Goal: Task Accomplishment & Management: Complete application form

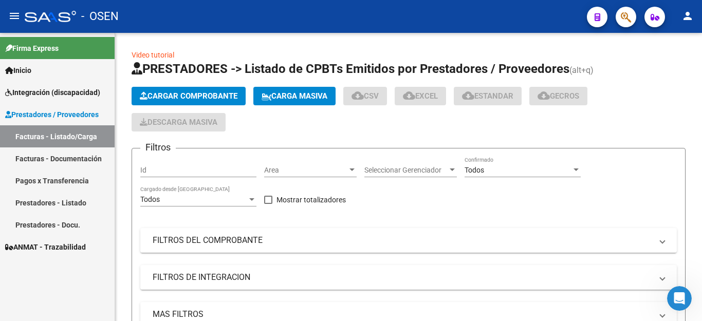
scroll to position [25, 0]
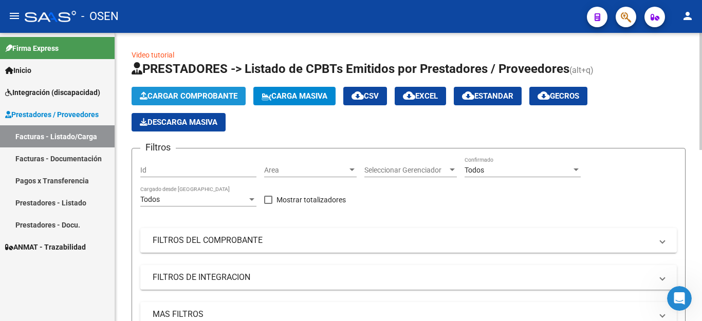
click at [192, 100] on span "Cargar Comprobante" at bounding box center [189, 96] width 98 height 9
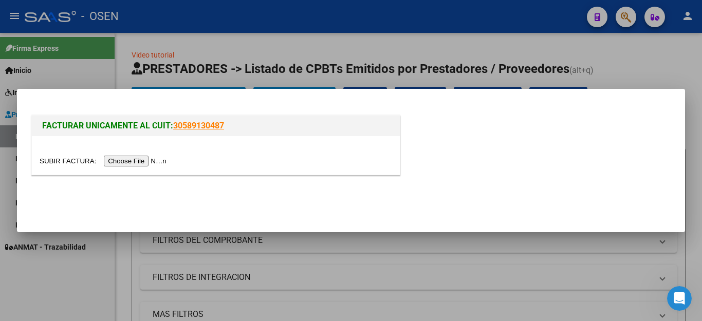
click at [139, 160] on input "file" at bounding box center [105, 161] width 130 height 11
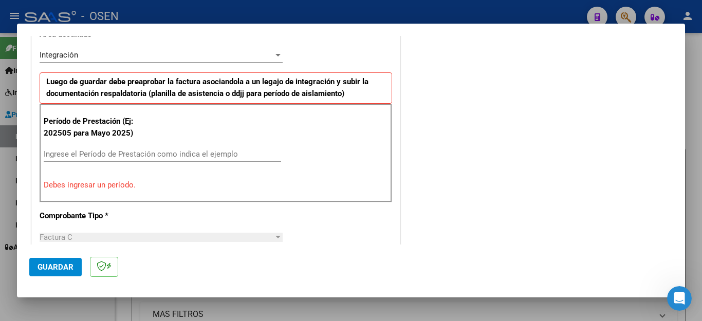
scroll to position [257, 0]
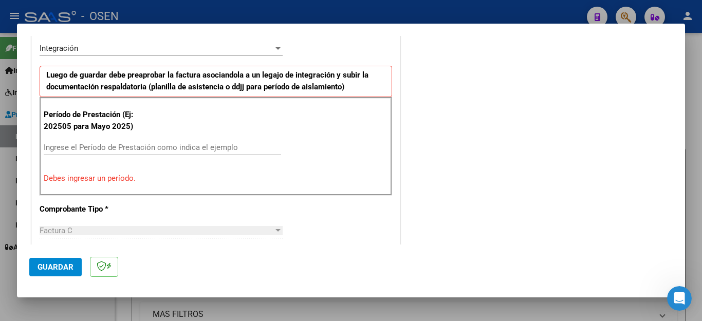
click at [130, 150] on input "Ingrese el Período de Prestación como indica el ejemplo" at bounding box center [162, 147] width 237 height 9
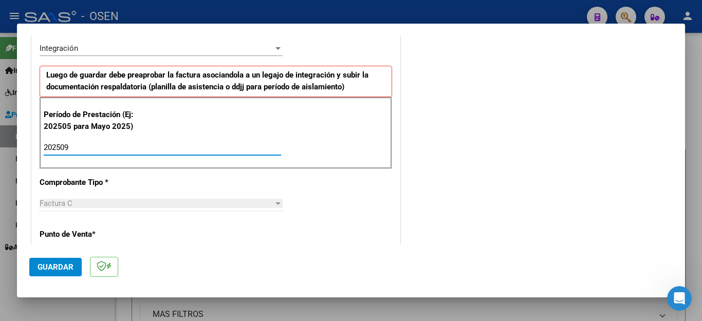
type input "202509"
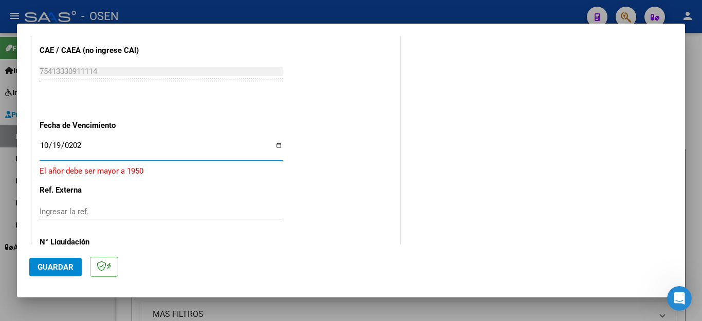
type input "2025-10-19"
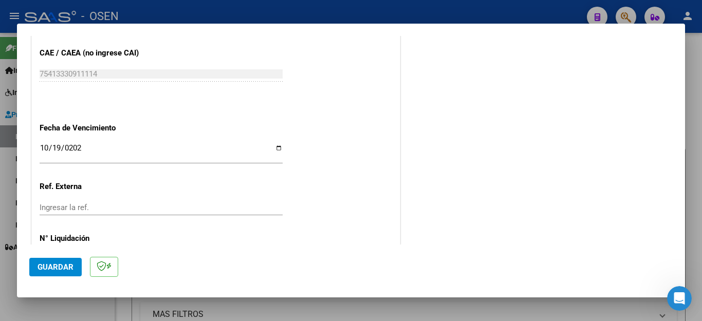
scroll to position [668, 0]
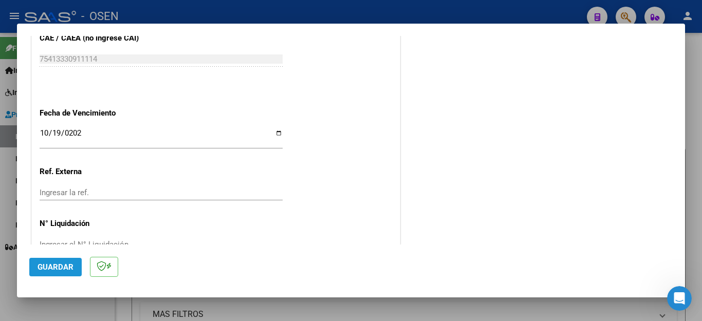
drag, startPoint x: 60, startPoint y: 270, endPoint x: 233, endPoint y: 208, distance: 184.1
click at [61, 269] on span "Guardar" at bounding box center [56, 267] width 36 height 9
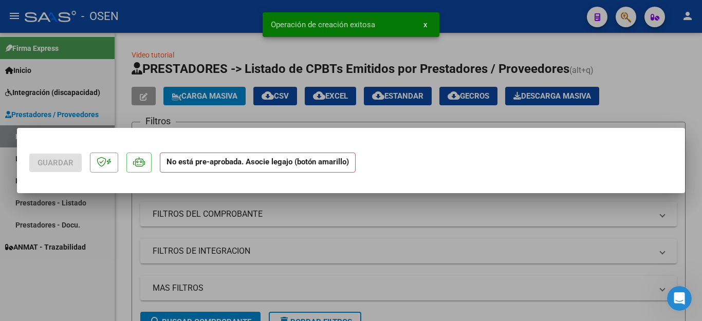
scroll to position [0, 0]
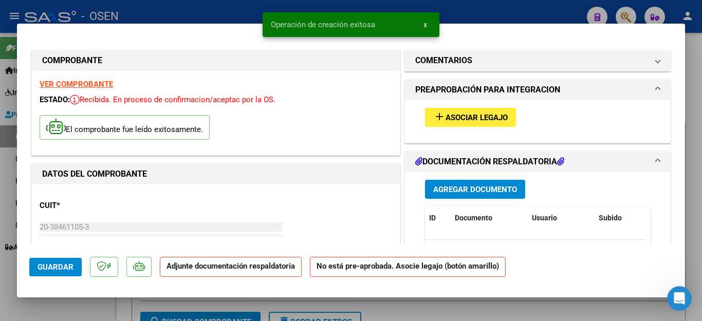
click at [476, 192] on span "Agregar Documento" at bounding box center [475, 189] width 84 height 9
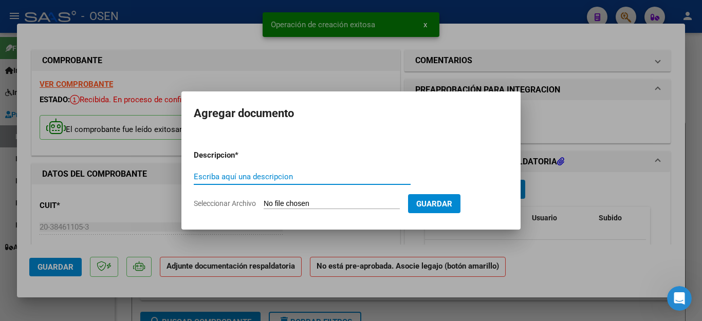
click at [284, 177] on input "Escriba aquí una descripcion" at bounding box center [302, 176] width 217 height 9
type input "a"
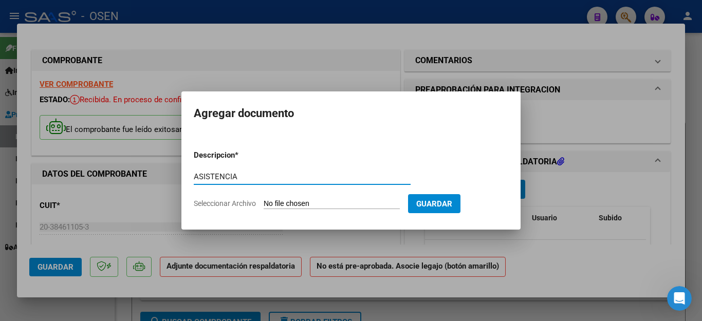
type input "ASISTENCIA"
click at [276, 204] on input "Seleccionar Archivo" at bounding box center [332, 204] width 136 height 10
type input "C:\fakepath\CORTEZ FAC327 ASISTENCIA.pdf"
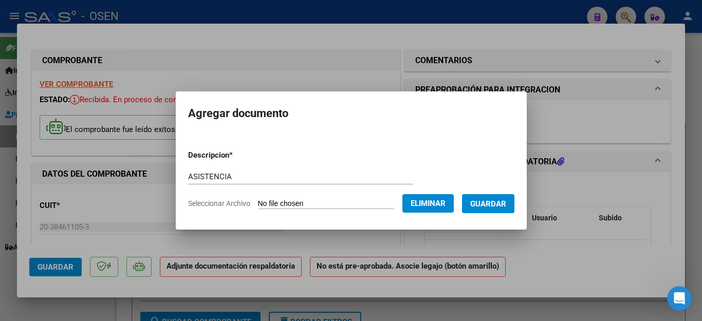
click at [496, 206] on span "Guardar" at bounding box center [488, 203] width 36 height 9
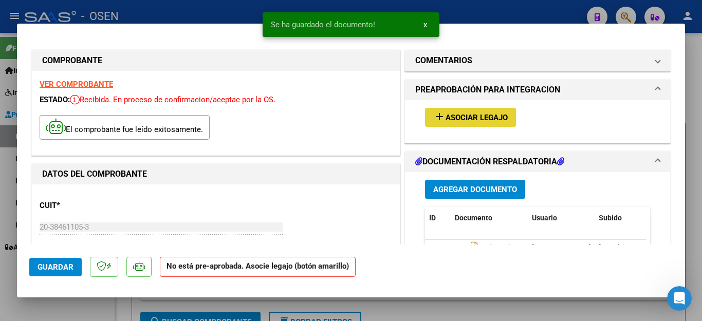
click at [467, 117] on span "Asociar Legajo" at bounding box center [477, 117] width 62 height 9
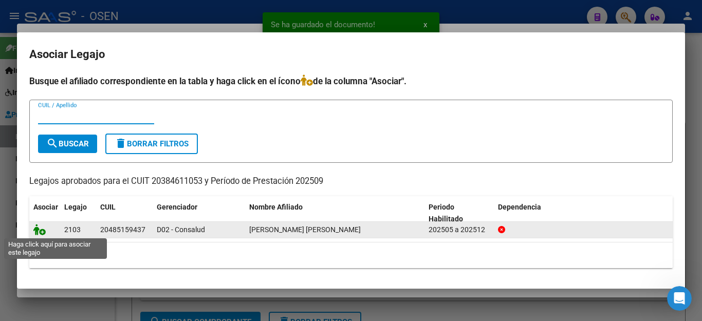
click at [39, 231] on icon at bounding box center [39, 229] width 12 height 11
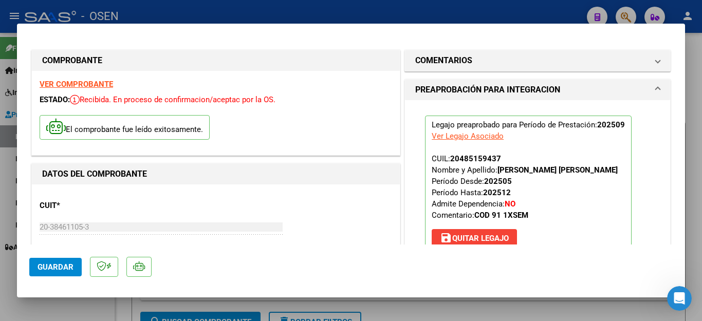
click at [34, 309] on div at bounding box center [351, 160] width 702 height 321
type input "$ 0,00"
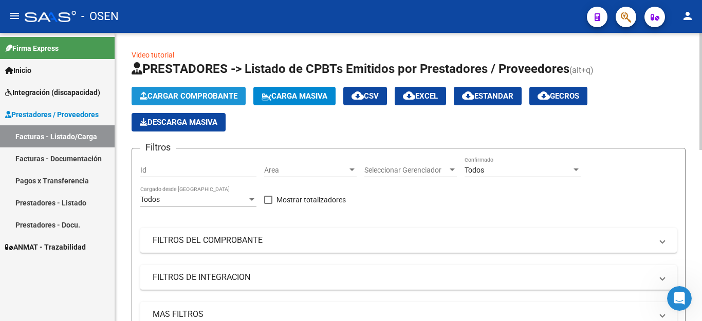
click at [222, 98] on span "Cargar Comprobante" at bounding box center [189, 96] width 98 height 9
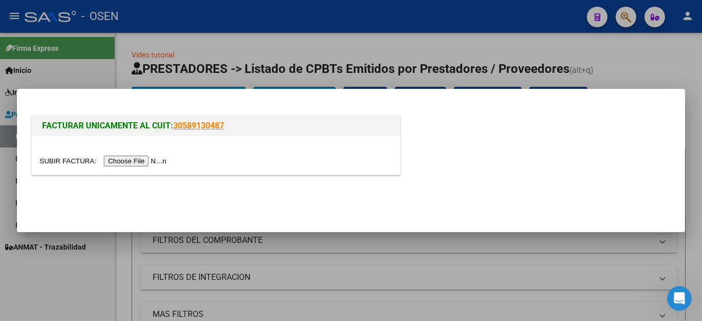
click at [150, 162] on input "file" at bounding box center [105, 161] width 130 height 11
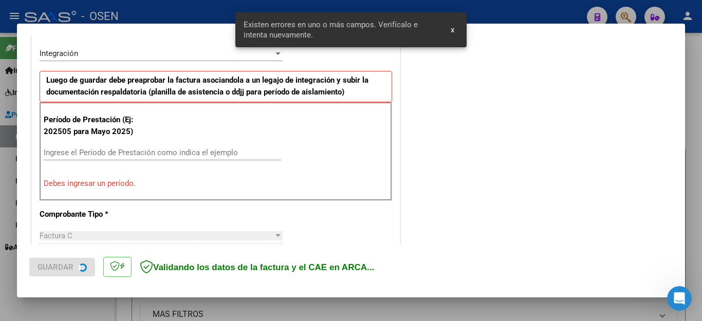
scroll to position [253, 0]
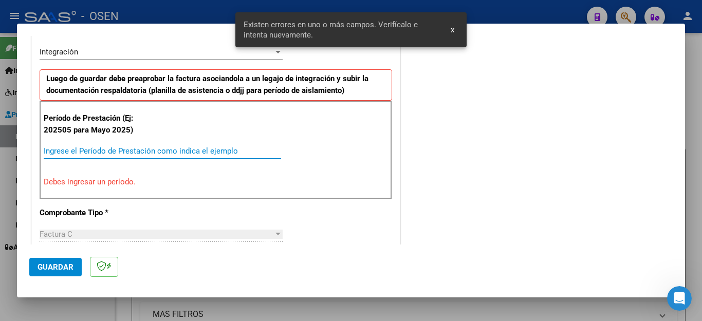
click at [200, 153] on input "Ingrese el Período de Prestación como indica el ejemplo" at bounding box center [162, 151] width 237 height 9
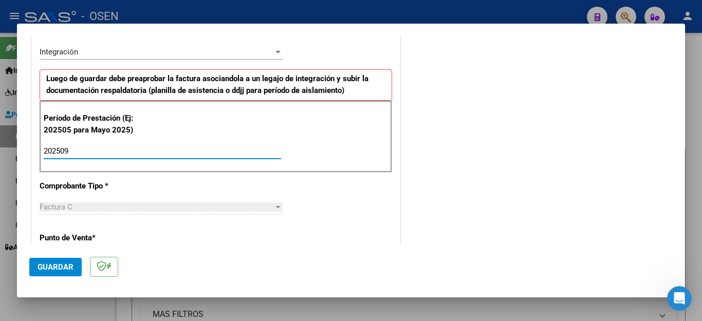
type input "202509"
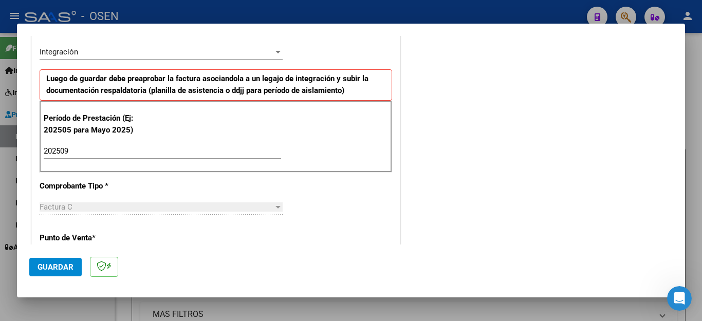
scroll to position [656, 0]
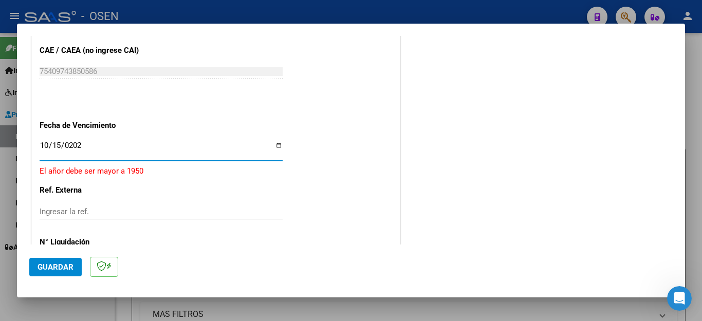
type input "2025-10-15"
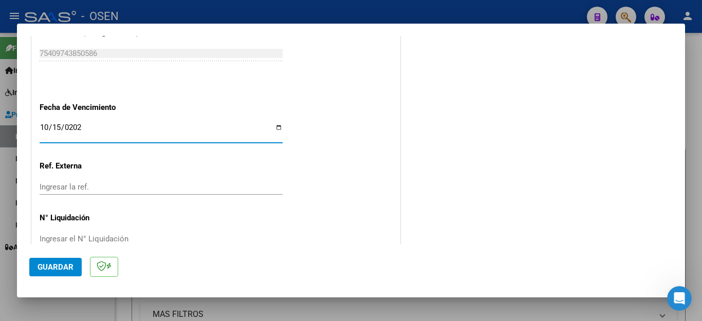
scroll to position [683, 0]
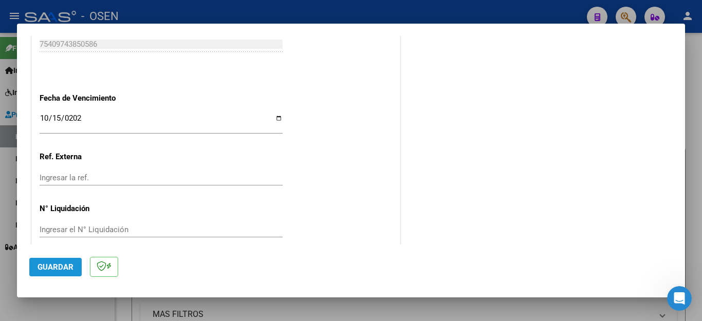
click at [66, 269] on span "Guardar" at bounding box center [56, 267] width 36 height 9
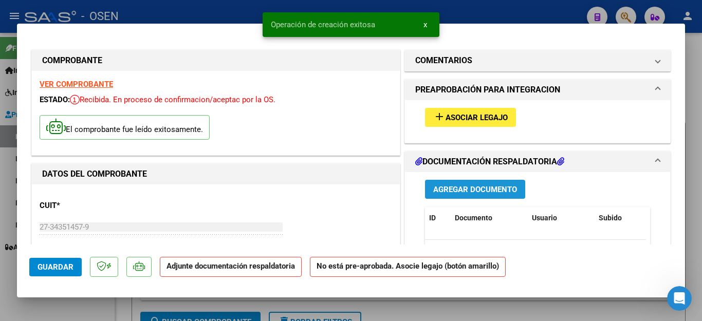
click at [462, 188] on span "Agregar Documento" at bounding box center [475, 189] width 84 height 9
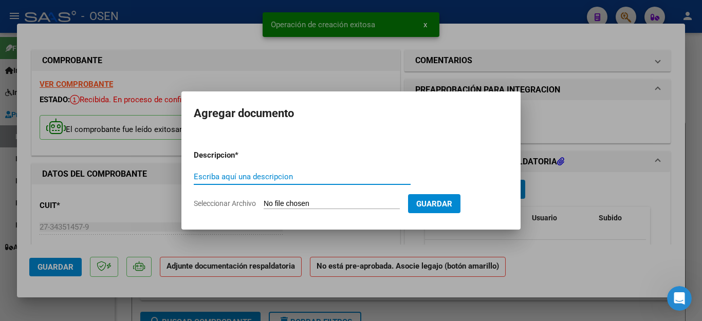
click at [268, 173] on input "Escriba aquí una descripcion" at bounding box center [302, 176] width 217 height 9
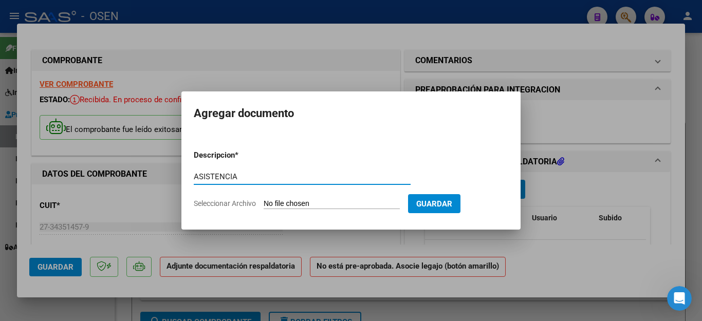
type input "ASISTENCIA"
click at [297, 202] on input "Seleccionar Archivo" at bounding box center [332, 204] width 136 height 10
type input "C:\fakepath\AHUMADA FAC552 ASISTENCIA.pdf"
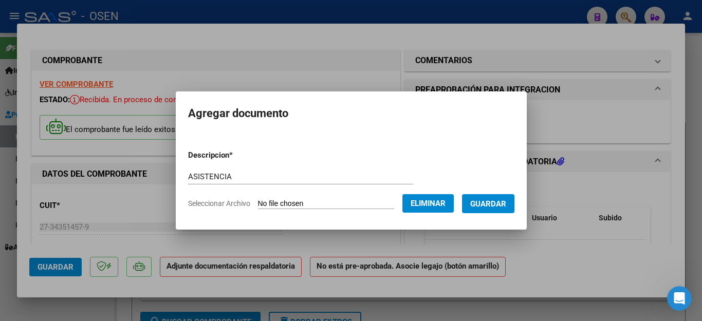
click at [492, 201] on span "Guardar" at bounding box center [488, 203] width 36 height 9
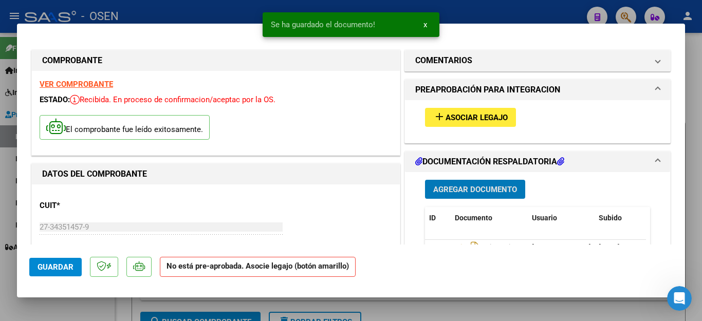
click at [446, 118] on span "Asociar Legajo" at bounding box center [477, 117] width 62 height 9
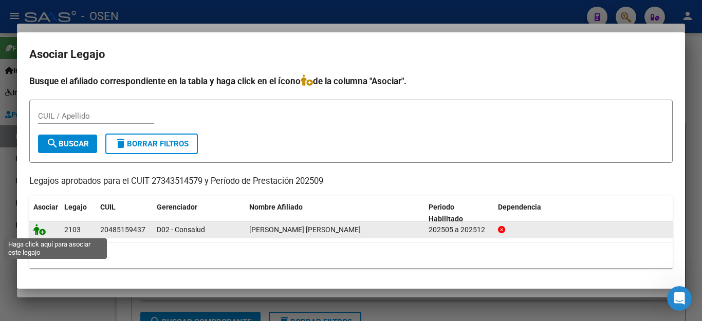
click at [37, 230] on icon at bounding box center [39, 229] width 12 height 11
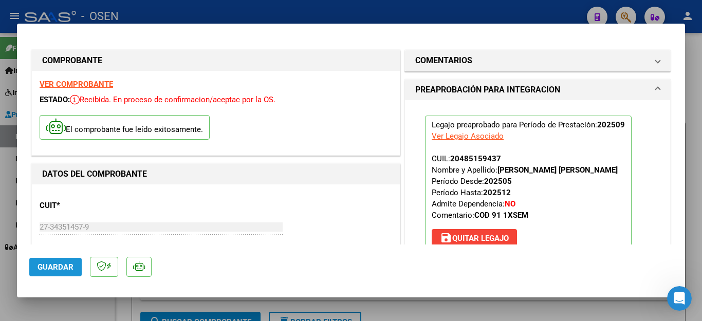
click at [51, 264] on span "Guardar" at bounding box center [56, 267] width 36 height 9
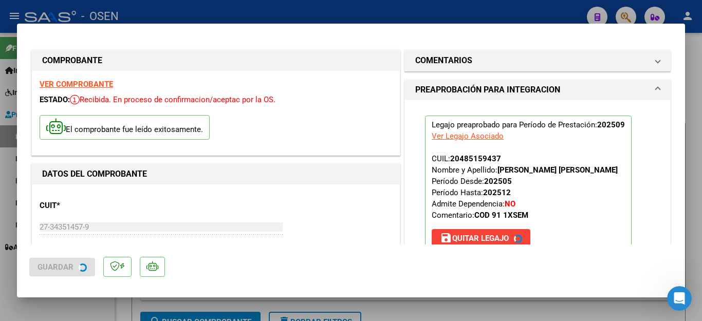
drag, startPoint x: 63, startPoint y: 312, endPoint x: 66, endPoint y: 305, distance: 7.4
click at [65, 307] on div at bounding box center [351, 160] width 702 height 321
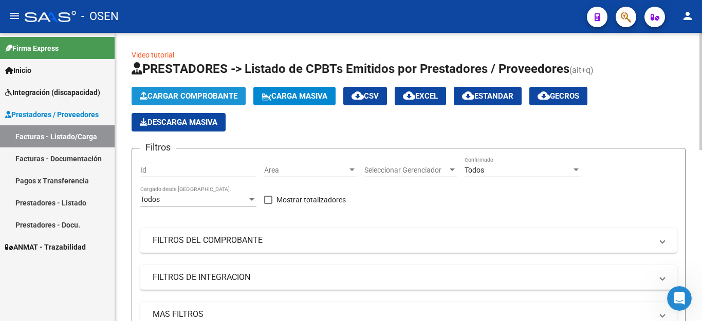
click at [179, 101] on button "Cargar Comprobante" at bounding box center [189, 96] width 114 height 19
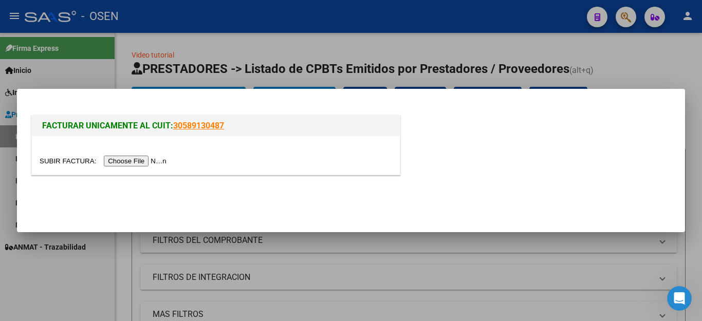
click at [135, 161] on input "file" at bounding box center [105, 161] width 130 height 11
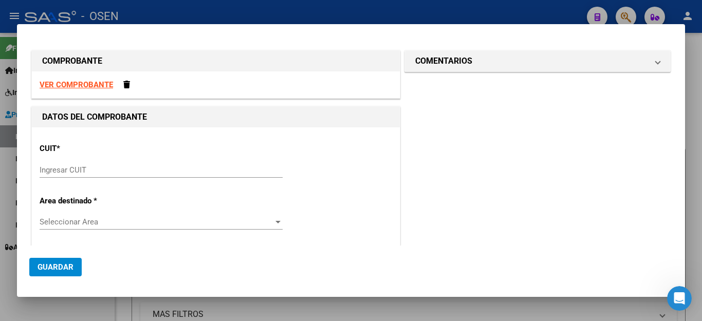
click at [85, 175] on div "Ingresar CUIT" at bounding box center [161, 169] width 243 height 15
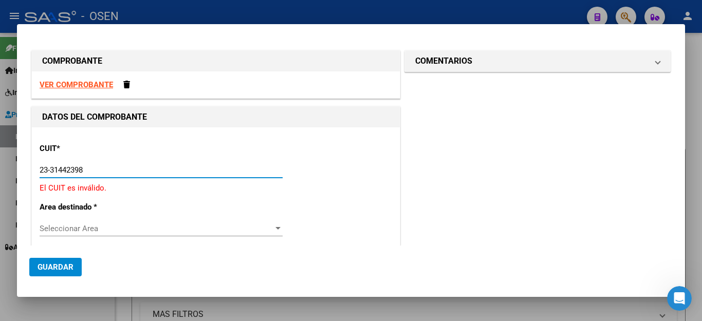
type input "23-31442398-4"
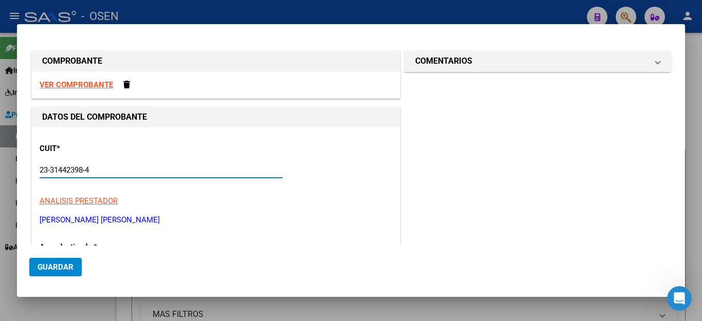
type input "2"
type input "23-31442398-4"
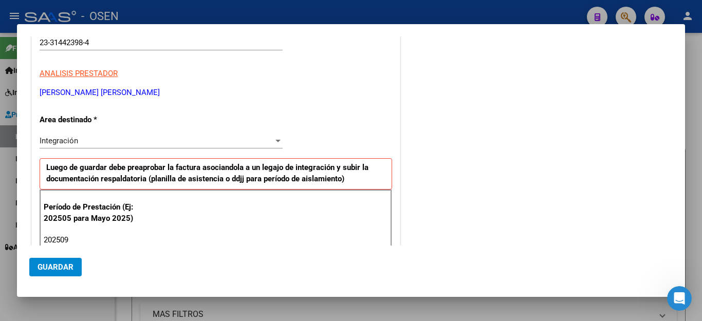
type input "202509"
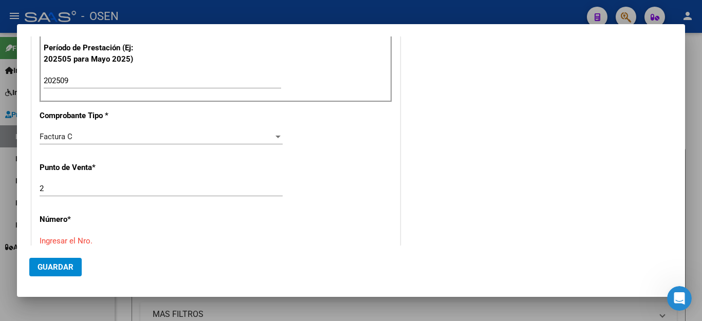
scroll to position [438, 0]
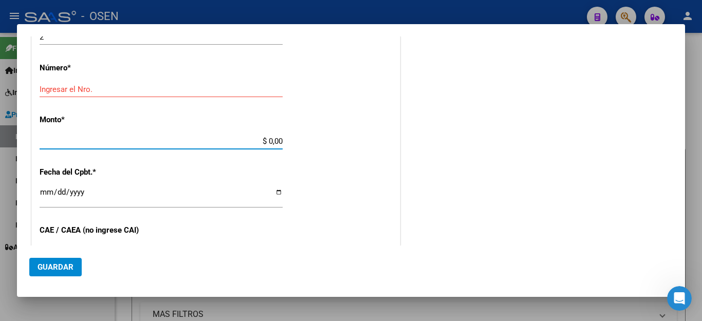
click at [42, 85] on input "Ingresar el Nro." at bounding box center [161, 89] width 243 height 9
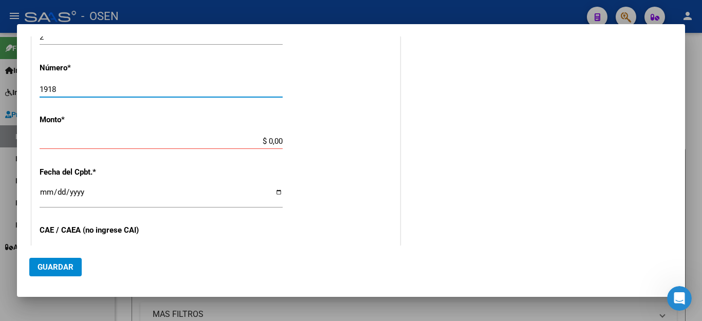
type input "1918"
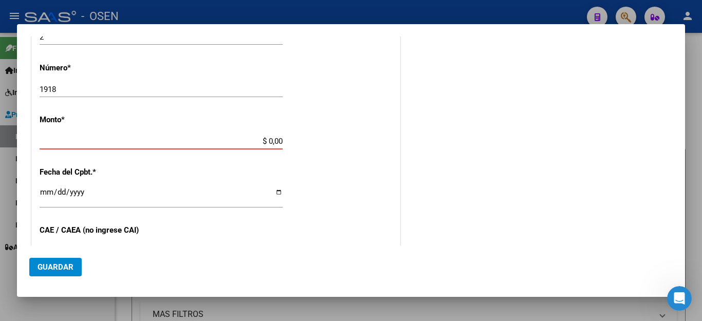
type input "$ 98.964,88"
type input "2025-10-02"
type input "75404414774305"
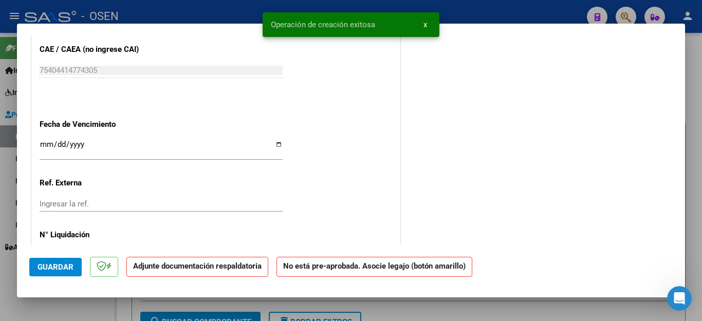
scroll to position [617, 0]
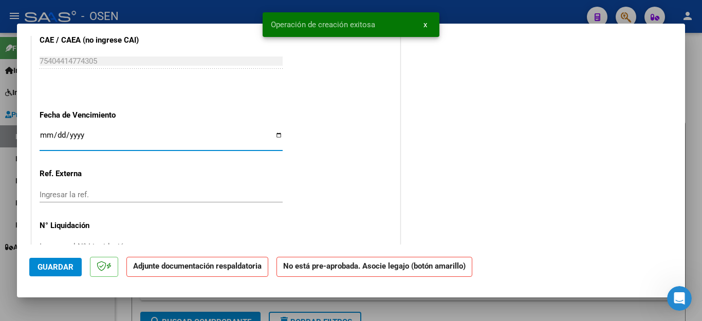
click at [44, 131] on input "Ingresar la fecha" at bounding box center [161, 139] width 243 height 16
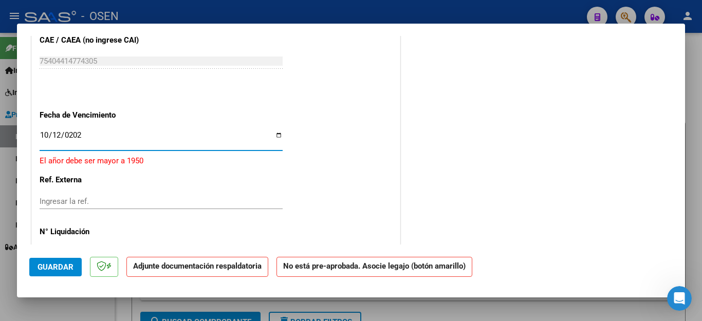
type input "2025-10-12"
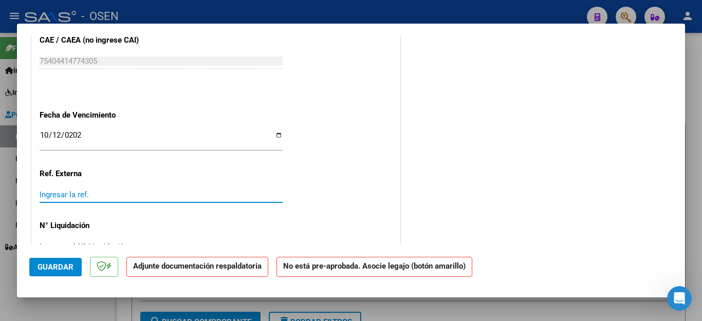
drag, startPoint x: 57, startPoint y: 265, endPoint x: 310, endPoint y: 210, distance: 259.3
click at [60, 263] on span "Guardar" at bounding box center [56, 267] width 36 height 9
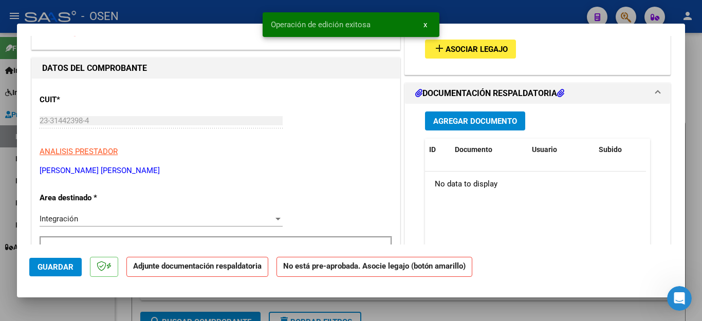
scroll to position [51, 0]
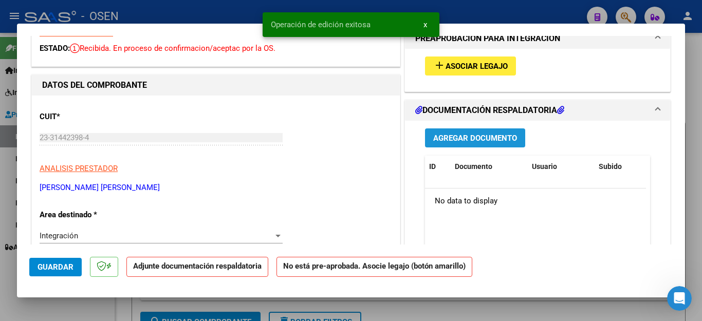
click at [477, 135] on span "Agregar Documento" at bounding box center [475, 138] width 84 height 9
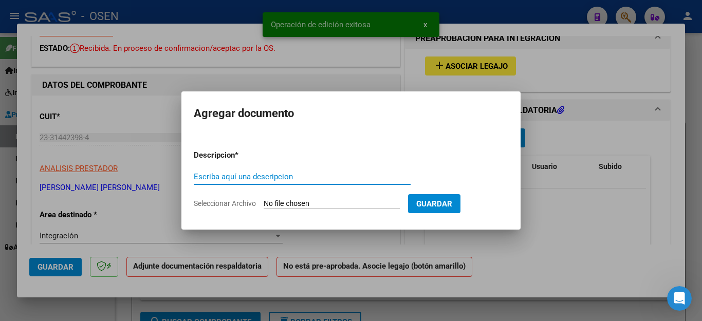
click at [259, 179] on input "Escriba aquí una descripcion" at bounding box center [302, 176] width 217 height 9
click at [223, 176] on input "ASIST" at bounding box center [302, 176] width 217 height 9
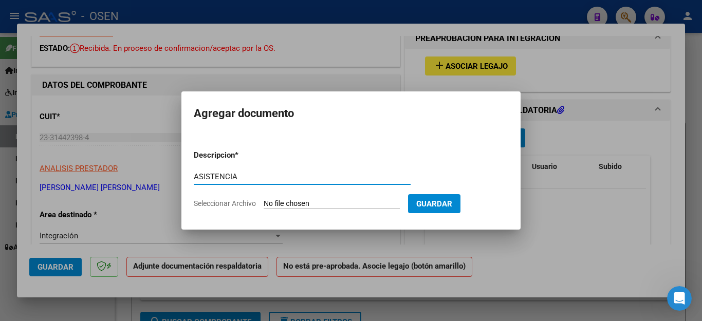
type input "ASISTENCIA"
click at [283, 205] on input "Seleccionar Archivo" at bounding box center [332, 204] width 136 height 10
type input "C:\fakepath\FACHINETTI FAC1918 ASISTENCIA.pdf"
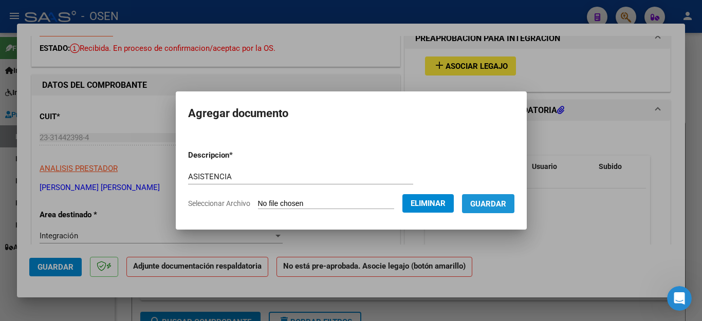
click at [500, 200] on span "Guardar" at bounding box center [488, 203] width 36 height 9
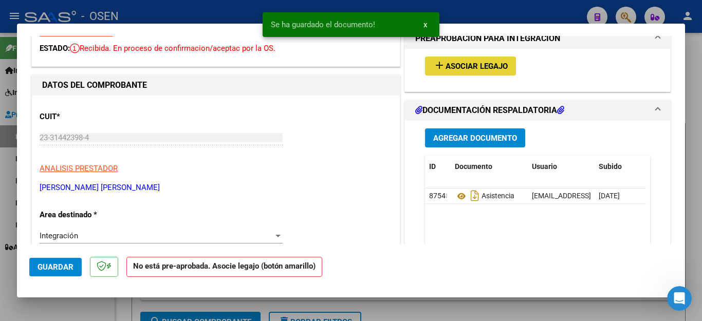
click at [470, 64] on span "Asociar Legajo" at bounding box center [477, 66] width 62 height 9
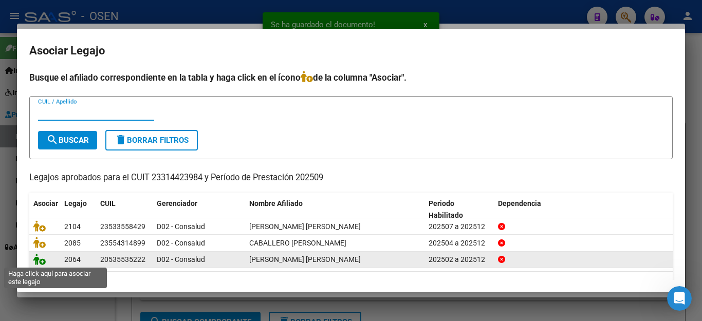
click at [43, 261] on icon at bounding box center [39, 259] width 12 height 11
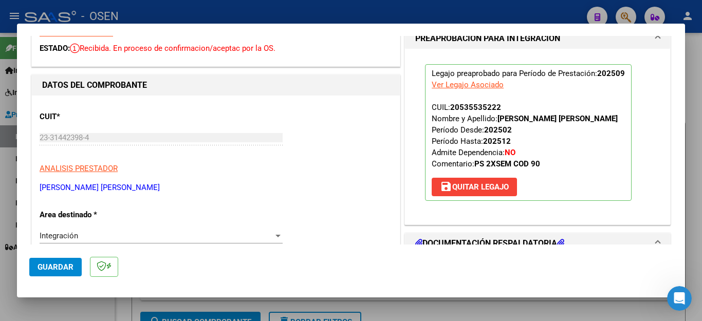
click at [49, 263] on span "Guardar" at bounding box center [56, 267] width 36 height 9
drag, startPoint x: 59, startPoint y: 305, endPoint x: 65, endPoint y: 297, distance: 10.7
click at [61, 303] on div at bounding box center [351, 160] width 702 height 321
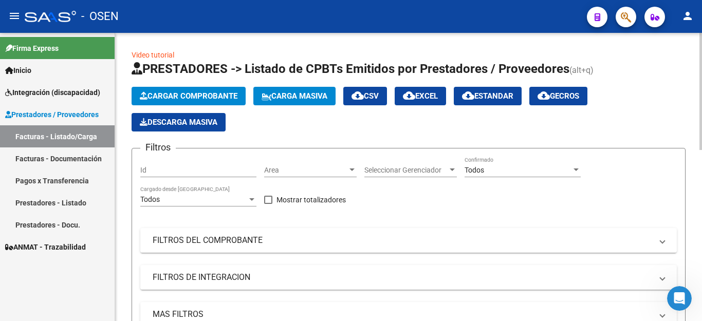
click at [206, 93] on span "Cargar Comprobante" at bounding box center [189, 96] width 98 height 9
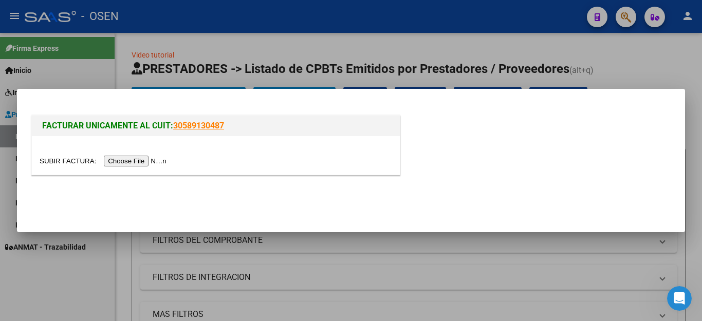
click at [144, 159] on input "file" at bounding box center [105, 161] width 130 height 11
click at [130, 162] on input "file" at bounding box center [105, 161] width 130 height 11
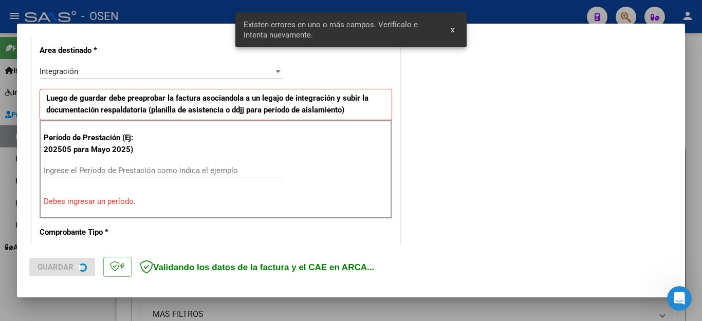
scroll to position [234, 0]
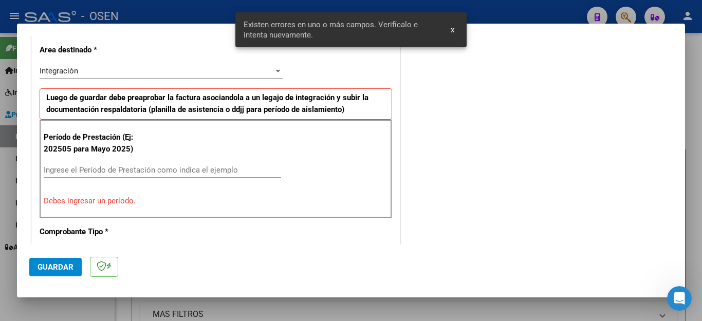
click at [135, 167] on input "Ingrese el Período de Prestación como indica el ejemplo" at bounding box center [162, 170] width 237 height 9
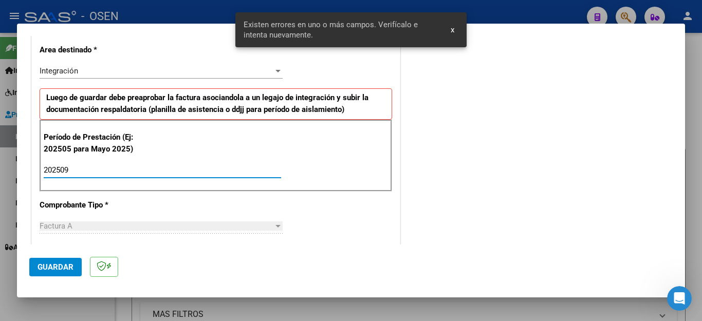
type input "202509"
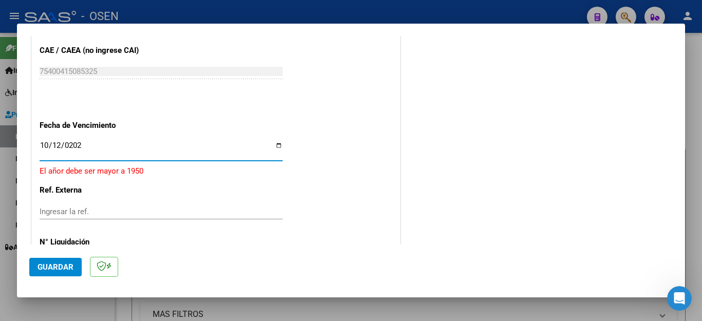
type input "2025-10-12"
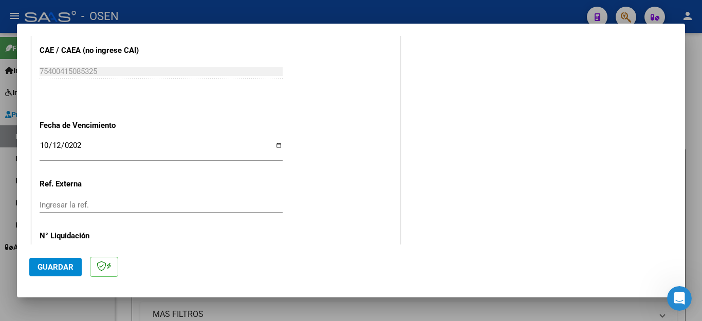
scroll to position [660, 0]
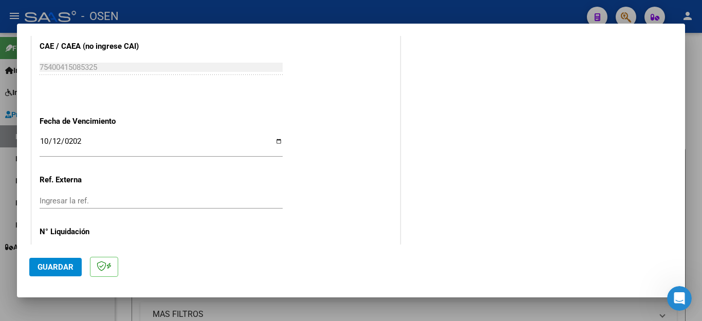
click at [46, 271] on span "Guardar" at bounding box center [56, 267] width 36 height 9
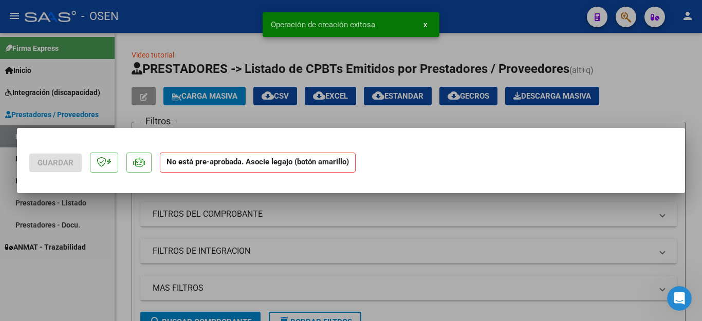
scroll to position [0, 0]
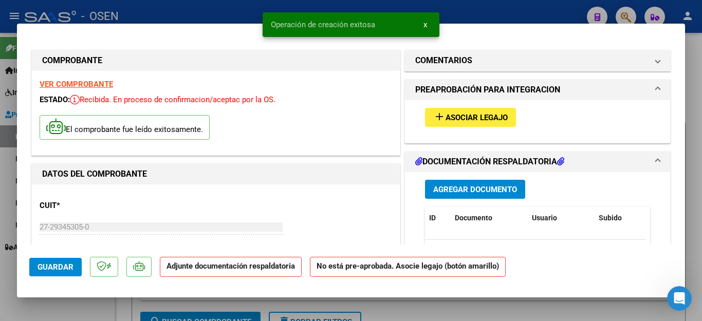
click at [462, 181] on button "Agregar Documento" at bounding box center [475, 189] width 100 height 19
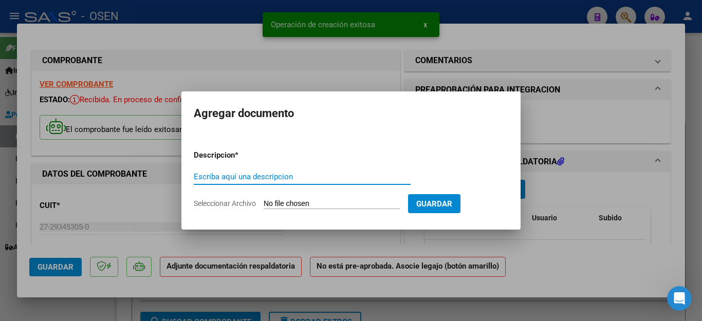
click at [264, 175] on input "Escriba aquí una descripcion" at bounding box center [302, 176] width 217 height 9
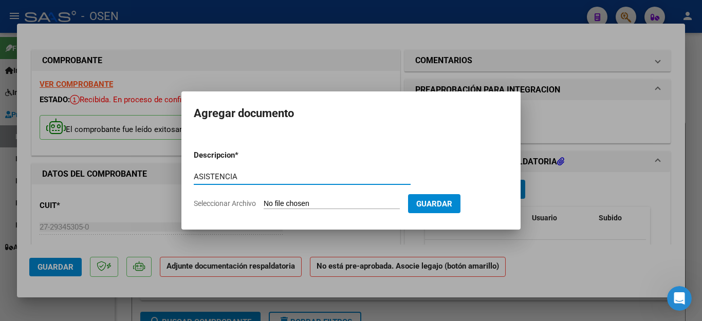
type input "ASISTENCIA"
click at [272, 200] on input "Seleccionar Archivo" at bounding box center [332, 204] width 136 height 10
type input "C:\fakepath\QUIROGA FAC473ASISTENCIA.pdf"
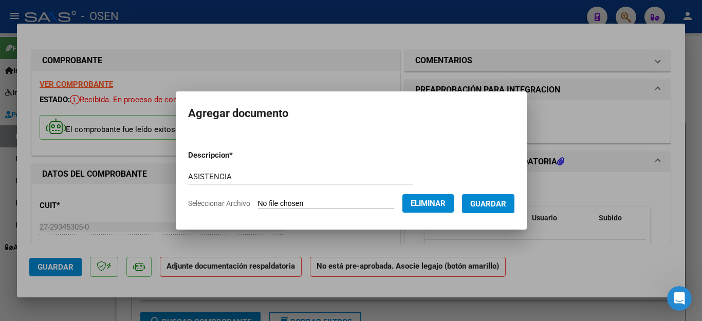
click at [503, 209] on button "Guardar" at bounding box center [488, 203] width 52 height 19
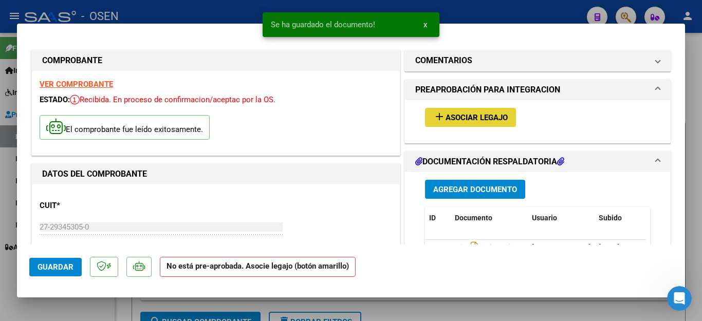
click at [463, 118] on span "Asociar Legajo" at bounding box center [477, 117] width 62 height 9
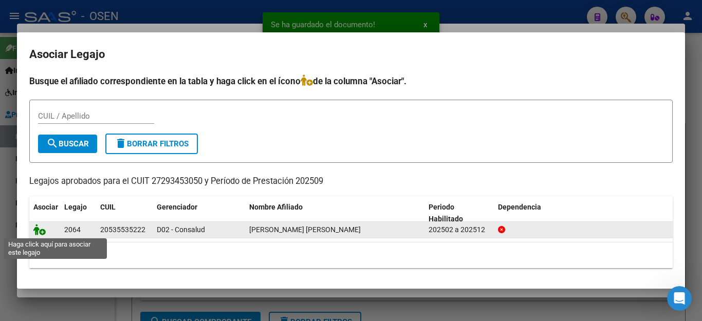
click at [42, 233] on icon at bounding box center [39, 229] width 12 height 11
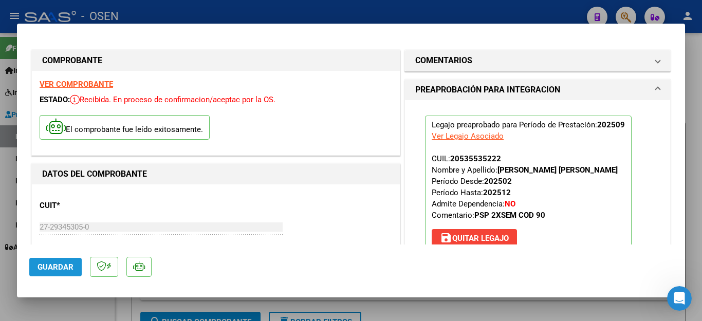
click at [48, 266] on span "Guardar" at bounding box center [56, 267] width 36 height 9
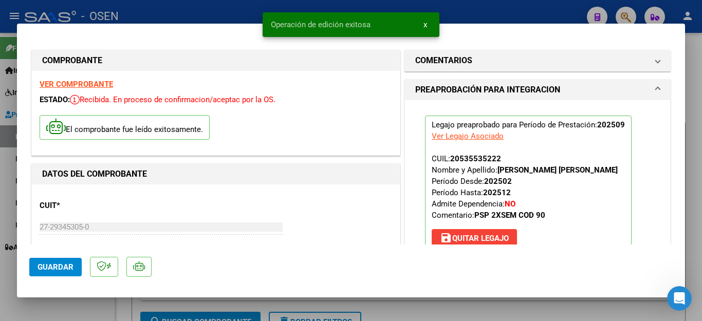
click at [59, 308] on div at bounding box center [351, 160] width 702 height 321
type input "$ 0,00"
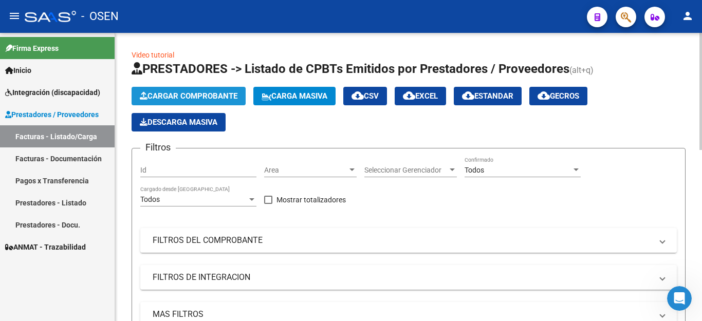
click at [181, 97] on span "Cargar Comprobante" at bounding box center [189, 96] width 98 height 9
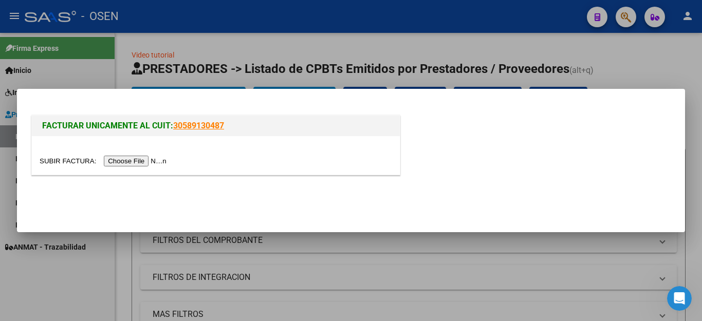
click at [137, 166] on input "file" at bounding box center [105, 161] width 130 height 11
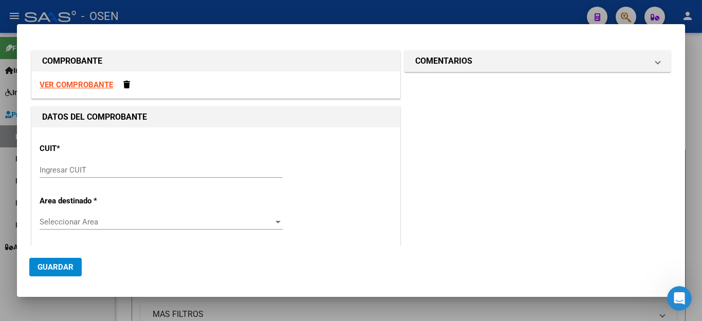
click at [78, 169] on input "Ingresar CUIT" at bounding box center [161, 170] width 243 height 9
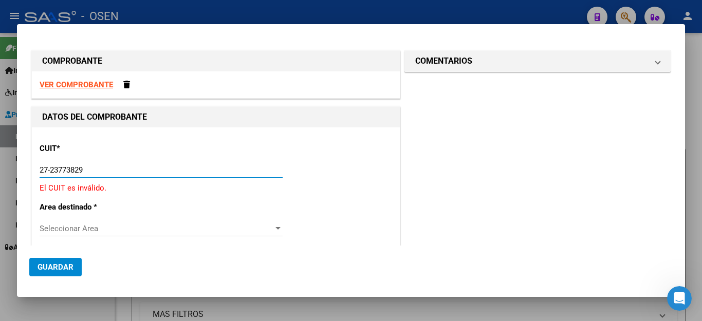
type input "27-23773829-8"
type input "2"
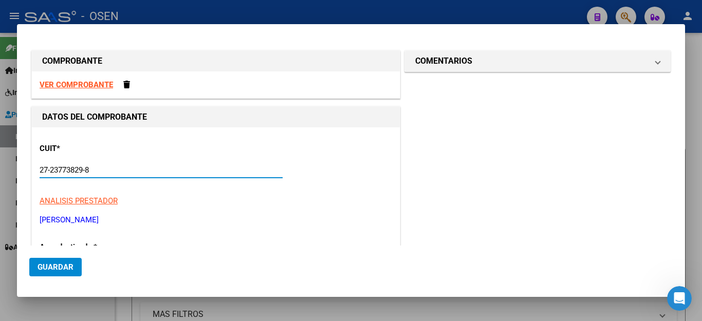
type input "27-23773829-8"
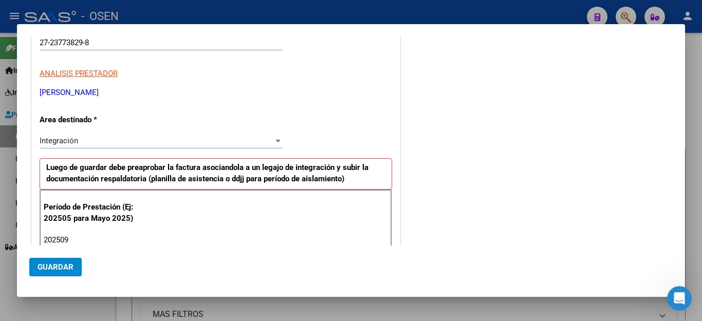
type input "202509"
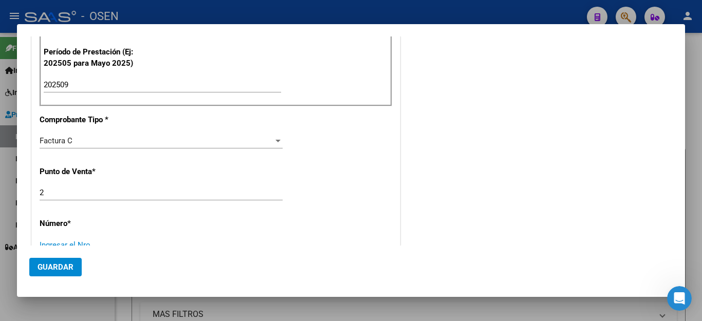
scroll to position [287, 0]
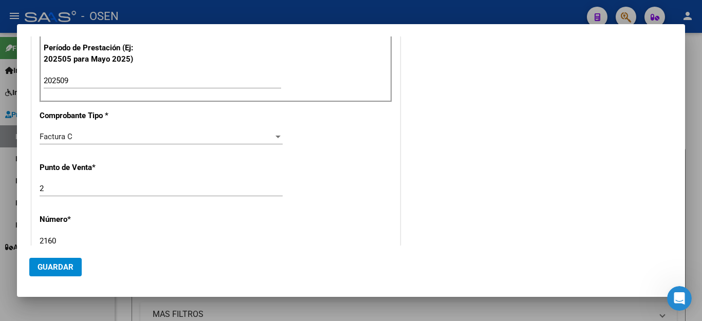
type input "2160"
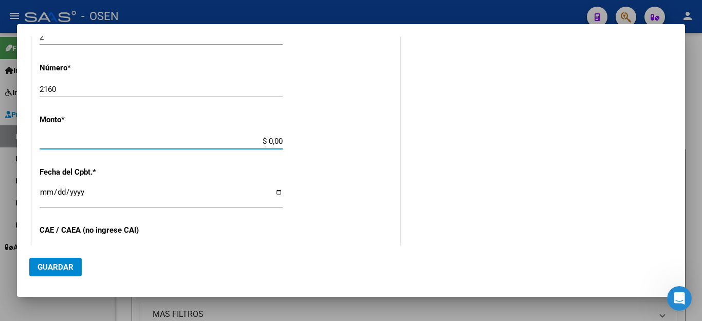
type input "$ 98.964,88"
type input "[DATE]"
type input "75408274309397"
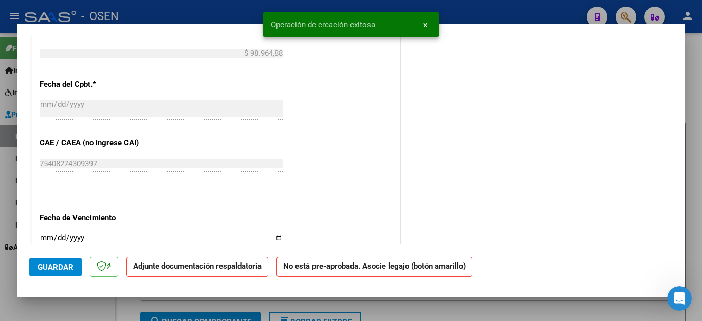
scroll to position [565, 0]
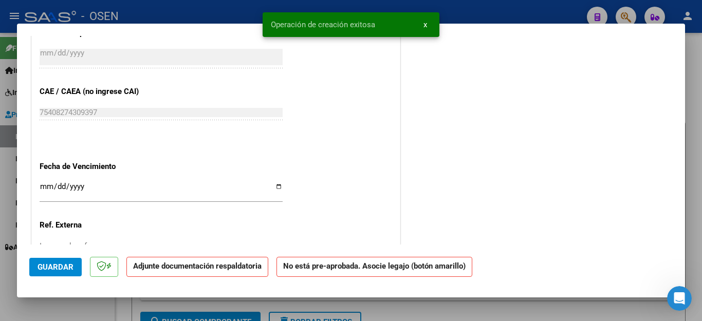
click at [45, 185] on input "Ingresar la fecha" at bounding box center [161, 190] width 243 height 16
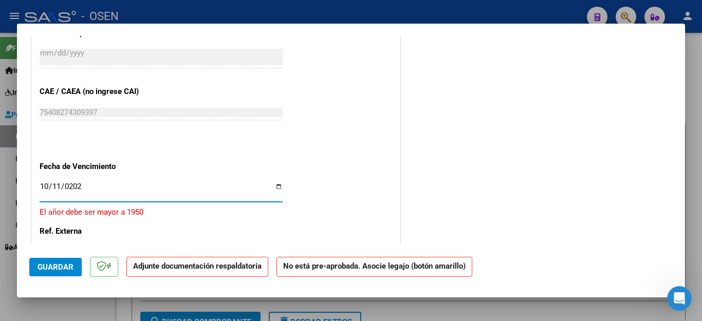
type input "[DATE]"
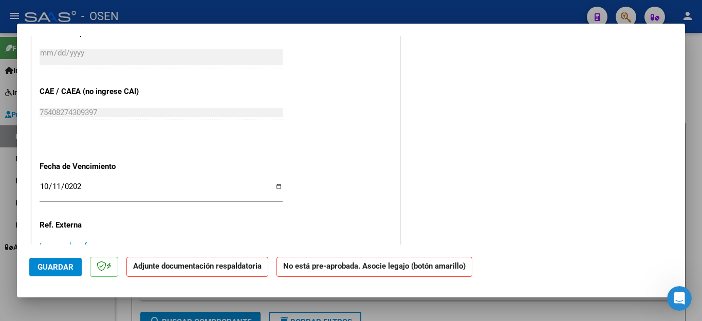
scroll to position [634, 0]
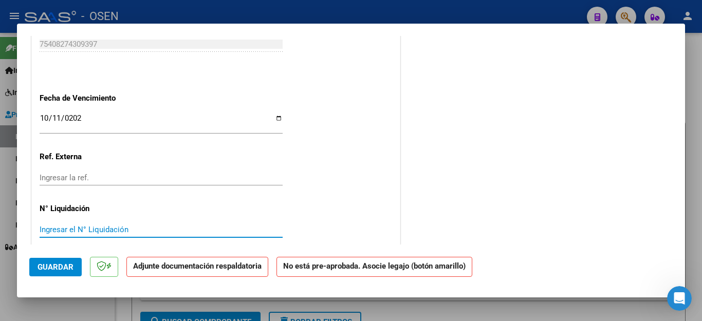
click at [50, 265] on span "Guardar" at bounding box center [56, 267] width 36 height 9
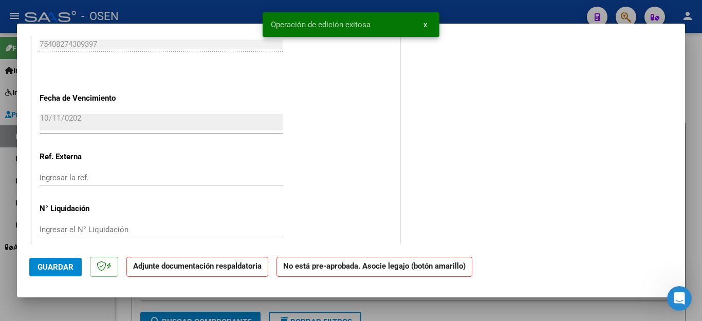
click at [26, 312] on div at bounding box center [351, 160] width 702 height 321
type input "$ 0,00"
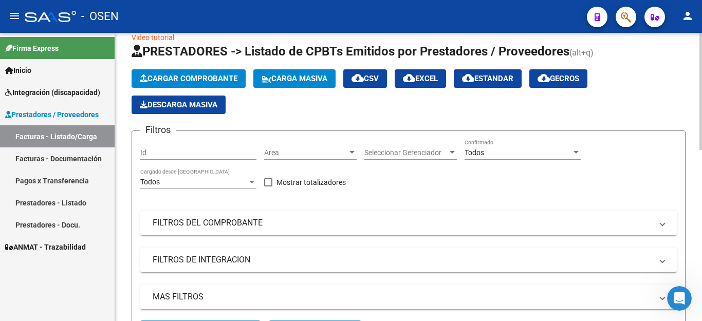
scroll to position [0, 0]
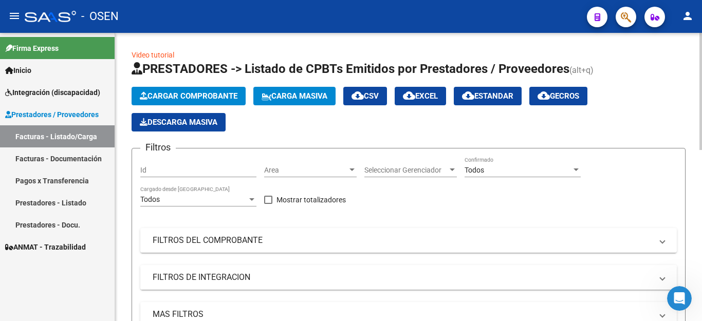
click at [205, 280] on mat-panel-title "FILTROS DE INTEGRACION" at bounding box center [403, 277] width 500 height 11
click at [214, 229] on mat-expansion-panel-header "FILTROS DEL COMPROBANTE" at bounding box center [408, 240] width 537 height 25
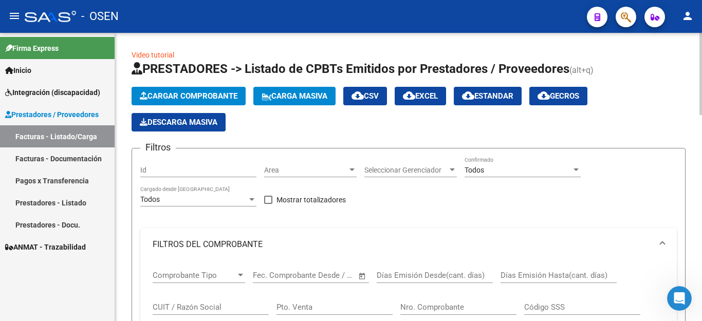
scroll to position [103, 0]
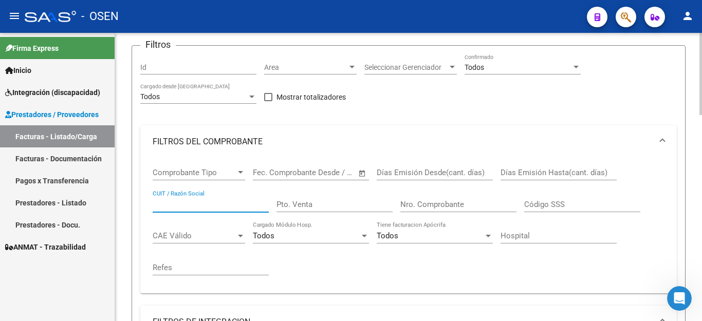
click at [200, 204] on input "CUIT / Razón Social" at bounding box center [211, 204] width 116 height 9
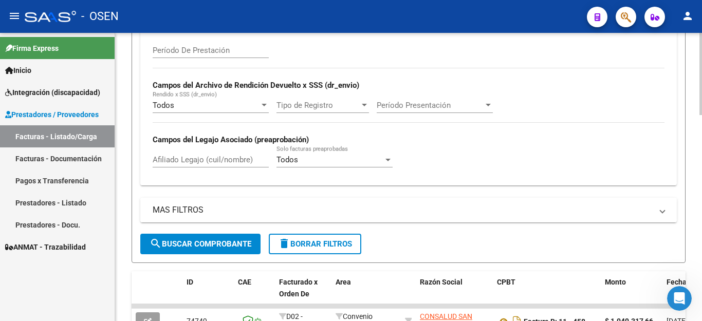
scroll to position [411, 0]
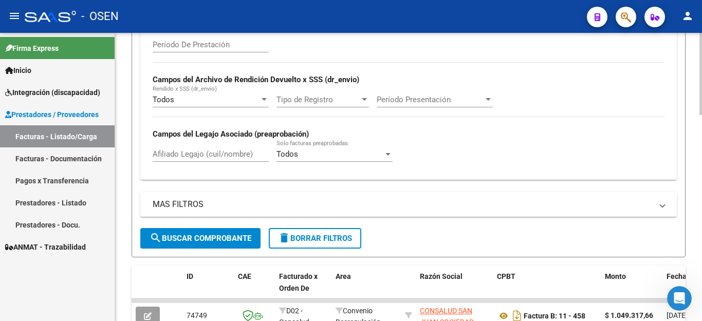
type input "ASUA"
click at [192, 235] on span "search Buscar Comprobante" at bounding box center [201, 238] width 102 height 9
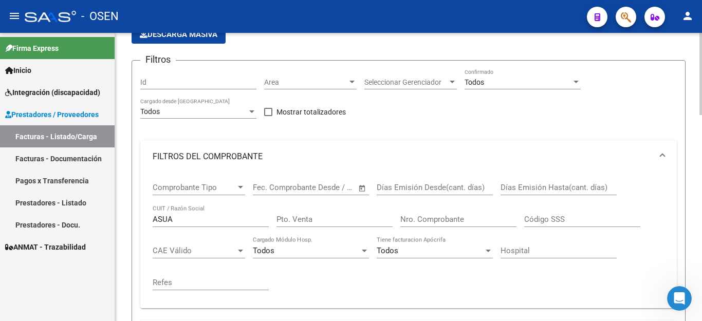
scroll to position [0, 0]
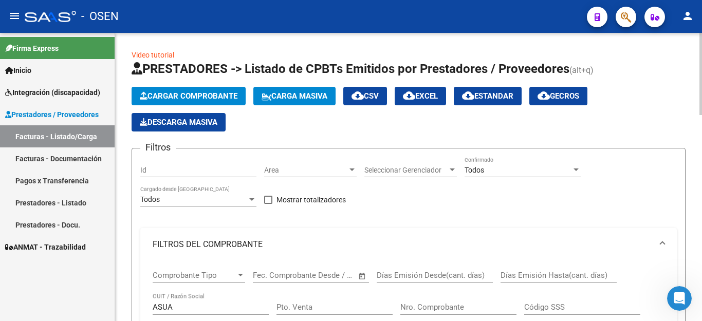
click at [179, 97] on span "Cargar Comprobante" at bounding box center [189, 96] width 98 height 9
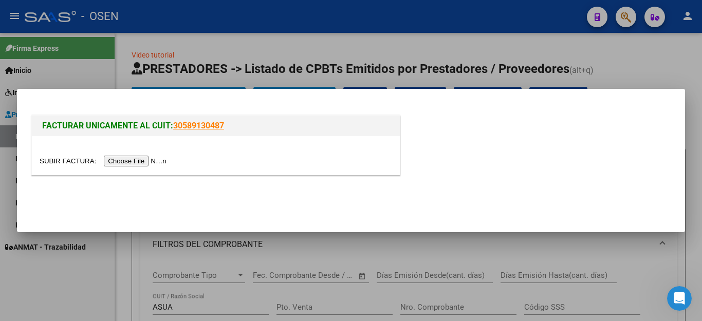
click at [148, 166] on input "file" at bounding box center [105, 161] width 130 height 11
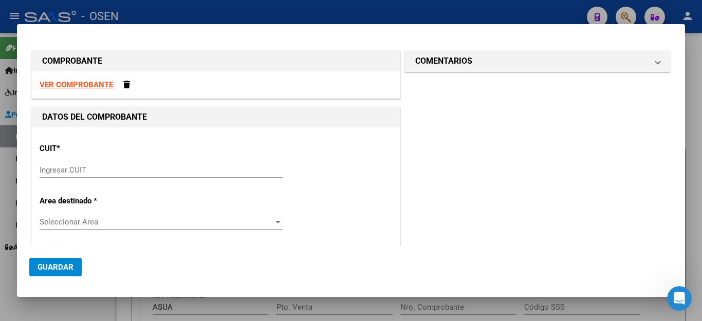
click at [205, 174] on input "Ingresar CUIT" at bounding box center [161, 170] width 243 height 9
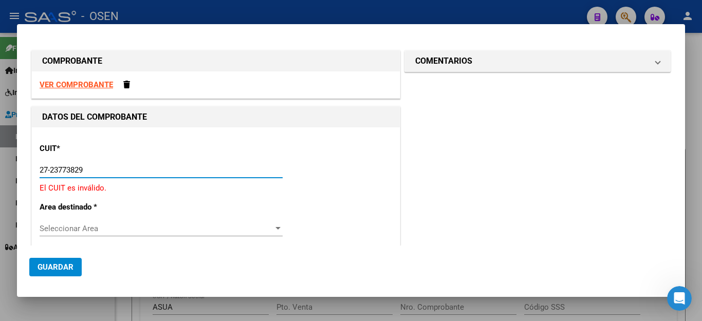
type input "27-23773829-8"
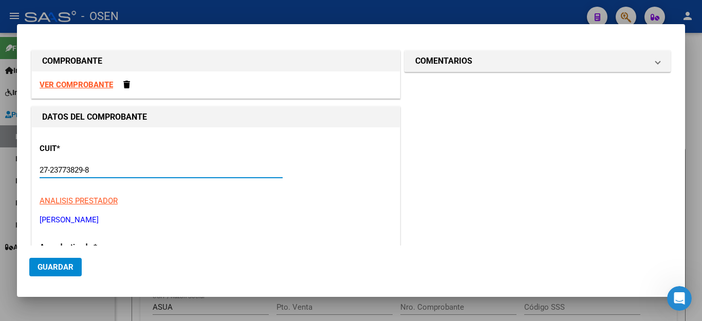
type input "2"
type input "27-23773829-8"
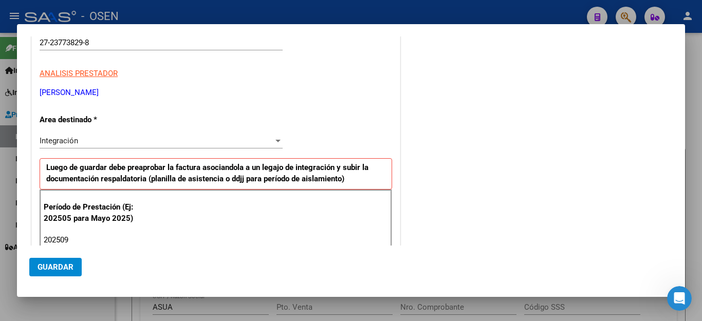
type input "202509"
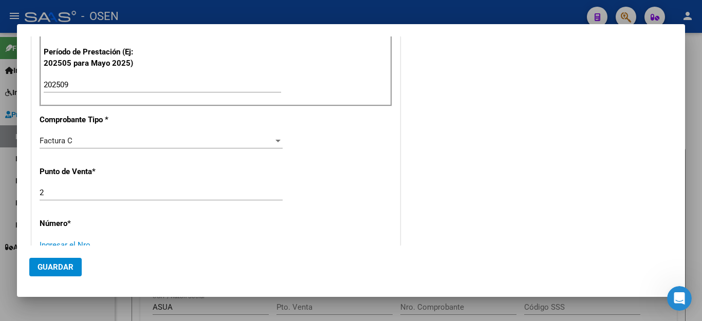
scroll to position [287, 0]
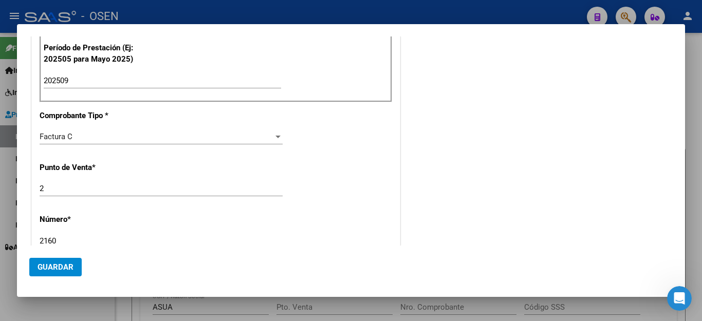
type input "2160"
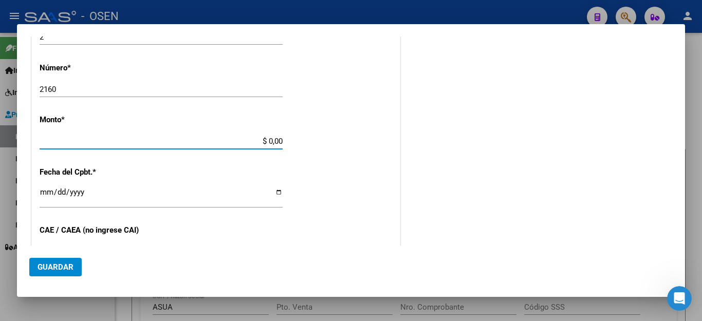
scroll to position [445, 0]
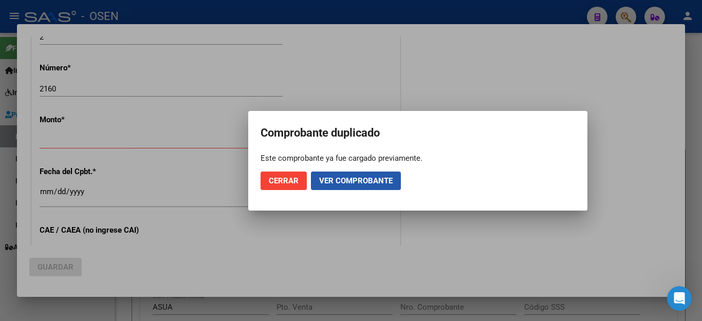
click at [332, 177] on span "Ver comprobante" at bounding box center [356, 180] width 74 height 9
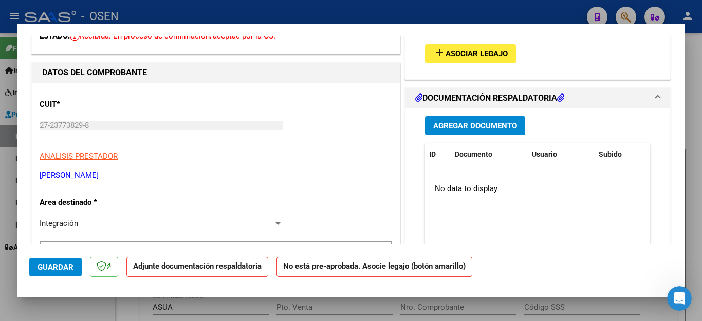
scroll to position [51, 0]
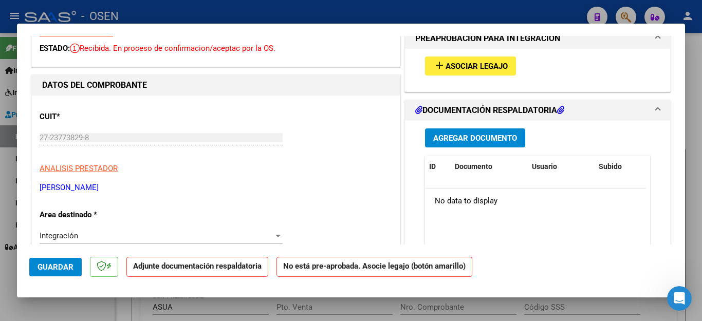
click at [457, 137] on span "Agregar Documento" at bounding box center [475, 138] width 84 height 9
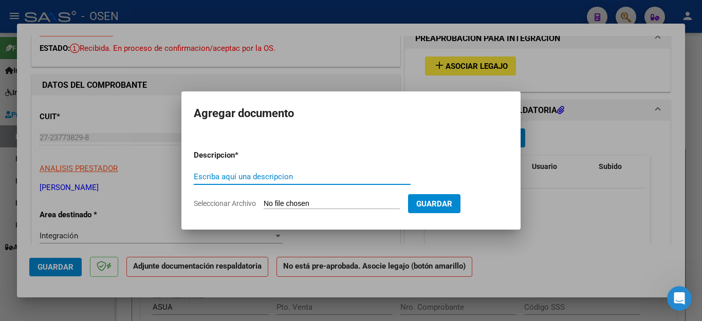
click at [259, 179] on input "Escriba aquí una descripcion" at bounding box center [302, 176] width 217 height 9
type input "ASISTENCIA"
click at [300, 203] on input "Seleccionar Archivo" at bounding box center [332, 204] width 136 height 10
type input "C:\fakepath\ASUA FAC2160 ASISTENCIA.pdf"
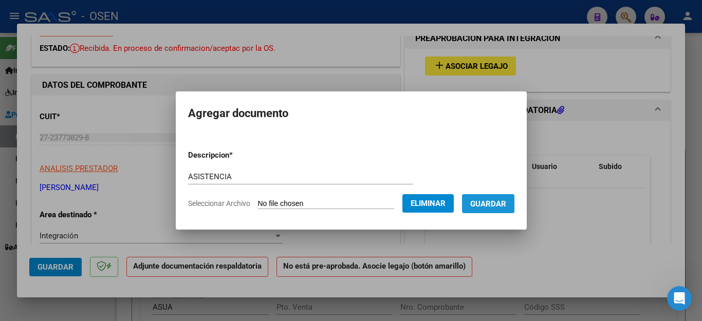
click at [510, 211] on button "Guardar" at bounding box center [488, 203] width 52 height 19
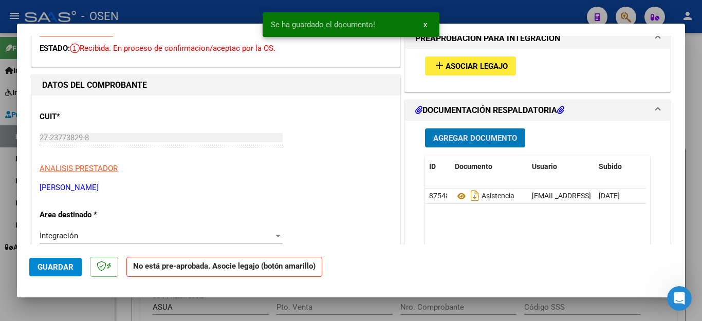
click at [470, 65] on span "Asociar Legajo" at bounding box center [477, 66] width 62 height 9
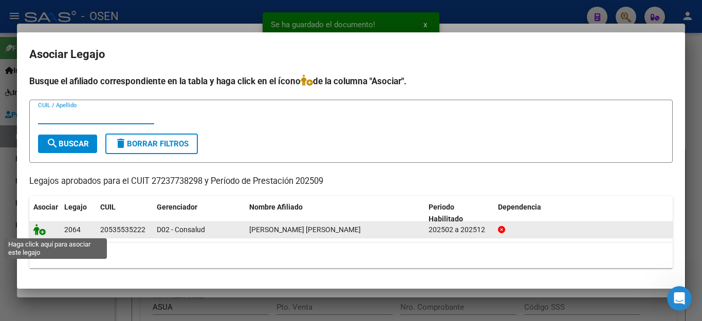
click at [42, 228] on icon at bounding box center [39, 229] width 12 height 11
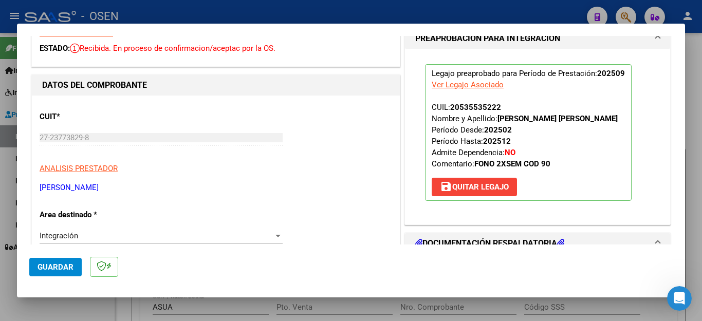
click at [93, 313] on div at bounding box center [351, 160] width 702 height 321
type input "$ 0,00"
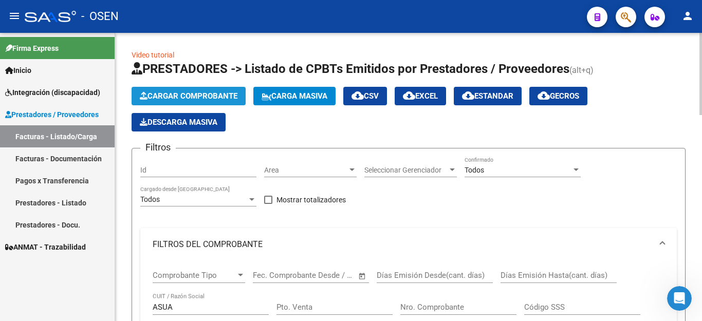
click at [182, 93] on span "Cargar Comprobante" at bounding box center [189, 96] width 98 height 9
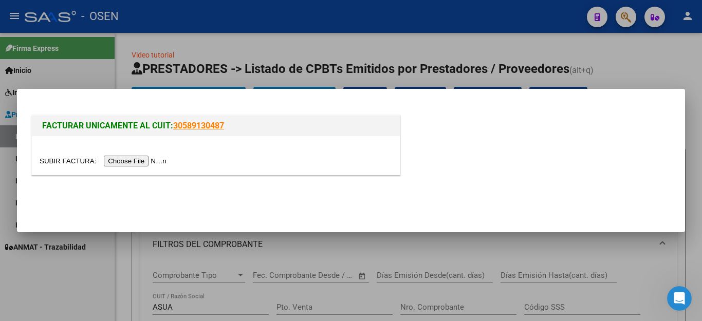
click at [140, 157] on input "file" at bounding box center [105, 161] width 130 height 11
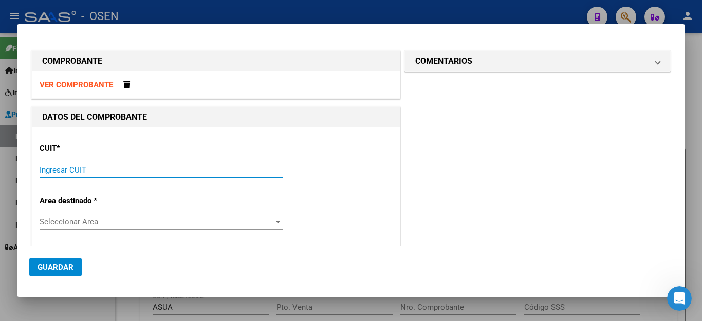
click at [115, 166] on input "Ingresar CUIT" at bounding box center [161, 170] width 243 height 9
type input "27-21610991-6"
type input "3"
type input "27-21610991-6"
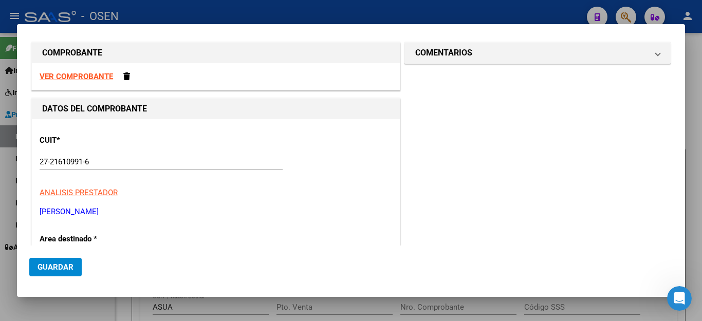
scroll to position [226, 0]
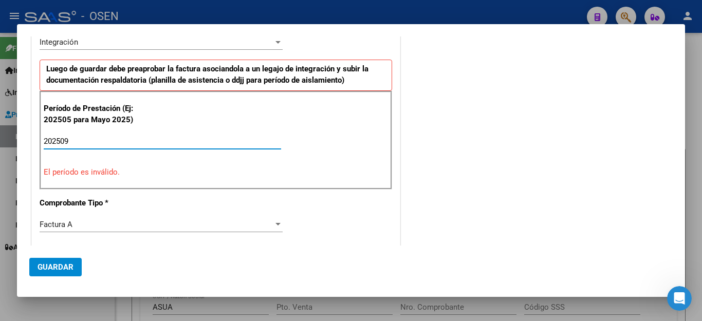
type input "202509"
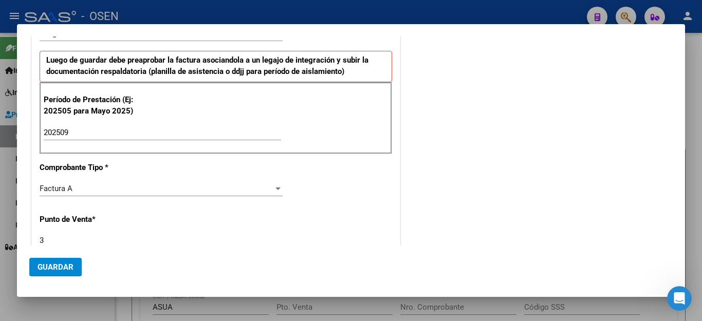
scroll to position [387, 0]
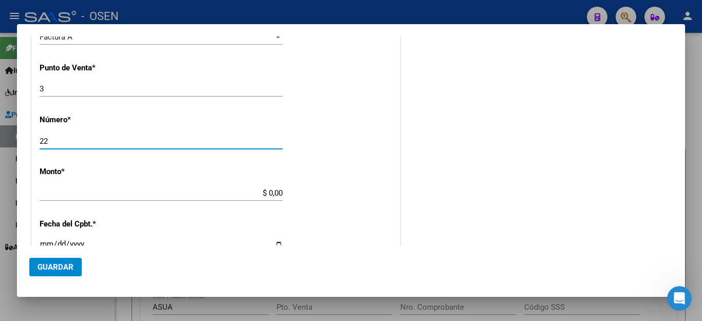
type input "22"
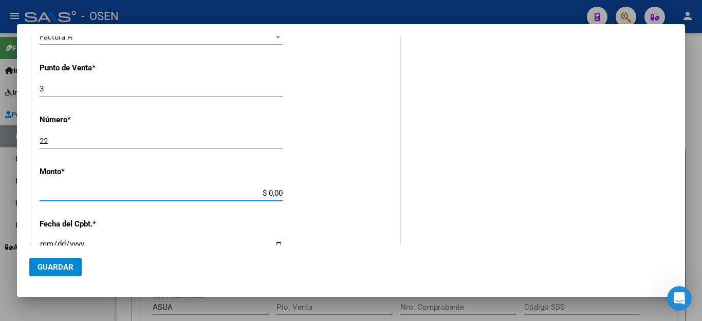
type input "$ 101.634,18"
type input "2025-10-03"
type input "75406062964820"
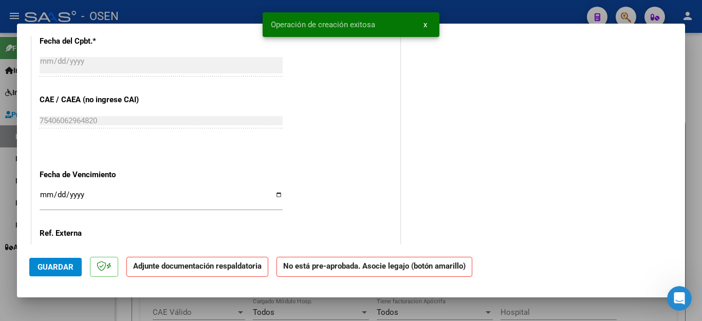
scroll to position [634, 0]
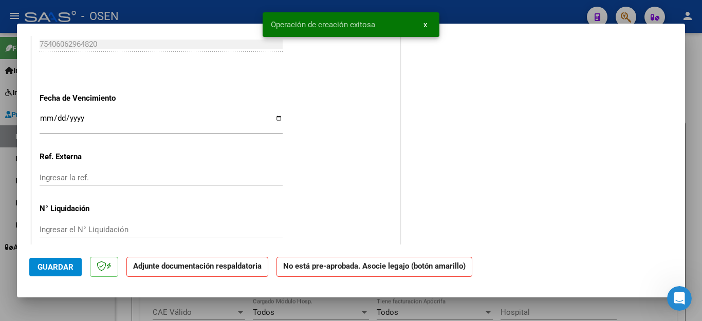
click at [43, 117] on input "Ingresar la fecha" at bounding box center [161, 122] width 243 height 16
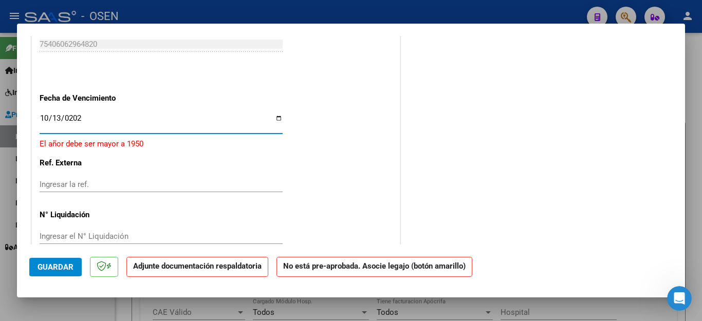
type input "2025-10-13"
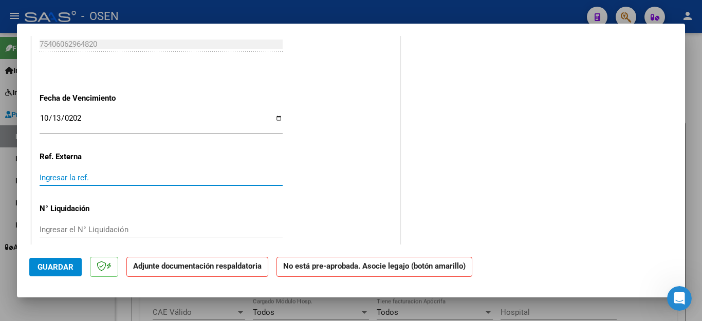
drag, startPoint x: 53, startPoint y: 265, endPoint x: 54, endPoint y: 251, distance: 13.5
click at [52, 264] on span "Guardar" at bounding box center [56, 267] width 36 height 9
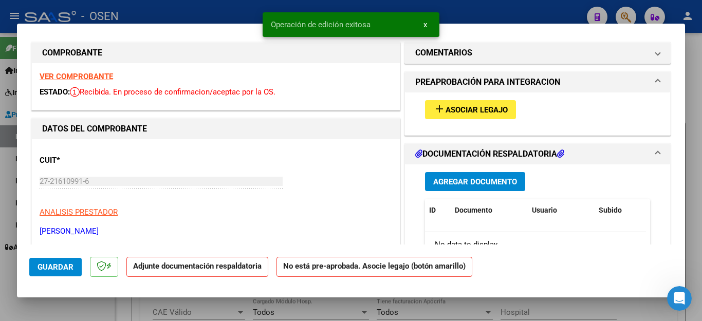
scroll to position [0, 0]
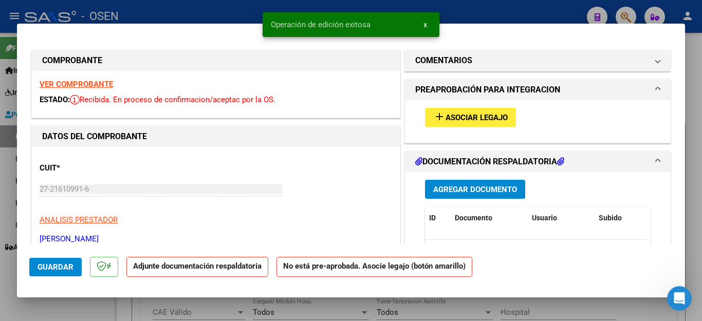
click at [460, 184] on button "Agregar Documento" at bounding box center [475, 189] width 100 height 19
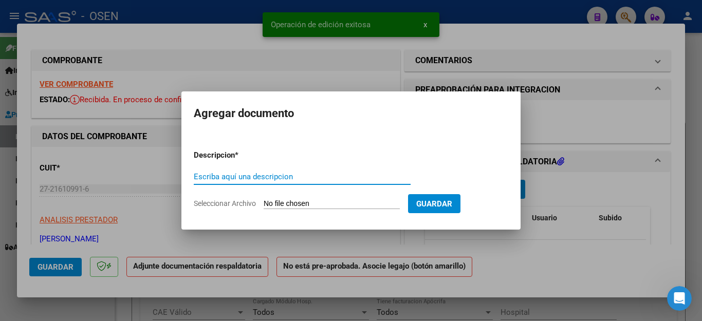
click at [286, 179] on input "Escriba aquí una descripcion" at bounding box center [302, 176] width 217 height 9
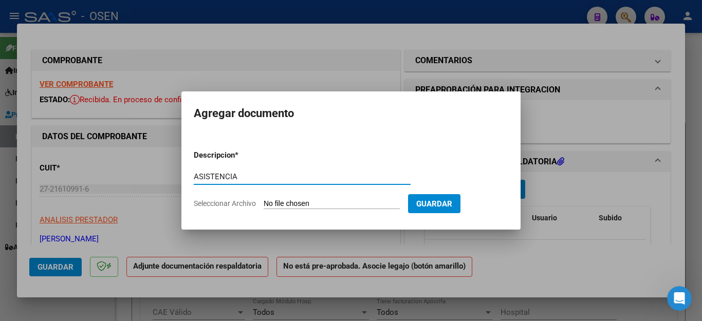
type input "ASISTENCIA"
click at [274, 202] on input "Seleccionar Archivo" at bounding box center [332, 204] width 136 height 10
type input "C:\fakepath\PEREYRA FAC22 ASISTENCIA.pdf"
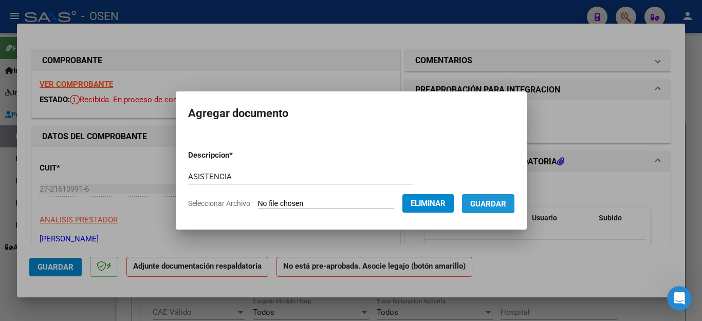
click at [495, 211] on button "Guardar" at bounding box center [488, 203] width 52 height 19
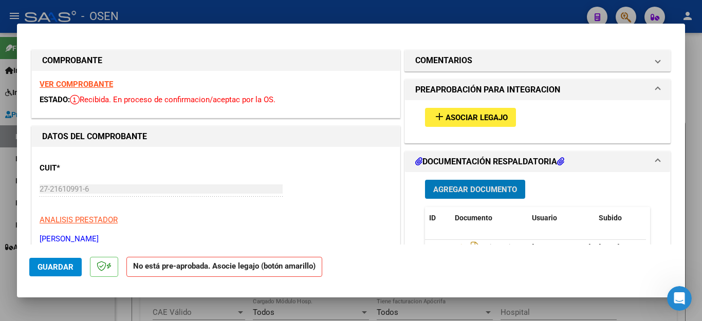
click at [478, 116] on span "Asociar Legajo" at bounding box center [477, 117] width 62 height 9
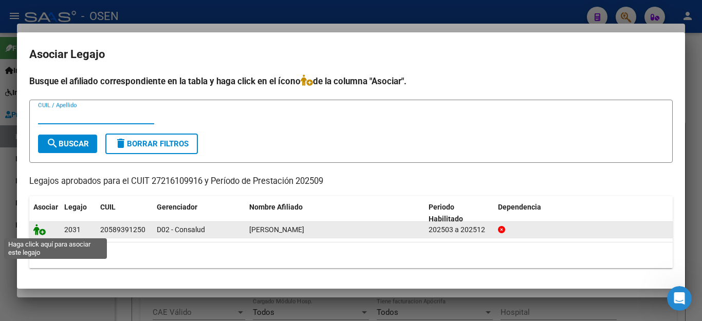
click at [36, 232] on icon at bounding box center [39, 229] width 12 height 11
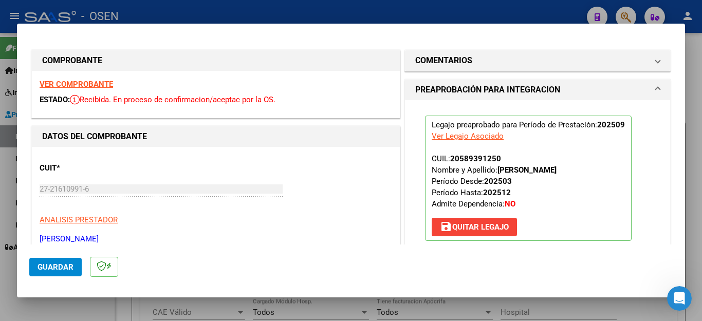
drag, startPoint x: 57, startPoint y: 310, endPoint x: 58, endPoint y: 300, distance: 9.8
click at [57, 307] on div at bounding box center [351, 160] width 702 height 321
type input "$ 0,00"
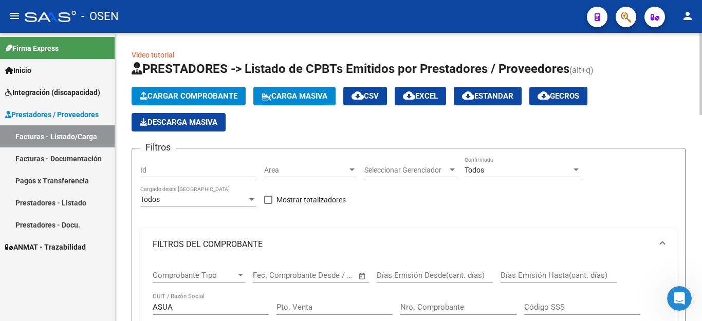
click at [187, 97] on span "Cargar Comprobante" at bounding box center [189, 96] width 98 height 9
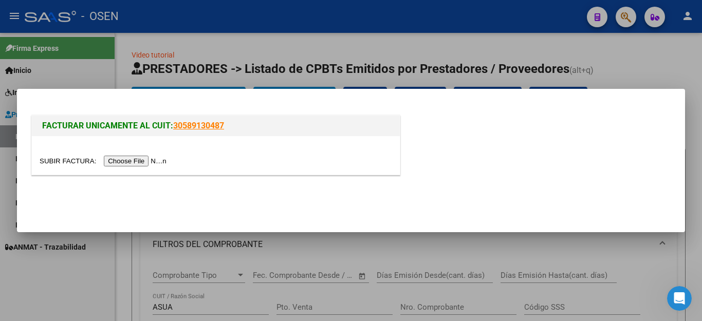
click at [140, 163] on input "file" at bounding box center [105, 161] width 130 height 11
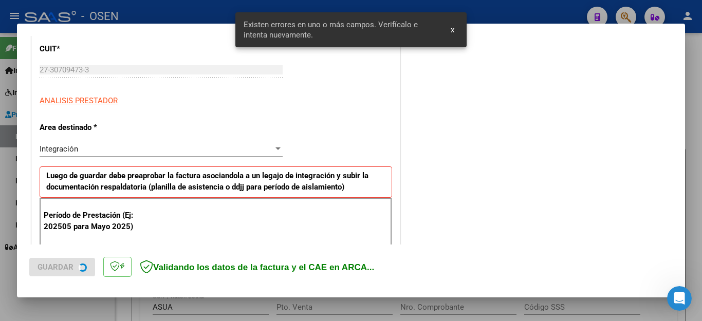
scroll to position [171, 0]
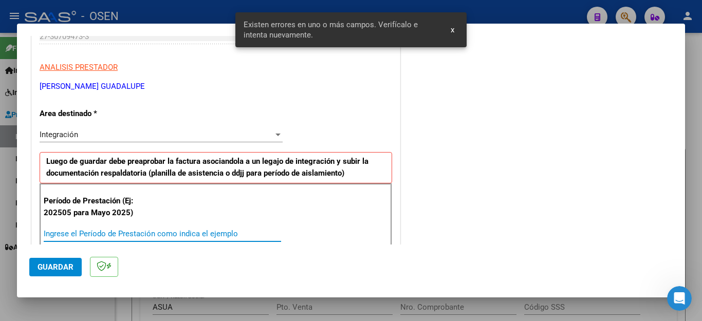
click at [121, 229] on input "Ingrese el Período de Prestación como indica el ejemplo" at bounding box center [162, 233] width 237 height 9
type input "202509"
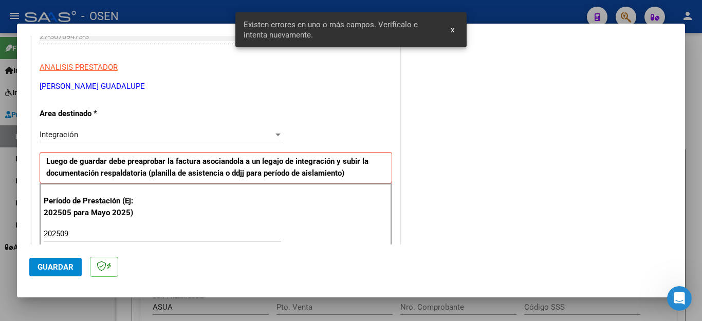
scroll to position [656, 0]
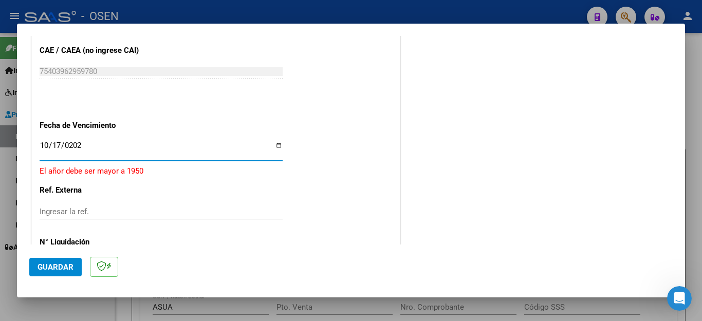
type input "2025-10-17"
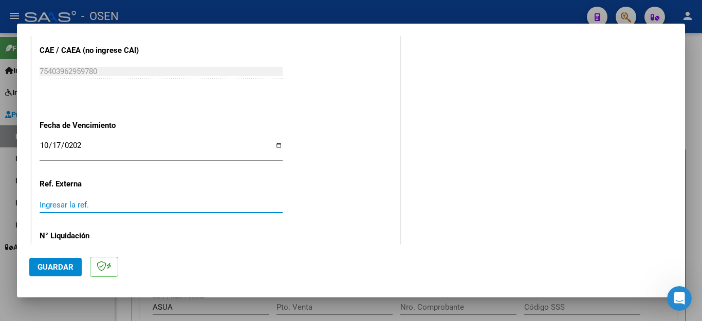
click at [59, 266] on span "Guardar" at bounding box center [56, 267] width 36 height 9
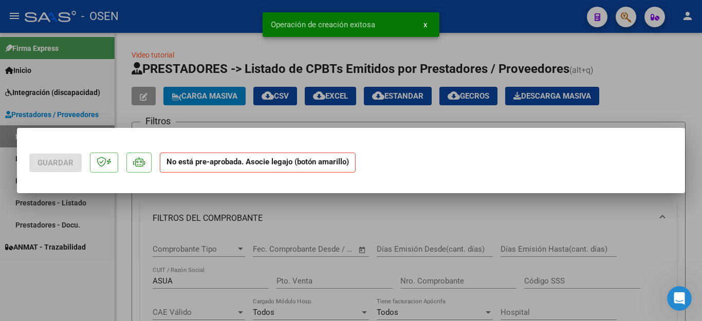
scroll to position [0, 0]
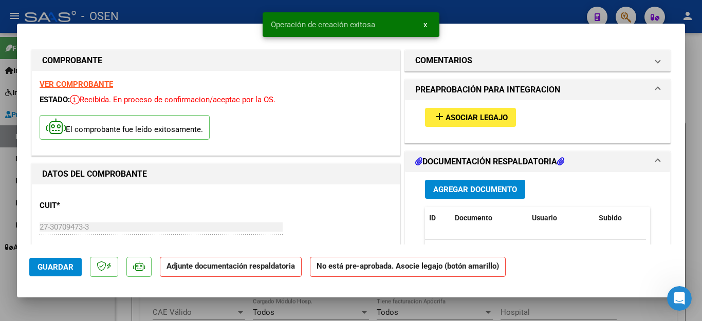
click at [441, 187] on span "Agregar Documento" at bounding box center [475, 189] width 84 height 9
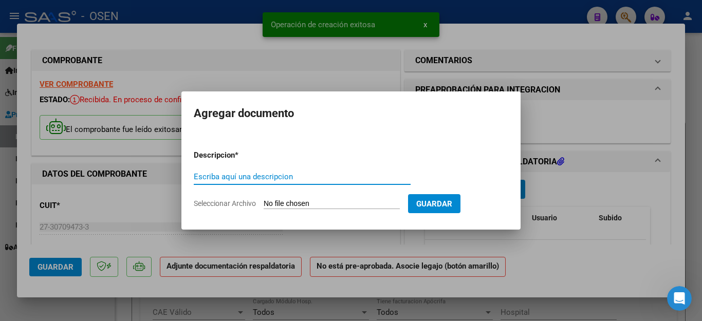
click at [263, 180] on input "Escriba aquí una descripcion" at bounding box center [302, 176] width 217 height 9
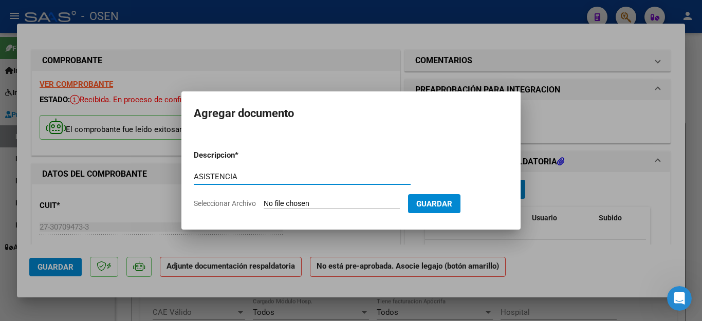
type input "ASISTENCIA"
click at [284, 205] on input "Seleccionar Archivo" at bounding box center [332, 204] width 136 height 10
type input "C:\fakepath\TRONCOSO ASISTENCIA.jpg"
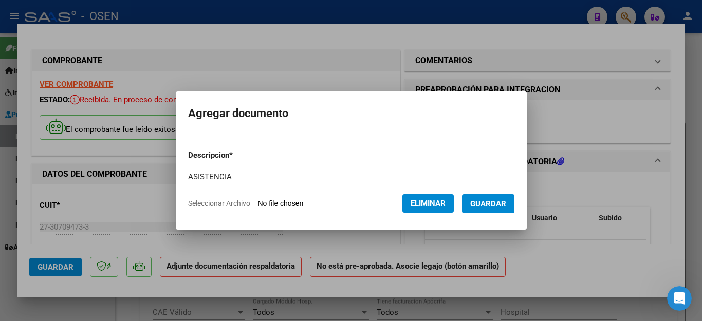
click at [487, 204] on span "Guardar" at bounding box center [488, 203] width 36 height 9
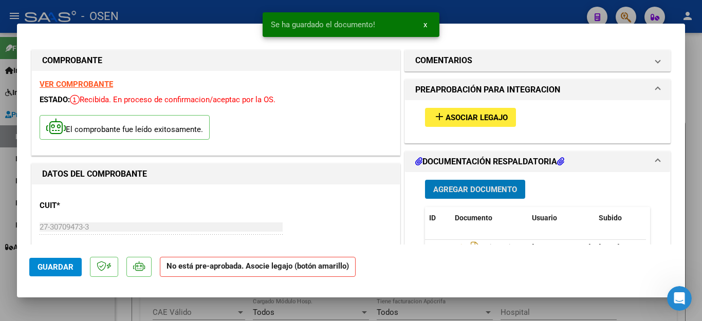
click at [466, 117] on span "Asociar Legajo" at bounding box center [477, 117] width 62 height 9
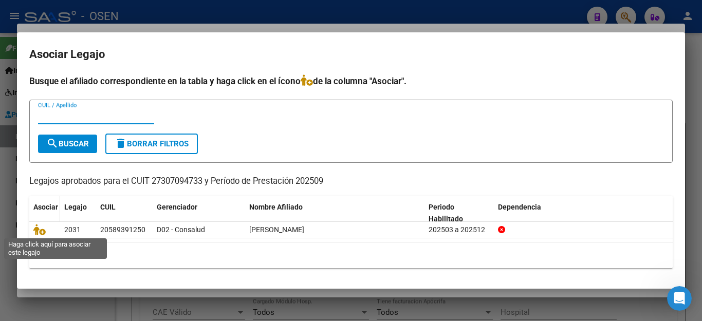
drag, startPoint x: 40, startPoint y: 229, endPoint x: 44, endPoint y: 213, distance: 16.5
click at [41, 225] on icon at bounding box center [39, 229] width 12 height 11
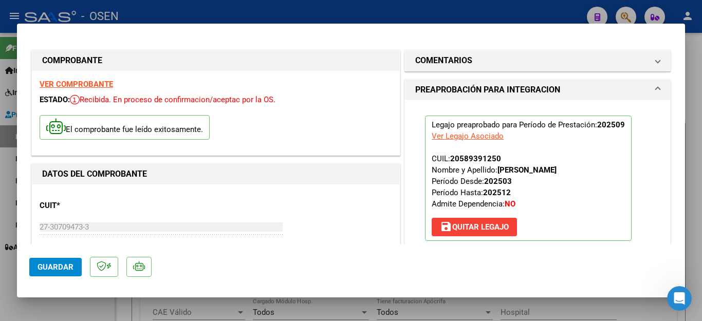
click at [94, 304] on div at bounding box center [351, 160] width 702 height 321
type input "$ 0,00"
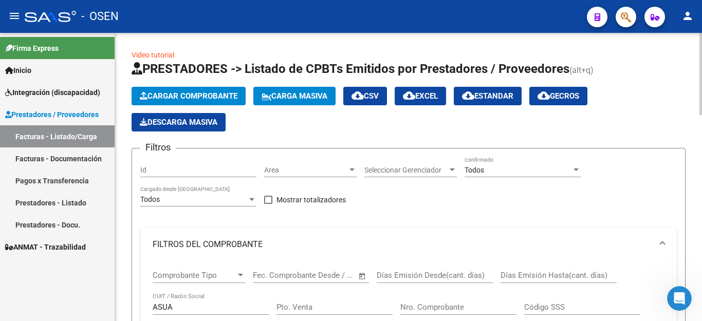
click at [177, 98] on span "Cargar Comprobante" at bounding box center [189, 96] width 98 height 9
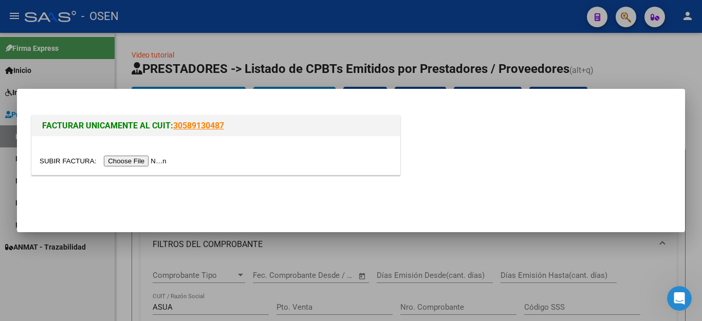
click at [139, 162] on input "file" at bounding box center [105, 161] width 130 height 11
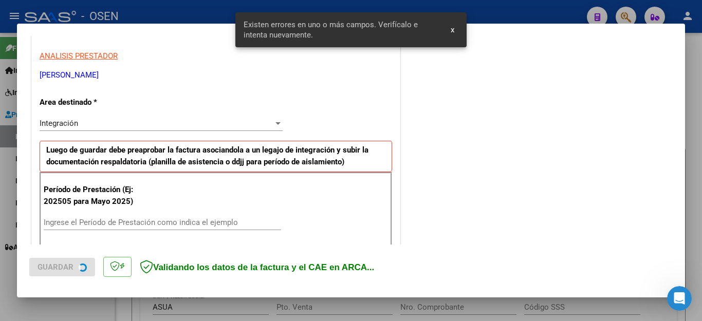
scroll to position [253, 0]
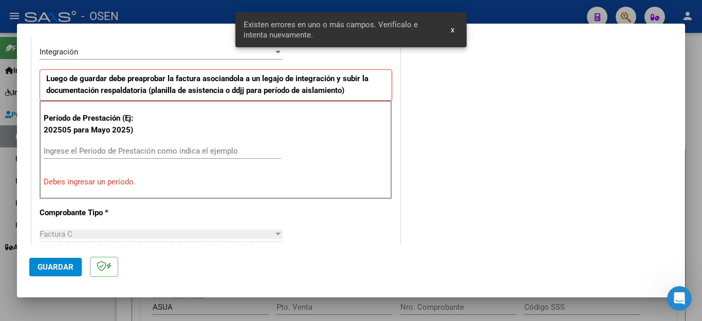
click at [193, 149] on input "Ingrese el Período de Prestación como indica el ejemplo" at bounding box center [162, 151] width 237 height 9
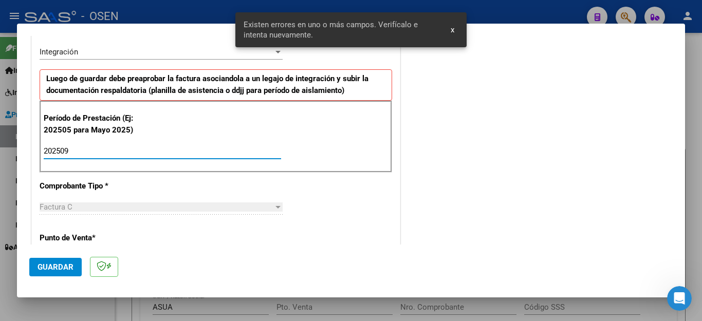
type input "202509"
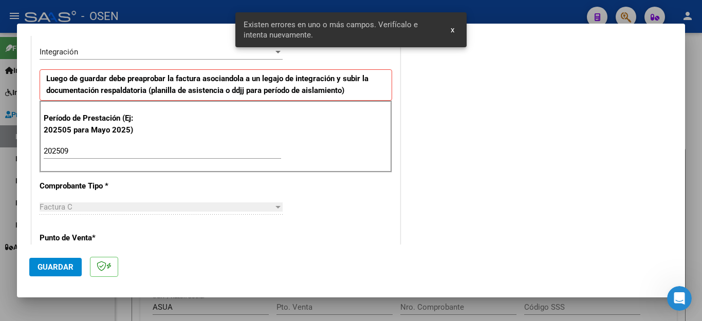
scroll to position [656, 0]
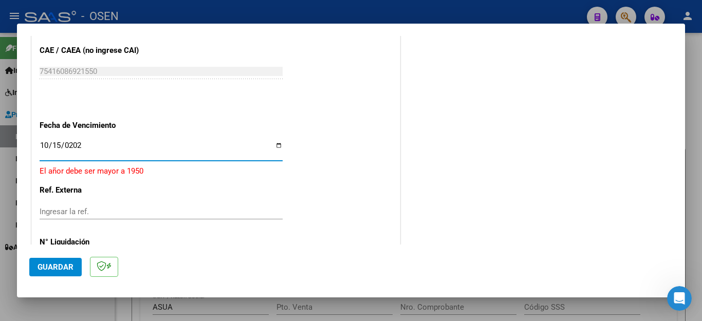
type input "2025-10-15"
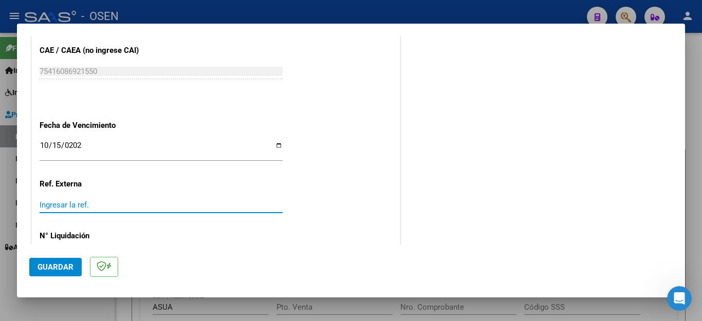
click at [70, 266] on span "Guardar" at bounding box center [56, 267] width 36 height 9
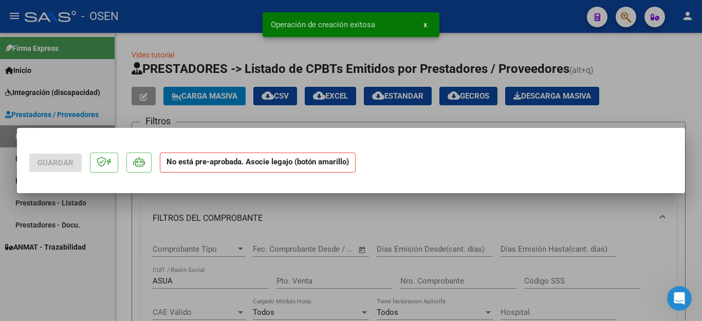
scroll to position [0, 0]
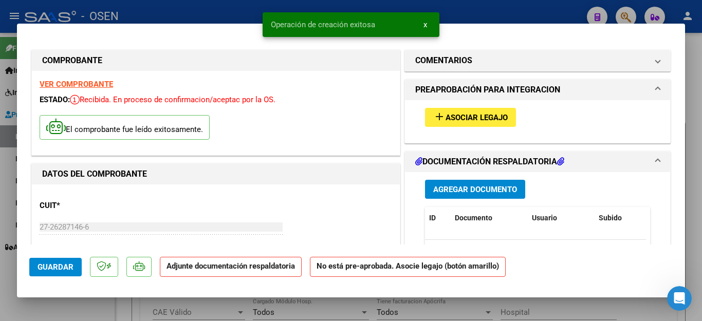
click at [487, 189] on span "Agregar Documento" at bounding box center [475, 189] width 84 height 9
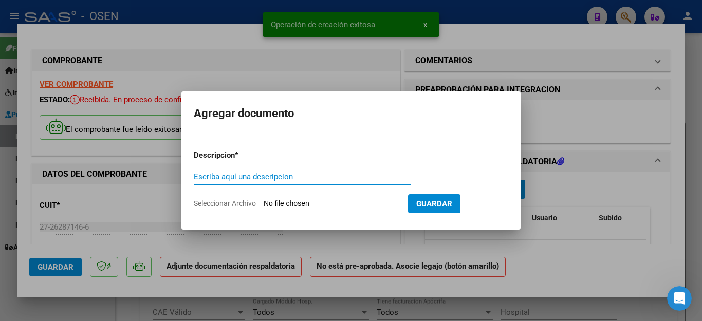
click at [307, 180] on input "Escriba aquí una descripcion" at bounding box center [302, 176] width 217 height 9
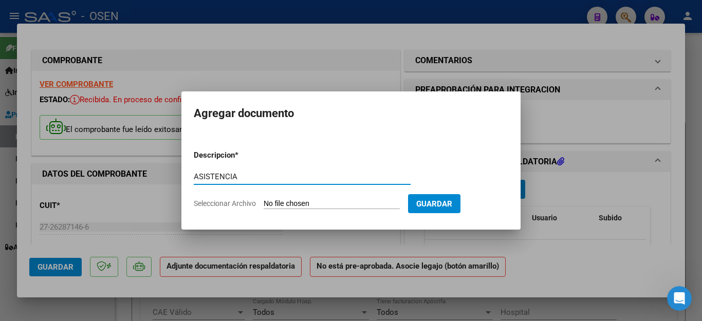
type input "ASISTENCIA"
click at [273, 200] on input "Seleccionar Archivo" at bounding box center [332, 204] width 136 height 10
type input "C:\fakepath\ALDECO FAC2030 ASISTENCIA.pdf"
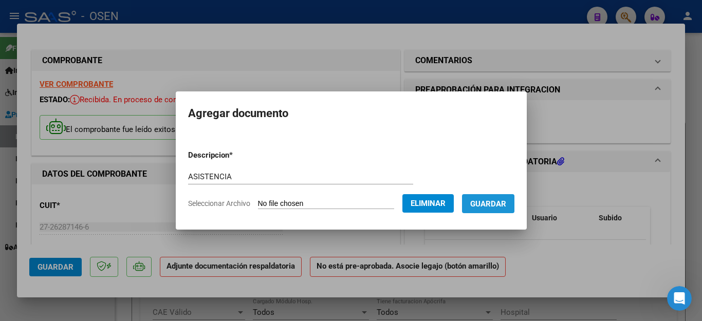
click at [497, 202] on span "Guardar" at bounding box center [488, 203] width 36 height 9
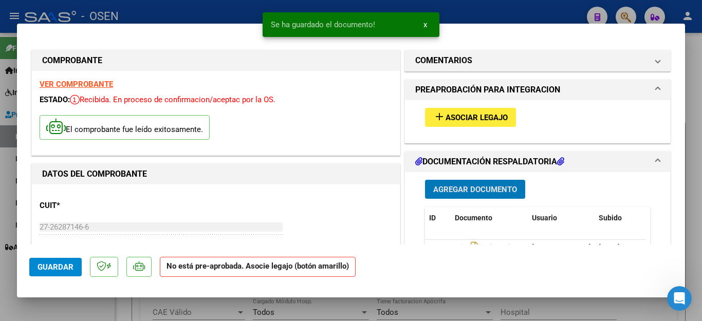
click at [446, 113] on span "Asociar Legajo" at bounding box center [477, 117] width 62 height 9
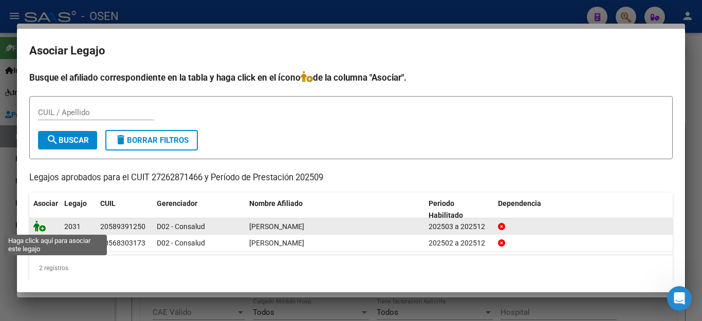
click at [39, 227] on icon at bounding box center [39, 226] width 12 height 11
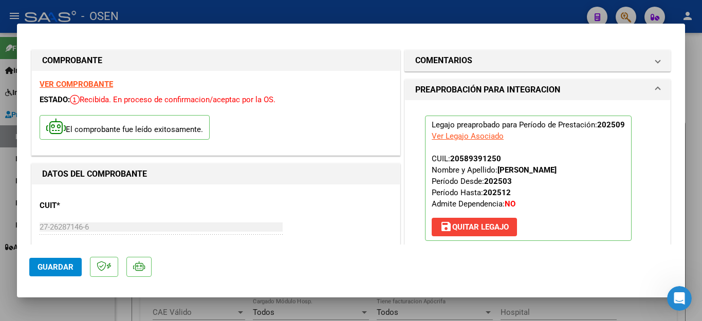
click at [80, 313] on div at bounding box center [351, 160] width 702 height 321
type input "$ 0,00"
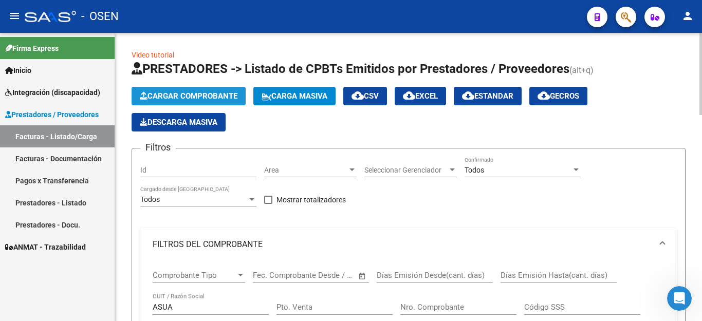
click at [195, 99] on span "Cargar Comprobante" at bounding box center [189, 96] width 98 height 9
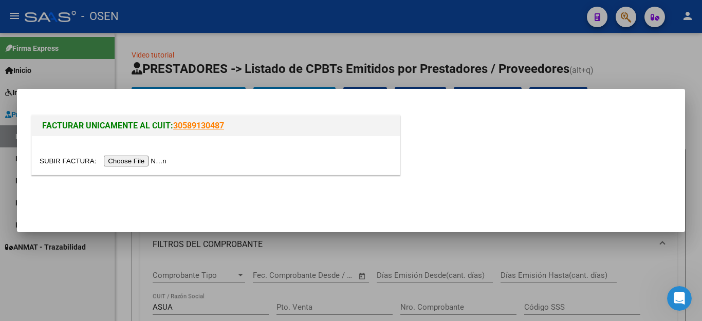
click at [139, 162] on input "file" at bounding box center [105, 161] width 130 height 11
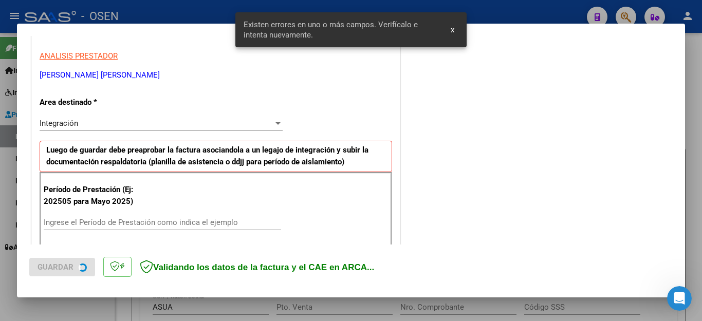
scroll to position [253, 0]
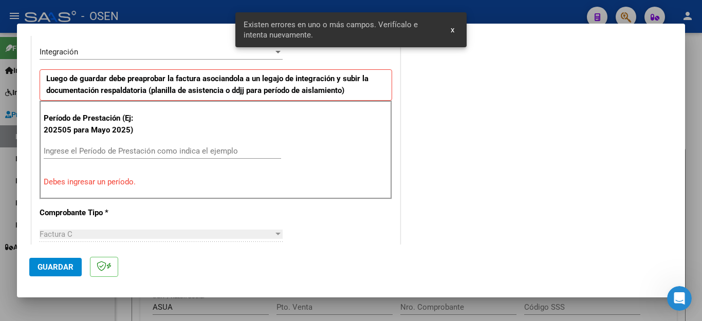
click at [115, 151] on input "Ingrese el Período de Prestación como indica el ejemplo" at bounding box center [162, 151] width 237 height 9
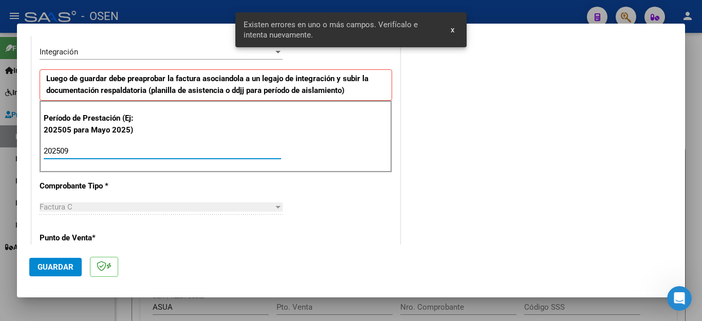
type input "202509"
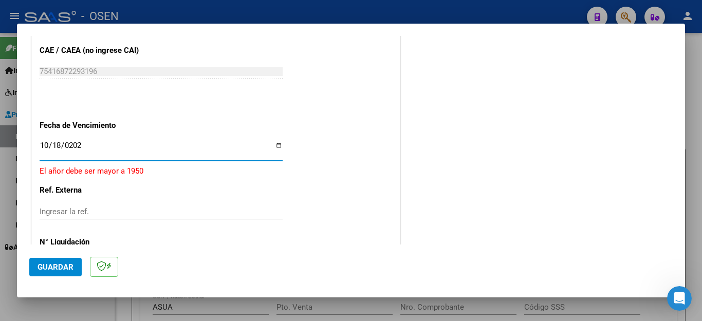
type input "2025-10-18"
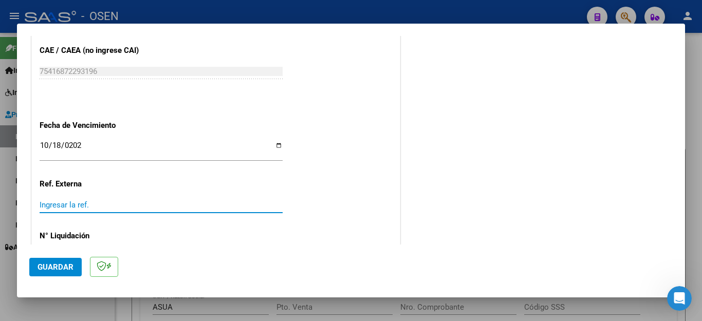
click at [46, 265] on span "Guardar" at bounding box center [56, 267] width 36 height 9
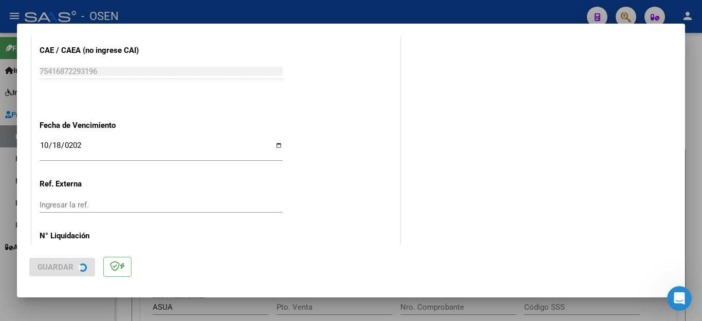
scroll to position [0, 0]
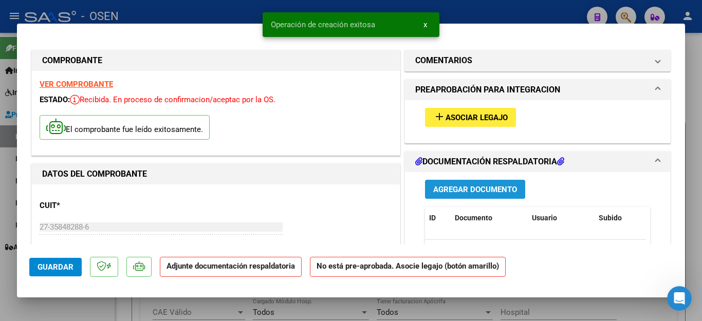
click at [448, 191] on span "Agregar Documento" at bounding box center [475, 189] width 84 height 9
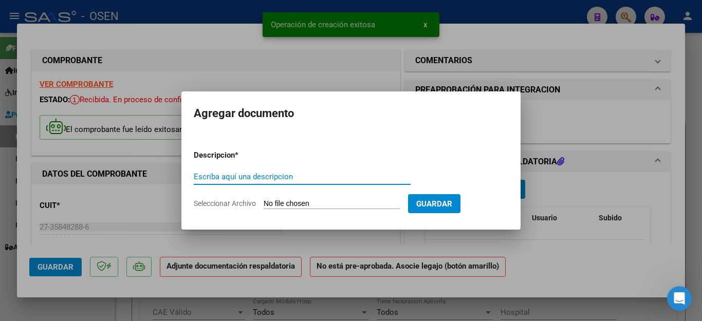
click at [227, 174] on input "Escriba aquí una descripcion" at bounding box center [302, 176] width 217 height 9
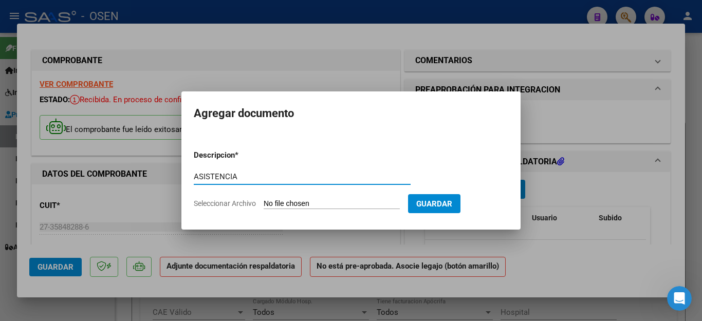
type input "ASISTENCIA"
click at [277, 202] on input "Seleccionar Archivo" at bounding box center [332, 204] width 136 height 10
type input "C:\fakepath\LOPEZ FAC497 ASISTENCIA.pdf"
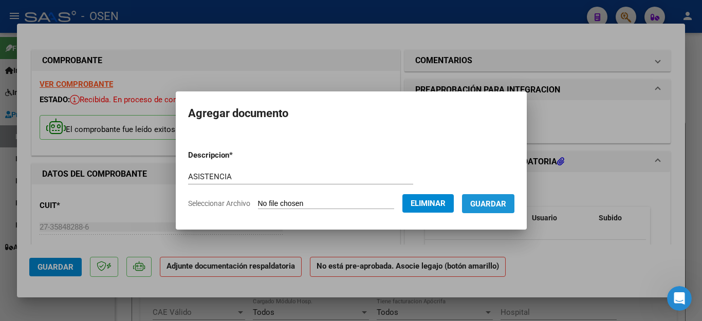
click at [496, 203] on span "Guardar" at bounding box center [488, 203] width 36 height 9
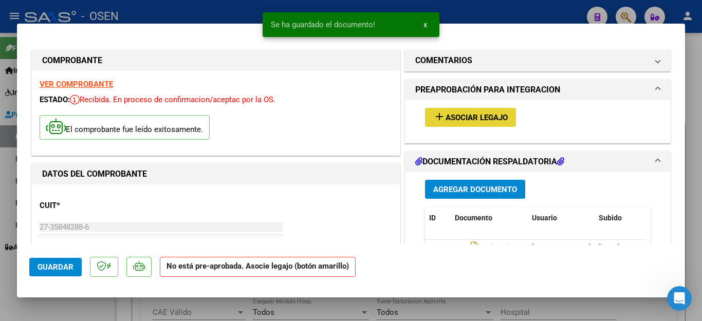
click at [469, 114] on span "Asociar Legajo" at bounding box center [477, 117] width 62 height 9
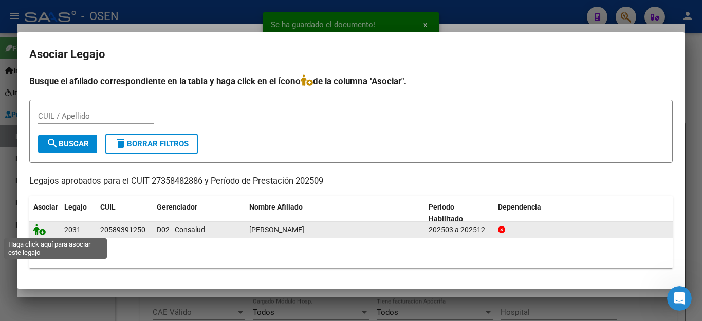
click at [33, 230] on icon at bounding box center [39, 229] width 12 height 11
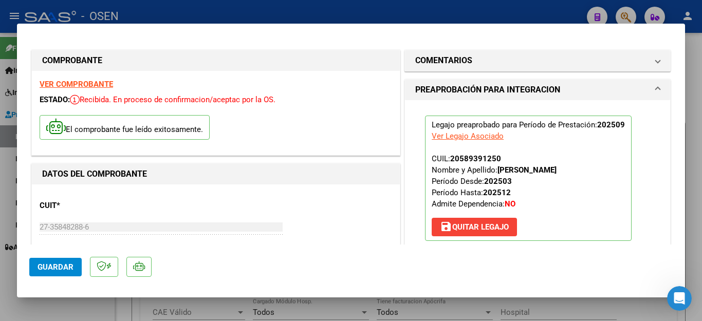
click at [76, 307] on div at bounding box center [351, 160] width 702 height 321
type input "$ 0,00"
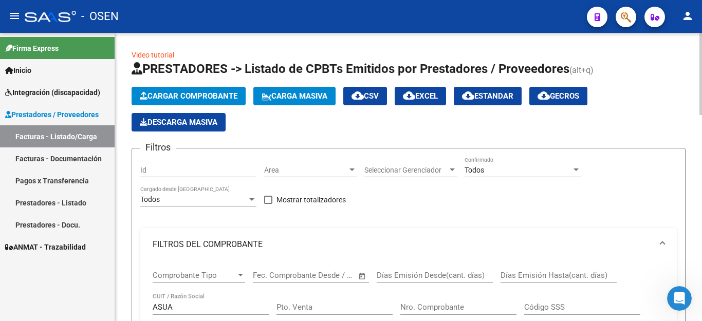
click at [203, 97] on span "Cargar Comprobante" at bounding box center [189, 96] width 98 height 9
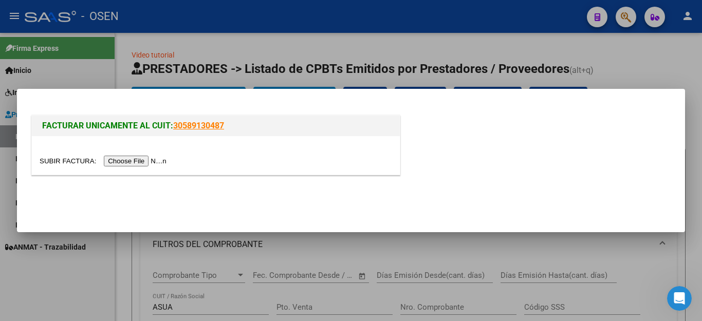
click at [120, 164] on input "file" at bounding box center [105, 161] width 130 height 11
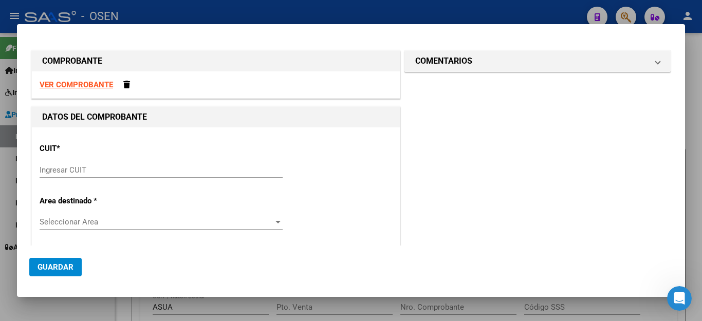
click at [56, 170] on input "Ingresar CUIT" at bounding box center [161, 170] width 243 height 9
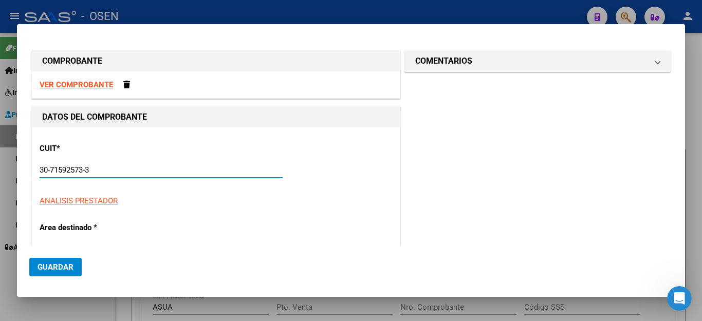
type input "30-71592573-3"
type input "4"
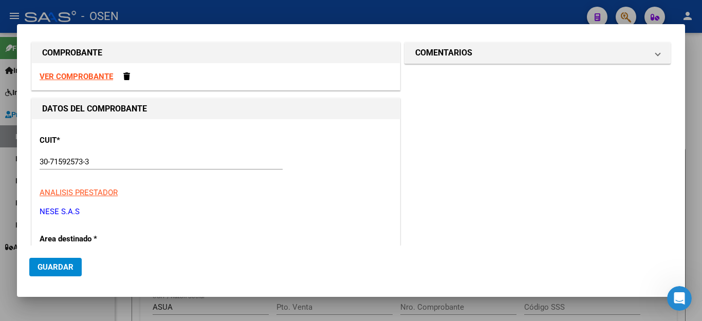
scroll to position [226, 0]
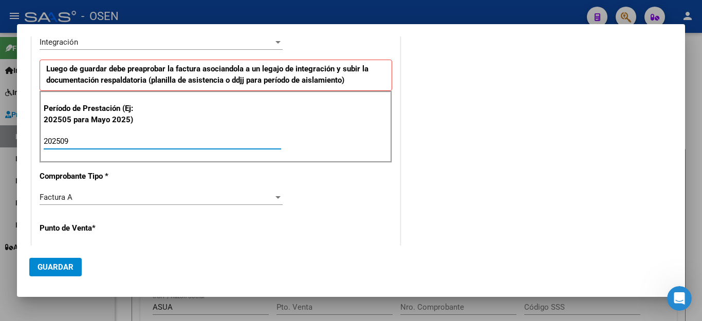
type input "202509"
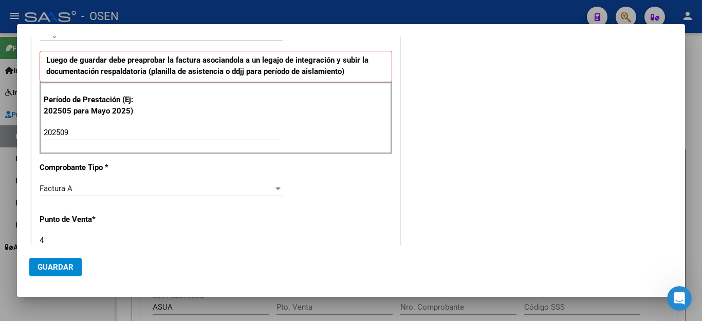
scroll to position [387, 0]
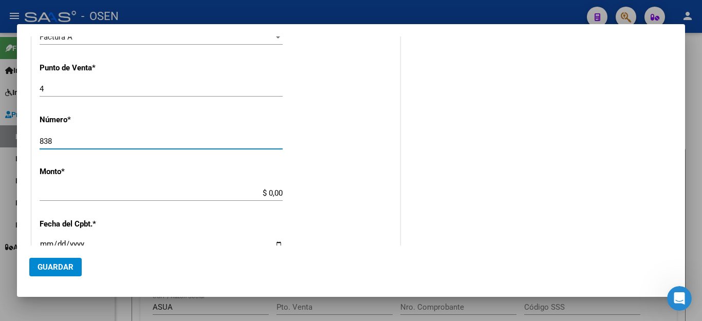
type input "838"
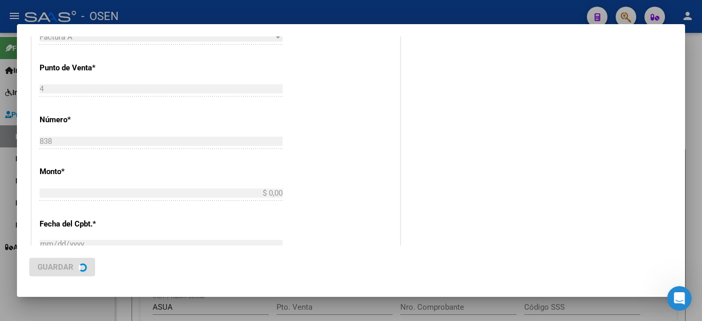
type input "$ 261.883,04"
type input "[DATE]"
type input "75403437268830"
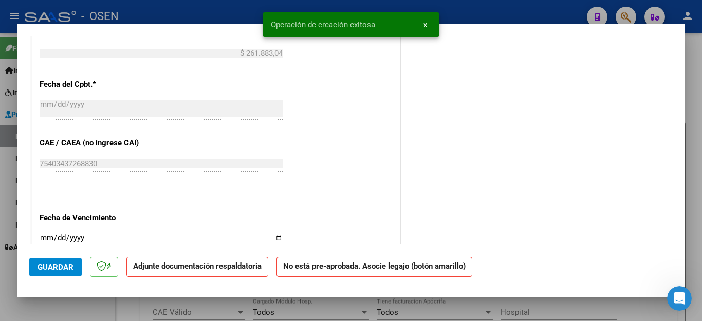
scroll to position [617, 0]
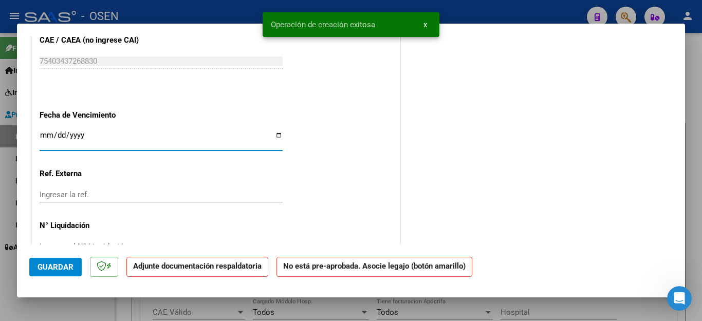
click at [42, 134] on input "Ingresar la fecha" at bounding box center [161, 139] width 243 height 16
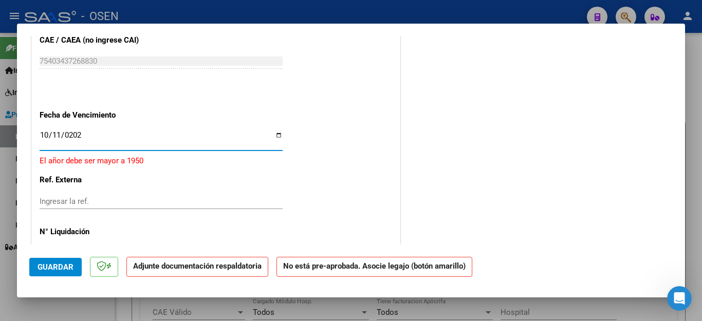
type input "[DATE]"
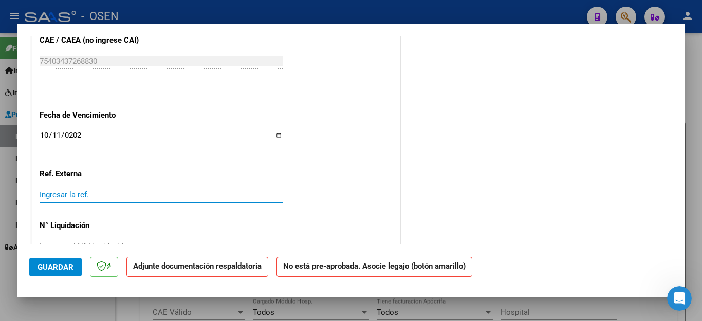
click at [53, 266] on span "Guardar" at bounding box center [56, 267] width 36 height 9
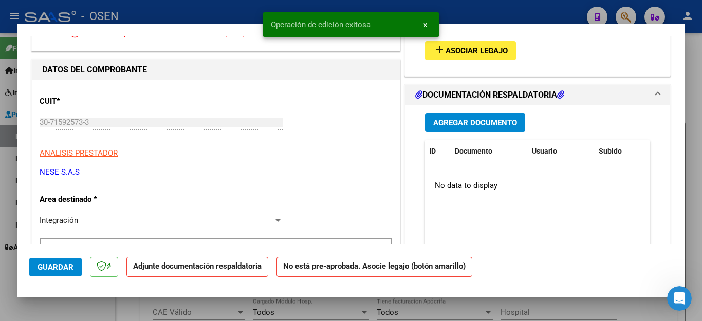
scroll to position [51, 0]
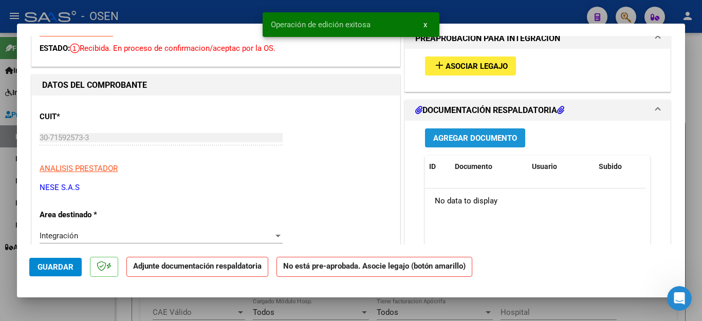
click at [458, 134] on span "Agregar Documento" at bounding box center [475, 138] width 84 height 9
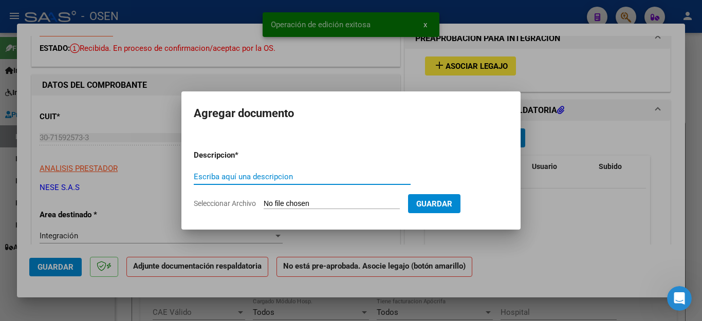
click at [261, 174] on input "Escriba aquí una descripcion" at bounding box center [302, 176] width 217 height 9
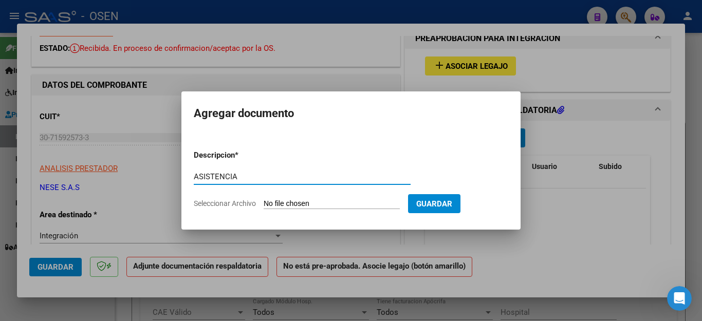
type input "ASISTENCIA"
click at [283, 202] on input "Seleccionar Archivo" at bounding box center [332, 204] width 136 height 10
type input "C:\fakepath\IRIS FAC838 ASISTENCIA.pdf"
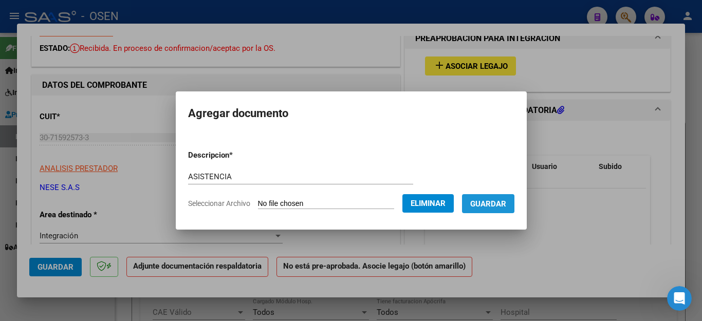
click at [486, 206] on span "Guardar" at bounding box center [488, 203] width 36 height 9
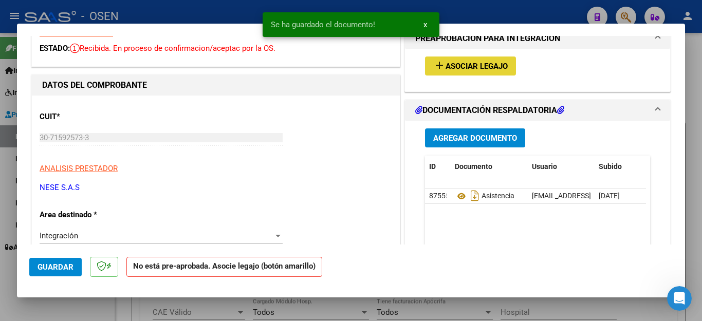
click at [460, 70] on span "Asociar Legajo" at bounding box center [477, 66] width 62 height 9
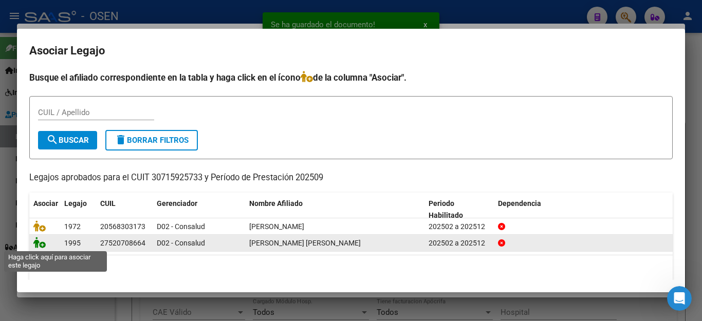
click at [44, 245] on icon at bounding box center [39, 242] width 12 height 11
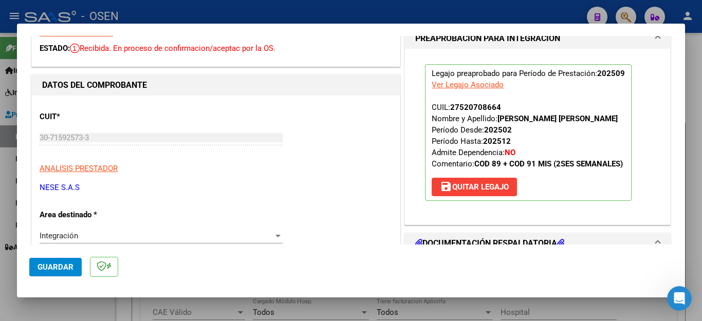
drag, startPoint x: 56, startPoint y: 314, endPoint x: 56, endPoint y: 306, distance: 7.7
click at [56, 312] on div at bounding box center [351, 160] width 702 height 321
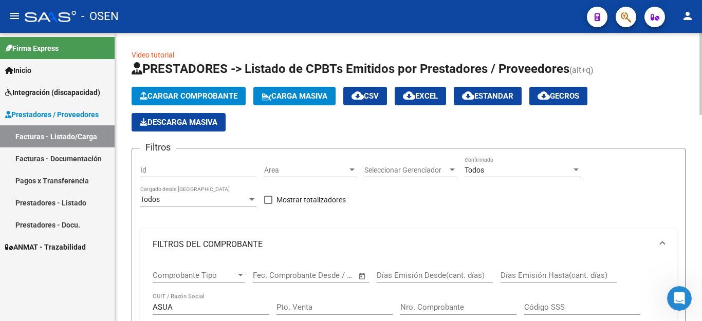
click at [196, 98] on span "Cargar Comprobante" at bounding box center [189, 96] width 98 height 9
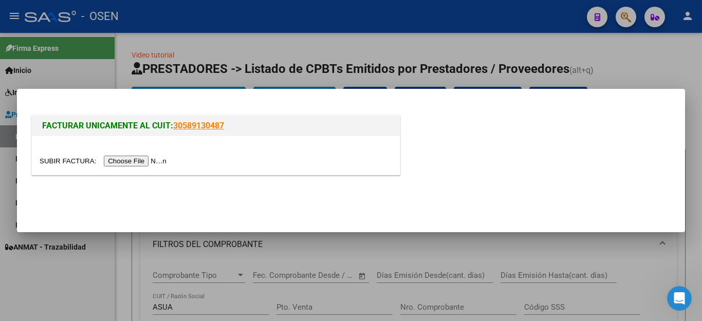
click at [127, 161] on input "file" at bounding box center [105, 161] width 130 height 11
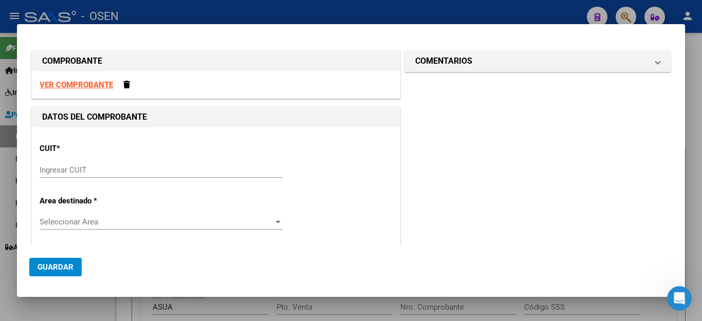
click at [75, 175] on div "Ingresar CUIT" at bounding box center [161, 169] width 243 height 15
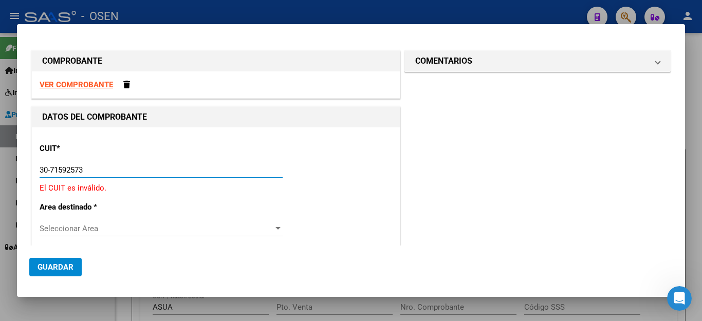
type input "30-71592573-3"
type input "4"
type input "30-71592573-3"
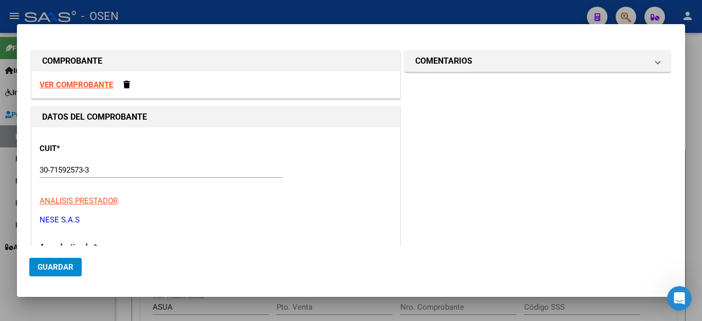
scroll to position [127, 0]
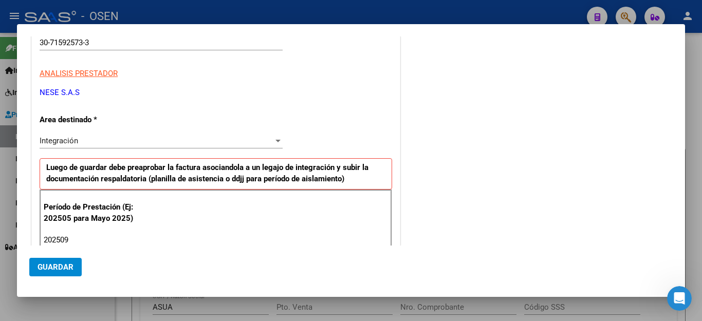
type input "202509"
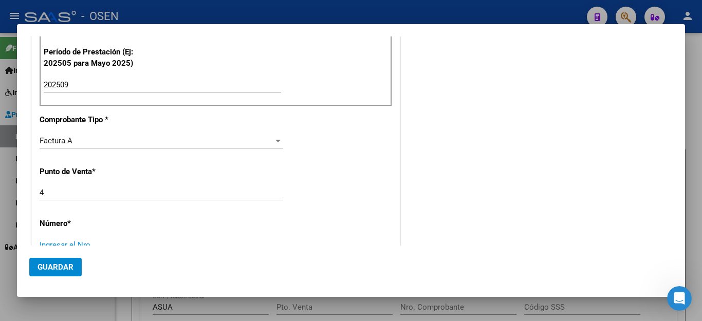
scroll to position [287, 0]
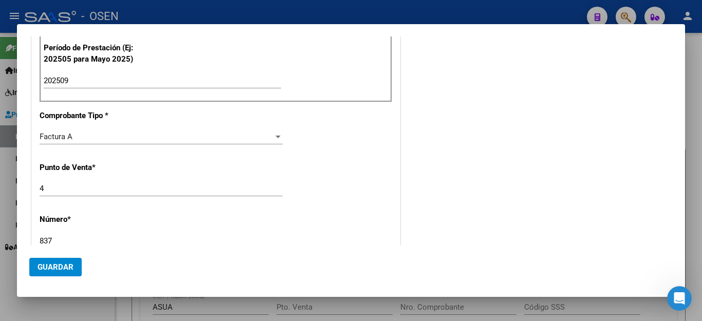
type input "837"
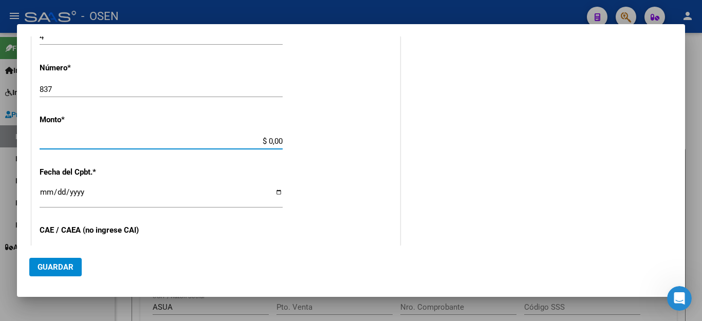
type input "$ 475.830,36"
type input "[DATE]"
type input "75403437138504"
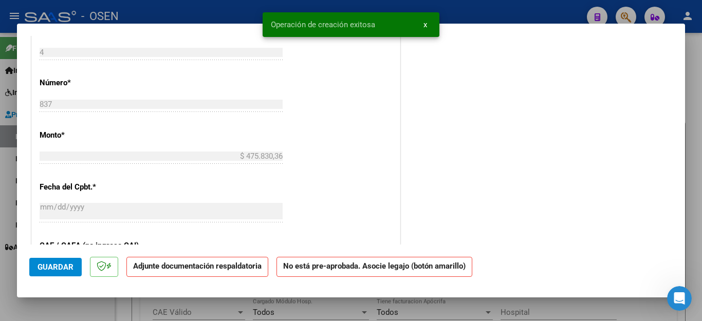
scroll to position [617, 0]
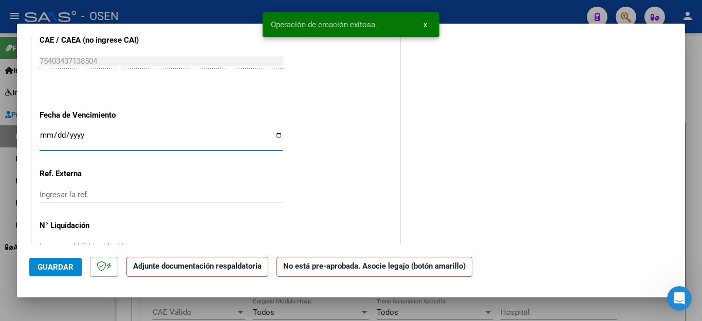
click at [45, 131] on input "Ingresar la fecha" at bounding box center [161, 139] width 243 height 16
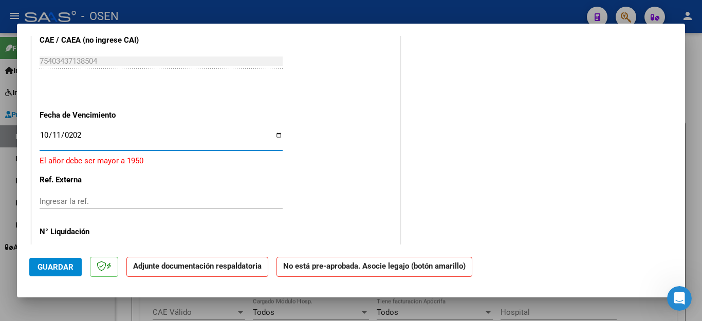
type input "[DATE]"
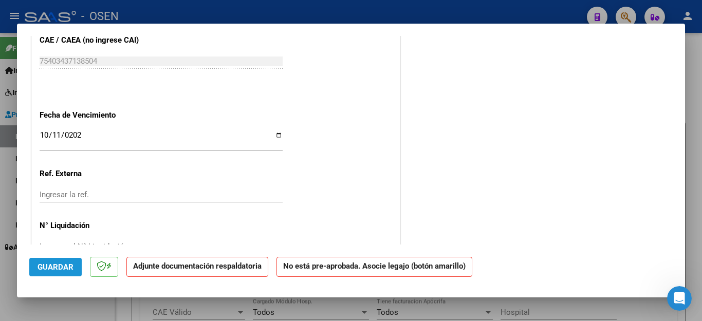
click at [54, 265] on span "Guardar" at bounding box center [56, 267] width 36 height 9
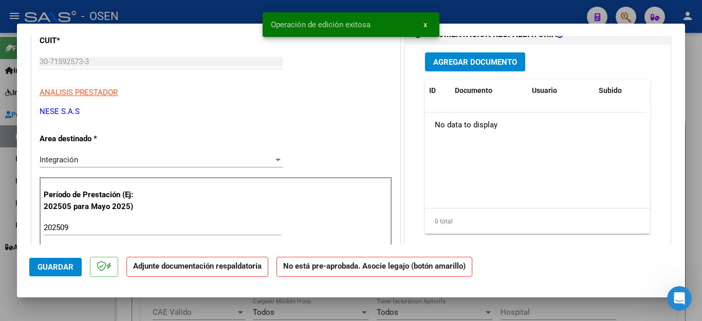
scroll to position [0, 0]
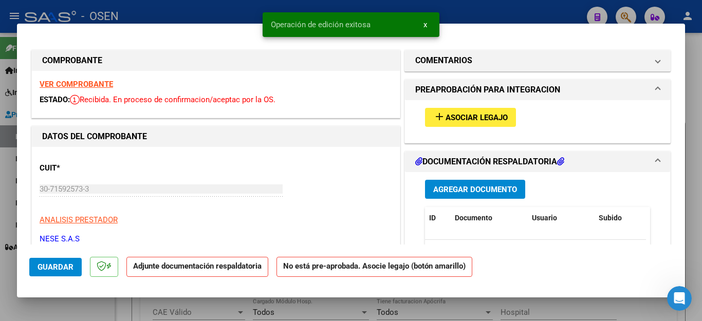
click at [460, 186] on span "Agregar Documento" at bounding box center [475, 189] width 84 height 9
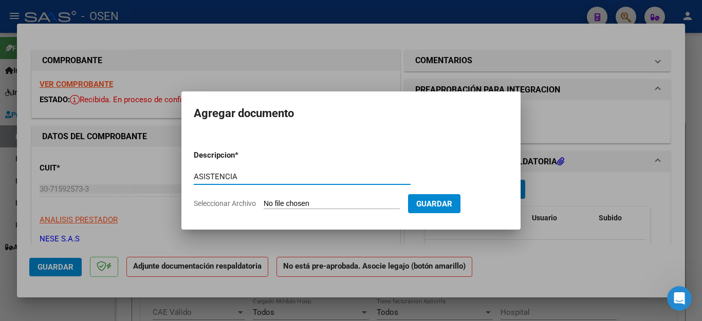
type input "ASISTENCIA"
click at [286, 205] on input "Seleccionar Archivo" at bounding box center [332, 204] width 136 height 10
type input "C:\fakepath\IRIS FAC837 ASISTENCIA.pdf"
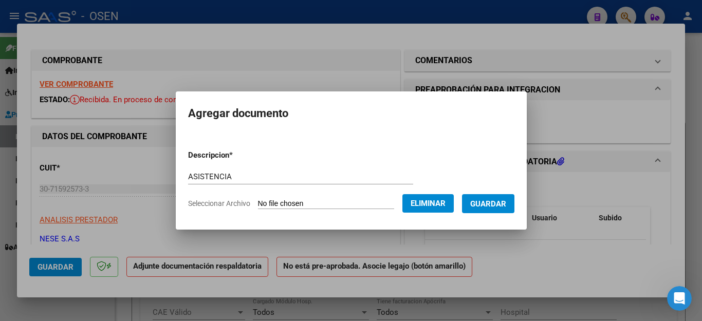
click at [490, 205] on span "Guardar" at bounding box center [488, 203] width 36 height 9
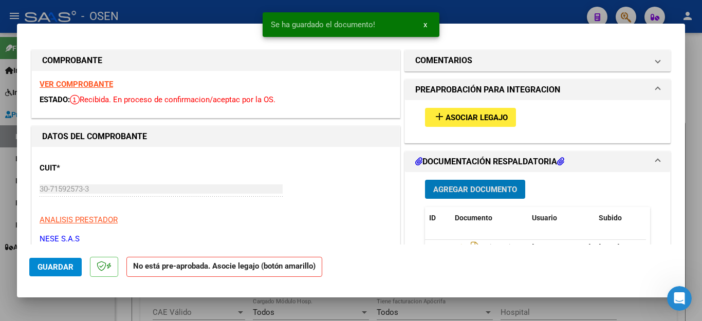
click at [451, 116] on span "Asociar Legajo" at bounding box center [477, 117] width 62 height 9
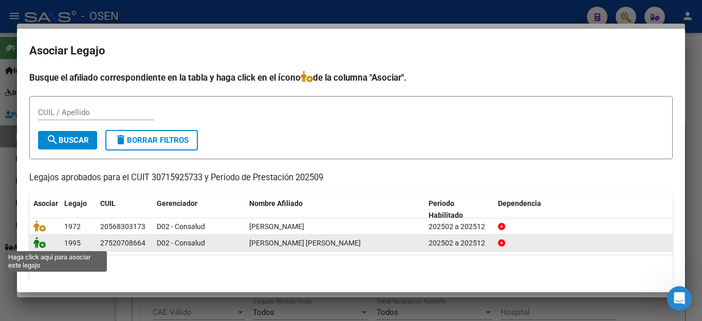
click at [40, 241] on icon at bounding box center [39, 242] width 12 height 11
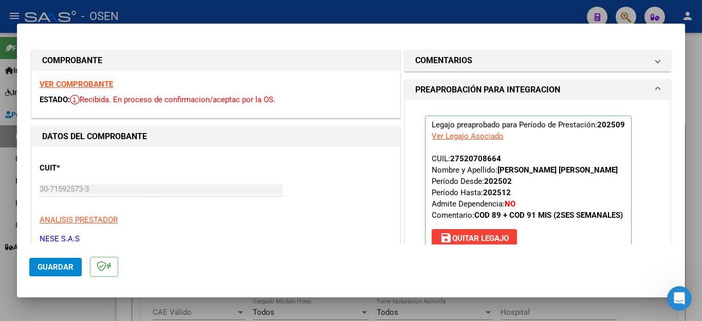
click at [75, 313] on div at bounding box center [351, 160] width 702 height 321
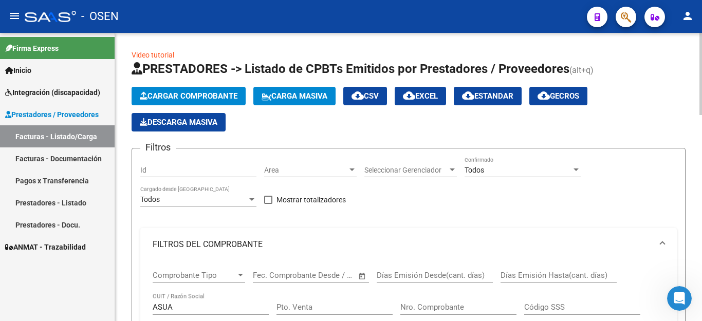
click at [169, 97] on span "Cargar Comprobante" at bounding box center [189, 96] width 98 height 9
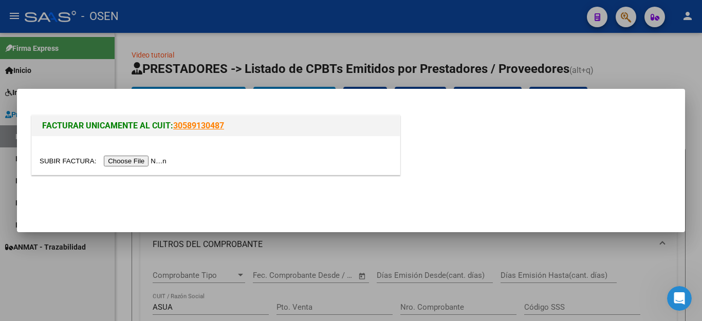
click at [135, 162] on input "file" at bounding box center [105, 161] width 130 height 11
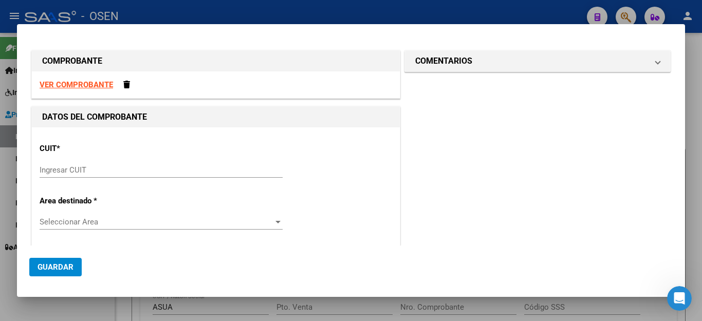
click at [85, 165] on div "Ingresar CUIT" at bounding box center [161, 169] width 243 height 15
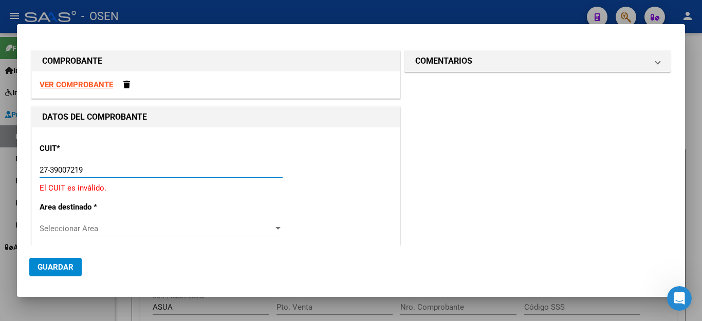
type input "27-39007219-3"
type input "2"
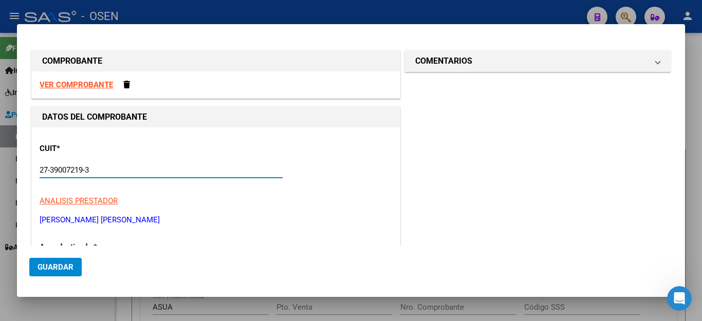
type input "27-39007219-3"
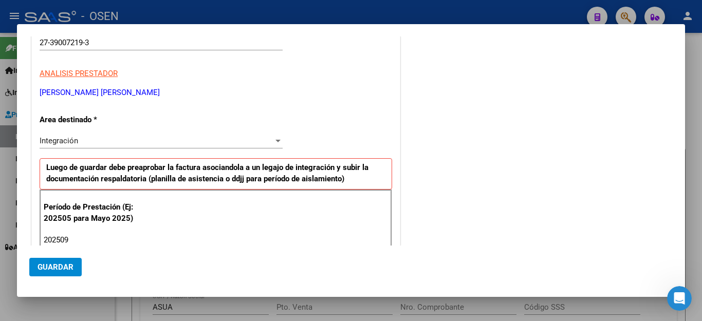
type input "202509"
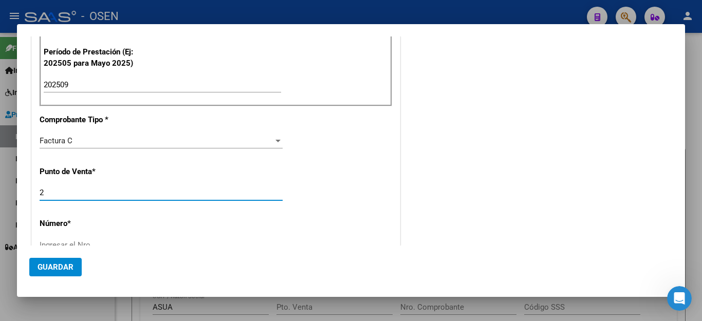
scroll to position [287, 0]
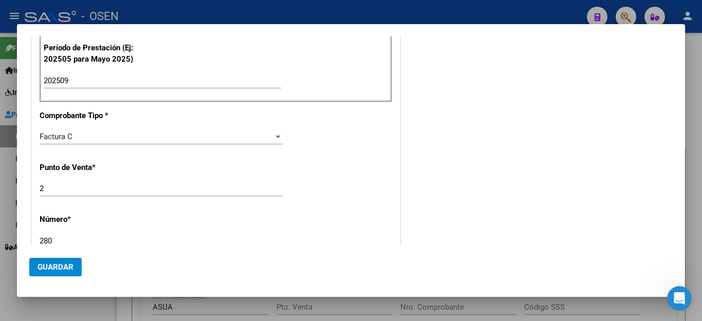
type input "280"
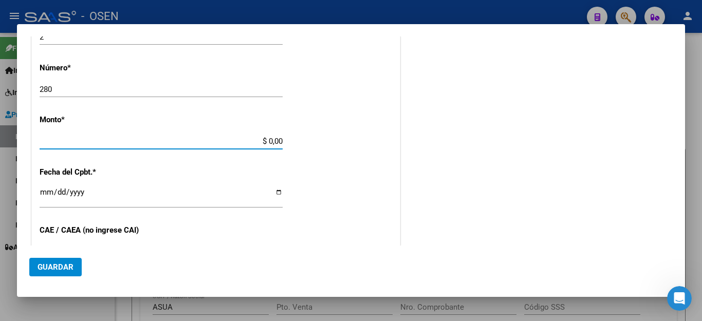
type input "$ 49.482,44"
type input "[DATE]"
type input "75403161299065"
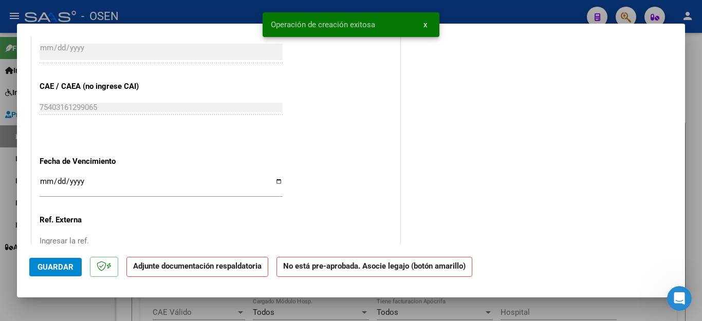
scroll to position [634, 0]
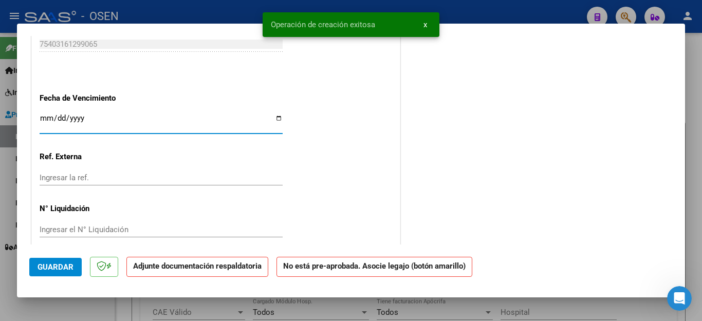
click at [44, 117] on input "Ingresar la fecha" at bounding box center [161, 122] width 243 height 16
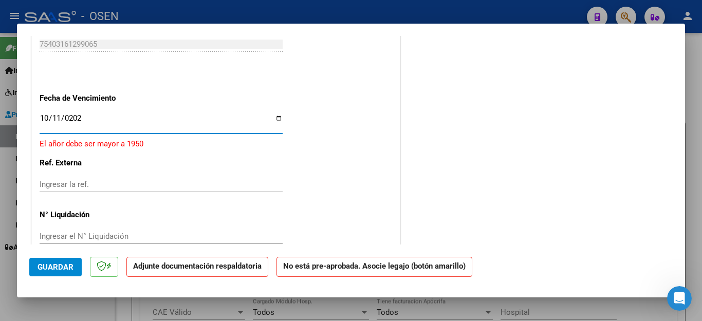
type input "[DATE]"
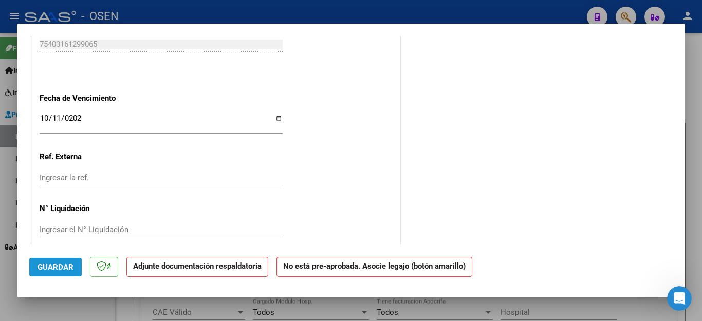
click at [55, 262] on button "Guardar" at bounding box center [55, 267] width 52 height 19
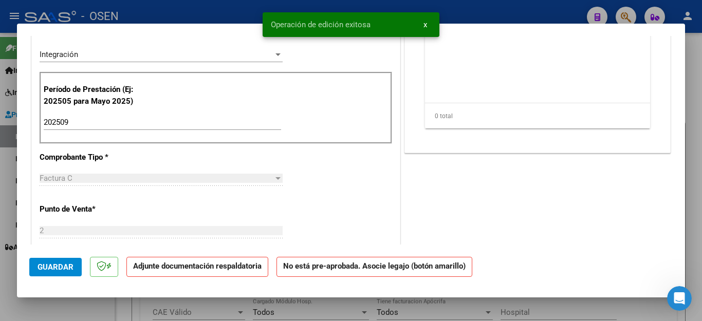
scroll to position [120, 0]
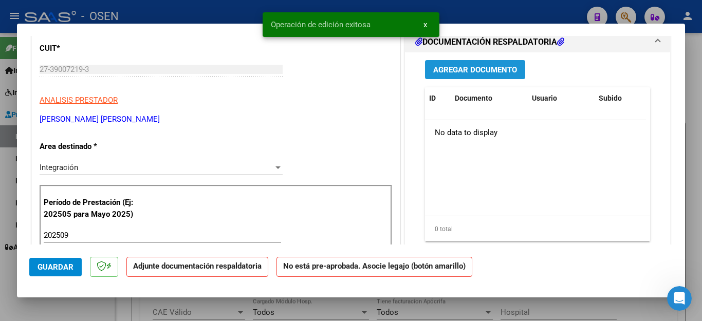
click at [459, 74] on span "Agregar Documento" at bounding box center [475, 69] width 84 height 9
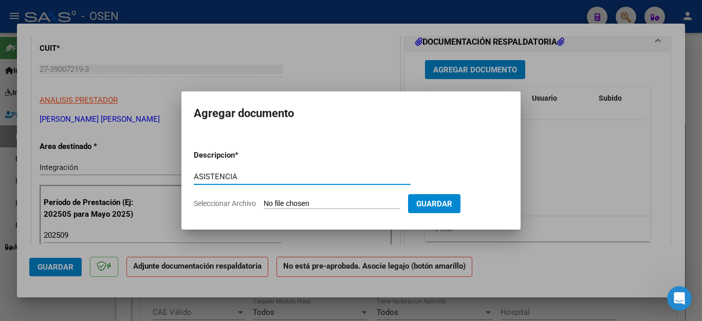
type input "ASISTENCIA"
click at [275, 204] on input "Seleccionar Archivo" at bounding box center [332, 204] width 136 height 10
type input "C:\fakepath\PALUMBO FAC280 ASISTENCIA.pdf"
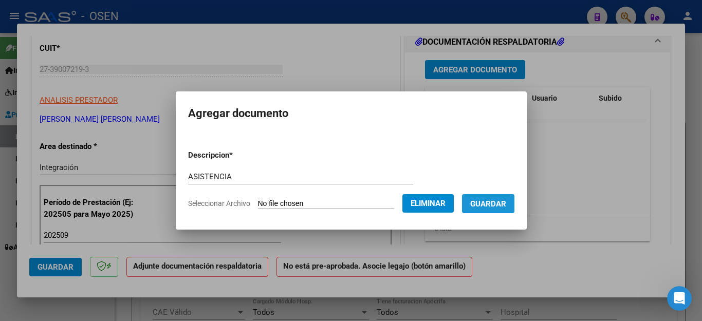
click at [483, 206] on span "Guardar" at bounding box center [488, 203] width 36 height 9
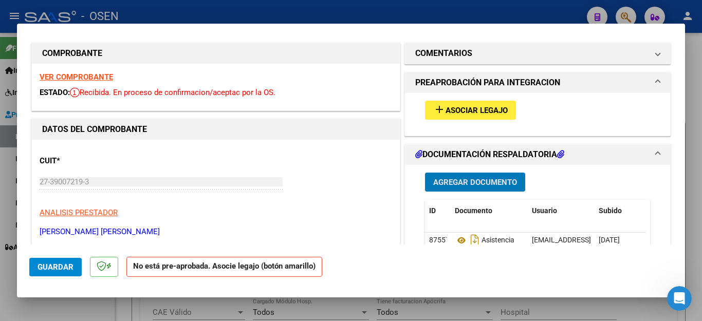
scroll to position [0, 0]
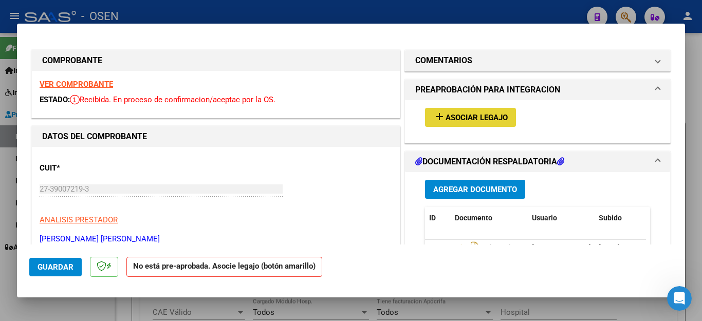
click at [446, 118] on span "Asociar Legajo" at bounding box center [477, 117] width 62 height 9
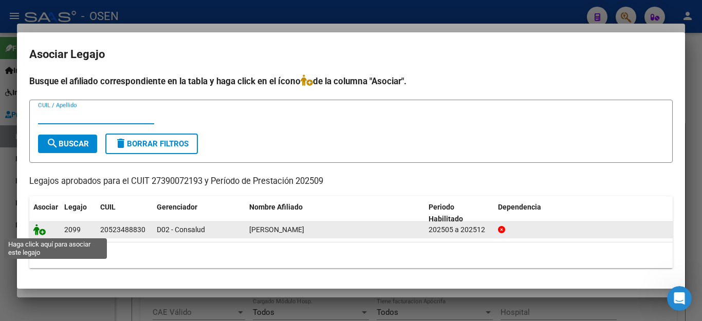
click at [38, 231] on icon at bounding box center [39, 229] width 12 height 11
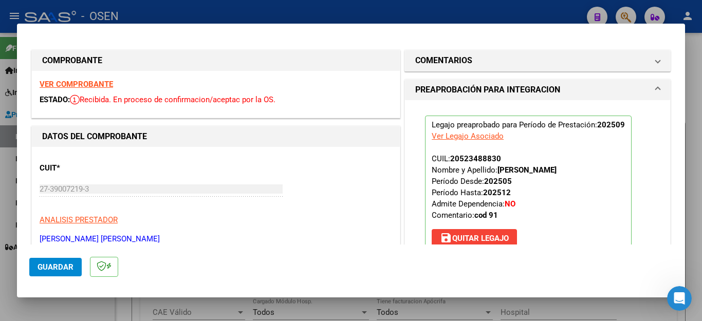
click at [42, 309] on div at bounding box center [351, 160] width 702 height 321
type input "$ 0,00"
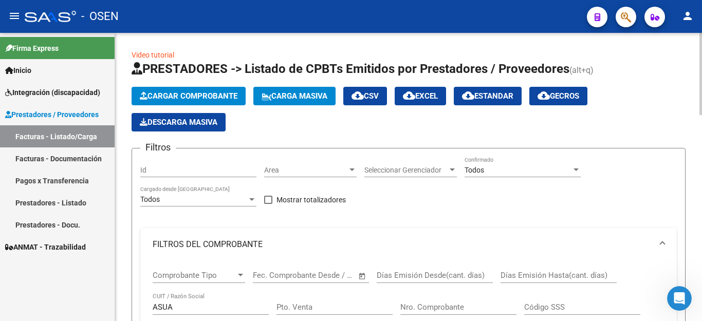
click at [179, 95] on span "Cargar Comprobante" at bounding box center [189, 96] width 98 height 9
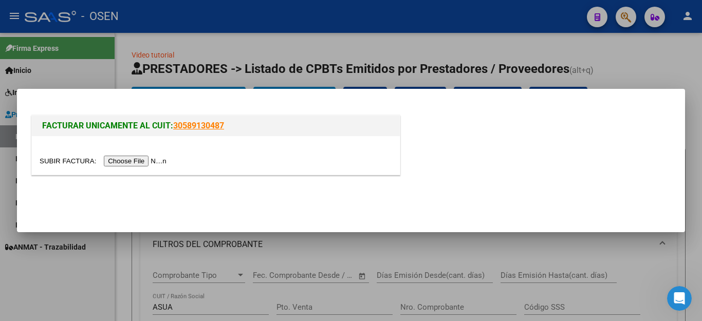
click at [140, 167] on input "file" at bounding box center [105, 161] width 130 height 11
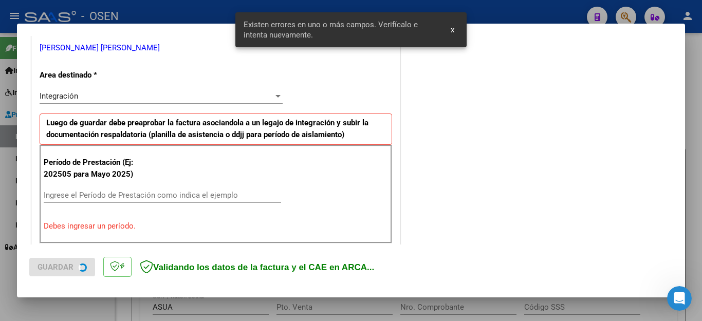
scroll to position [308, 0]
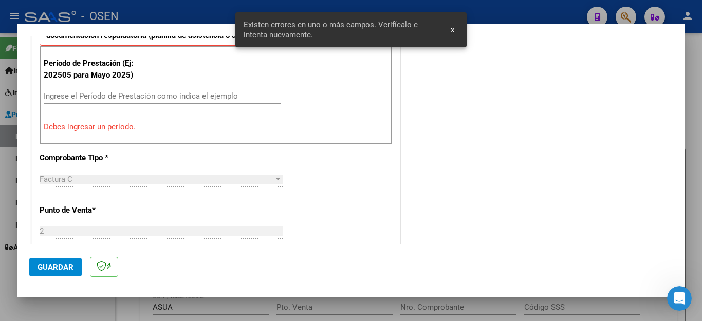
click at [88, 101] on input "Ingrese el Período de Prestación como indica el ejemplo" at bounding box center [162, 96] width 237 height 9
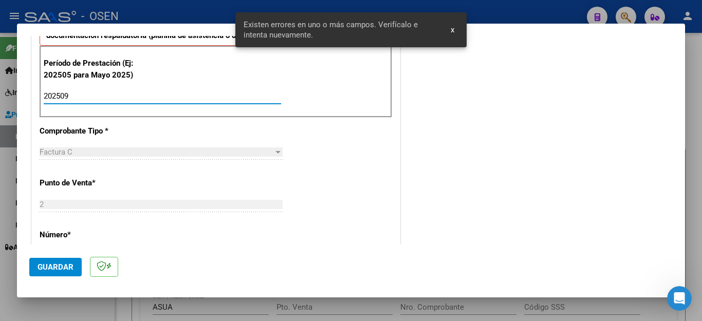
type input "202509"
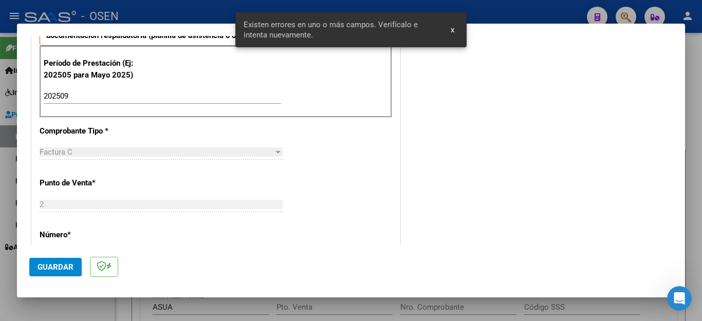
scroll to position [656, 0]
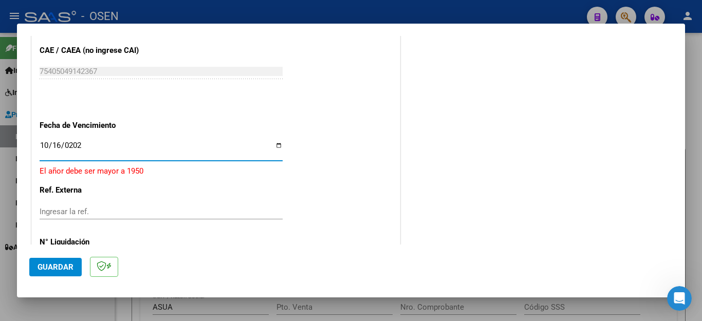
type input "2025-10-16"
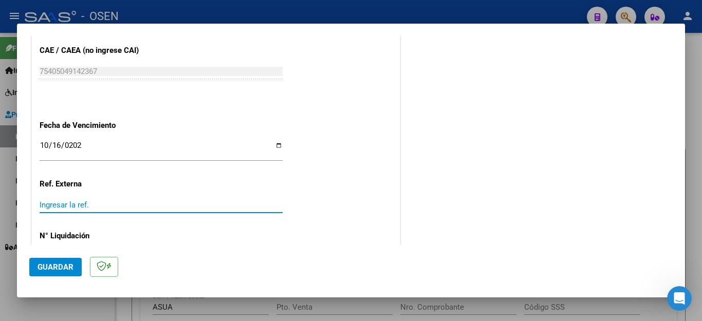
click at [66, 266] on span "Guardar" at bounding box center [56, 267] width 36 height 9
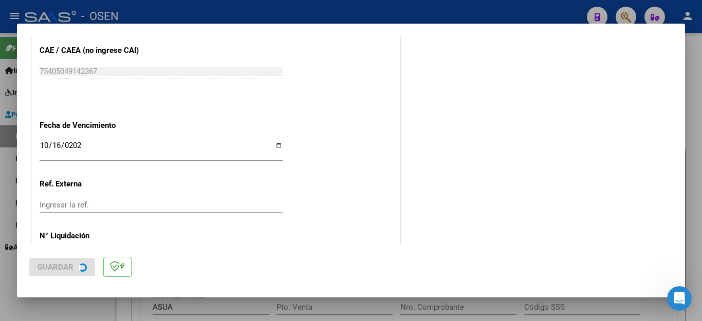
scroll to position [0, 0]
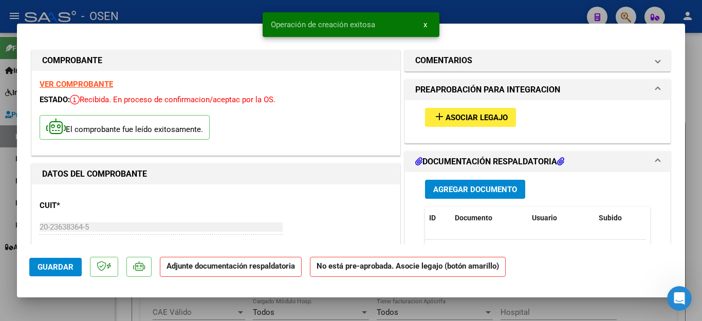
click at [468, 188] on span "Agregar Documento" at bounding box center [475, 189] width 84 height 9
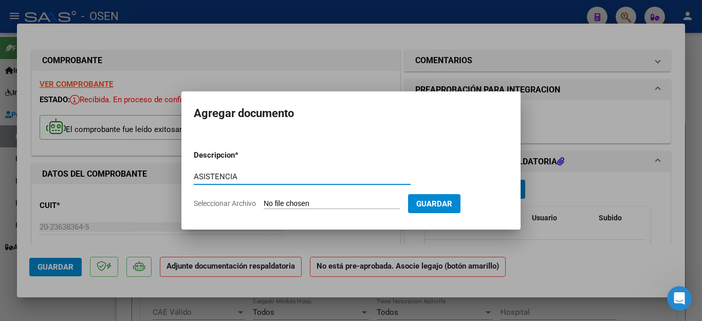
type input "ASISTENCIA"
click at [277, 206] on input "Seleccionar Archivo" at bounding box center [332, 204] width 136 height 10
type input "C:\fakepath\NAVARRO FAC1514 ASISTENCIA.pdf"
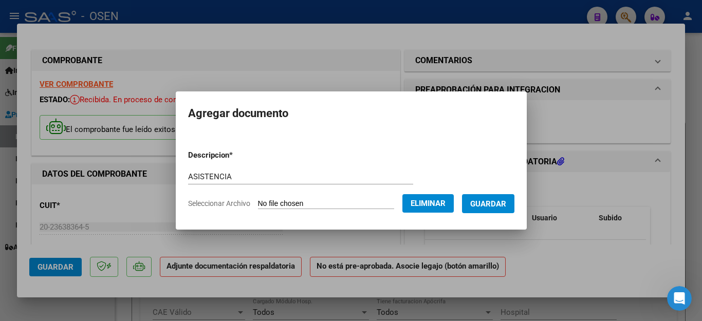
click at [500, 204] on span "Guardar" at bounding box center [488, 203] width 36 height 9
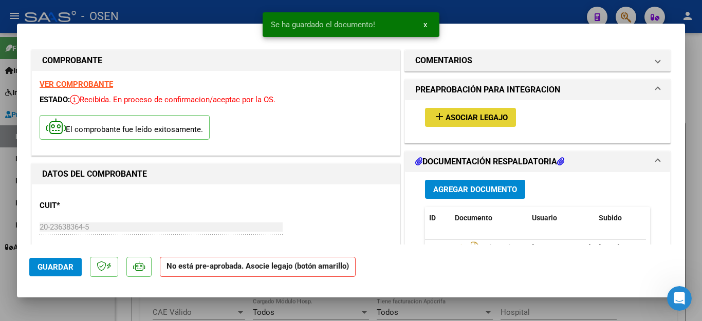
click at [460, 120] on span "Asociar Legajo" at bounding box center [477, 117] width 62 height 9
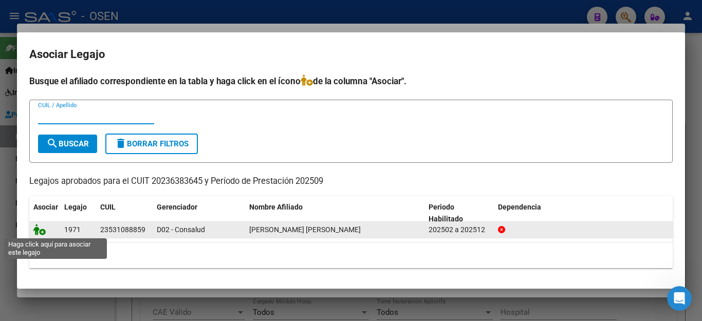
click at [43, 230] on icon at bounding box center [39, 229] width 12 height 11
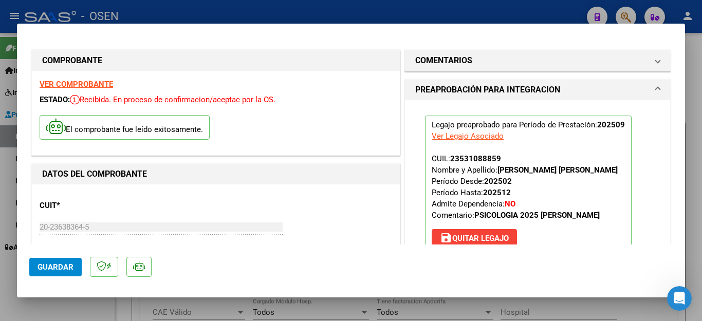
click at [55, 266] on span "Guardar" at bounding box center [56, 267] width 36 height 9
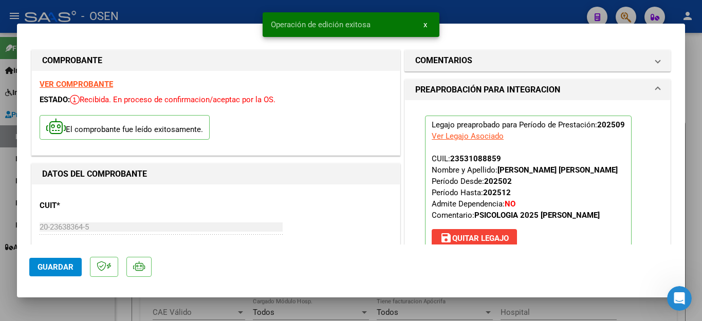
drag, startPoint x: 69, startPoint y: 309, endPoint x: 70, endPoint y: 304, distance: 5.2
click at [69, 307] on div at bounding box center [351, 160] width 702 height 321
type input "$ 0,00"
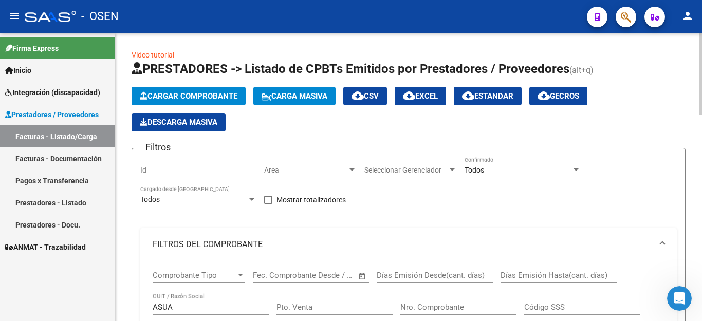
click at [169, 90] on button "Cargar Comprobante" at bounding box center [189, 96] width 114 height 19
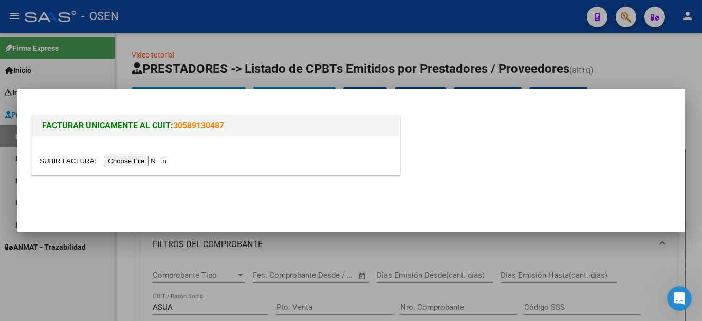
click at [139, 159] on input "file" at bounding box center [105, 161] width 130 height 11
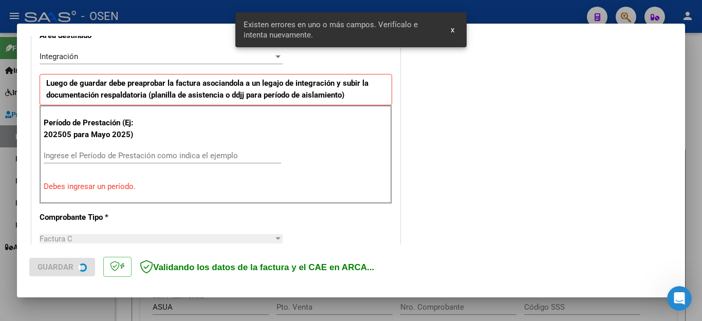
scroll to position [253, 0]
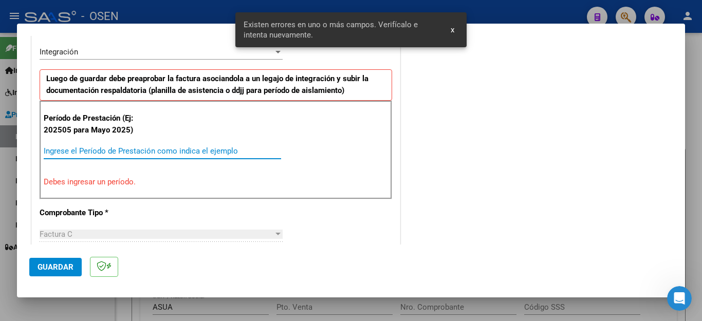
click at [113, 150] on input "Ingrese el Período de Prestación como indica el ejemplo" at bounding box center [162, 151] width 237 height 9
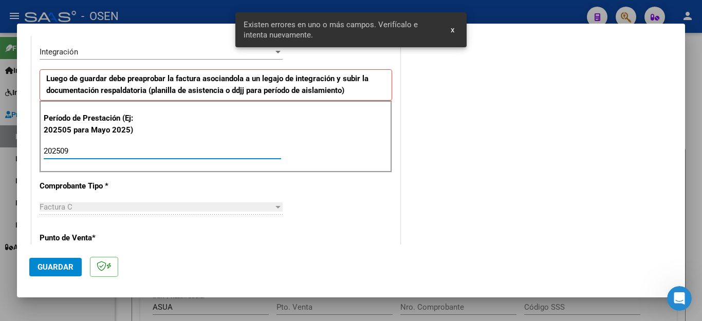
type input "202509"
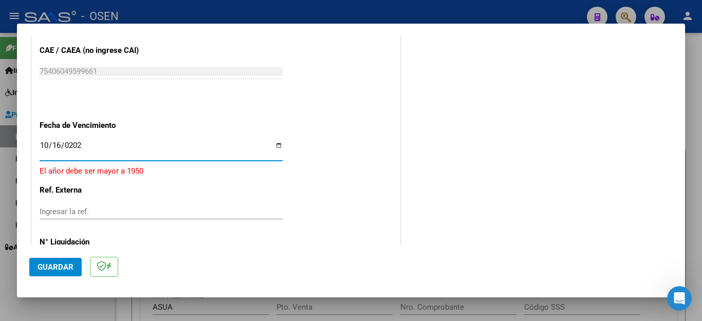
type input "2025-10-16"
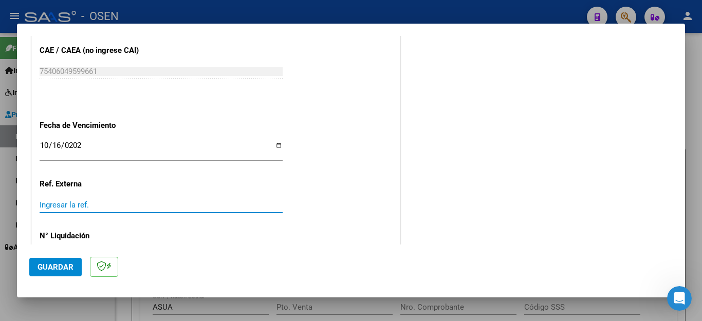
click at [40, 267] on span "Guardar" at bounding box center [56, 267] width 36 height 9
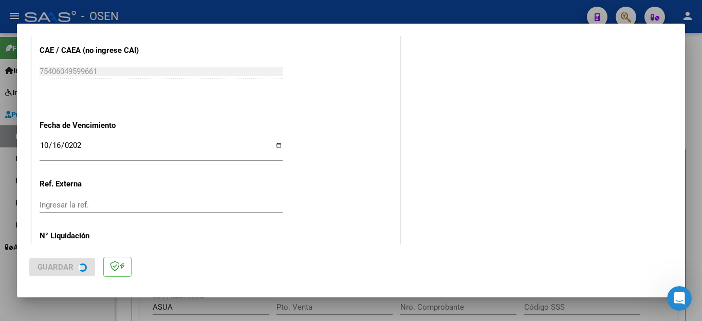
scroll to position [0, 0]
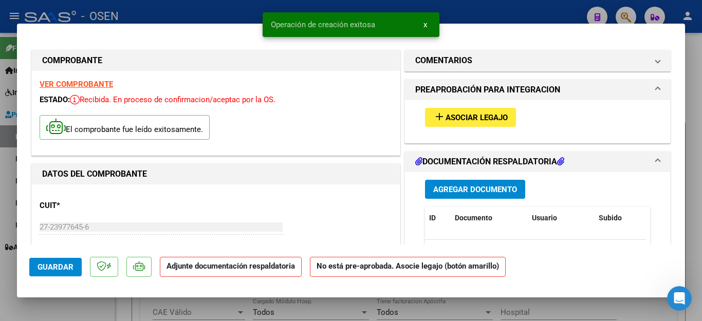
click at [444, 188] on span "Agregar Documento" at bounding box center [475, 189] width 84 height 9
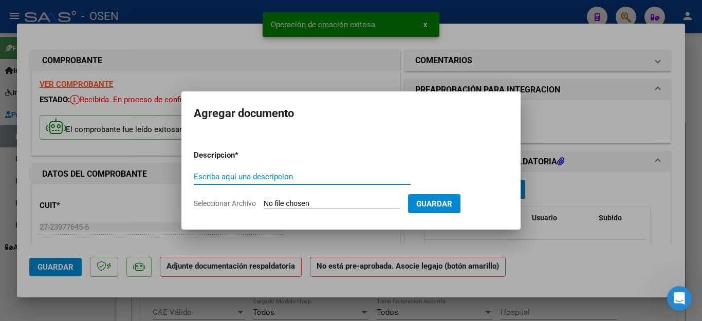
click at [242, 177] on input "Escriba aquí una descripcion" at bounding box center [302, 176] width 217 height 9
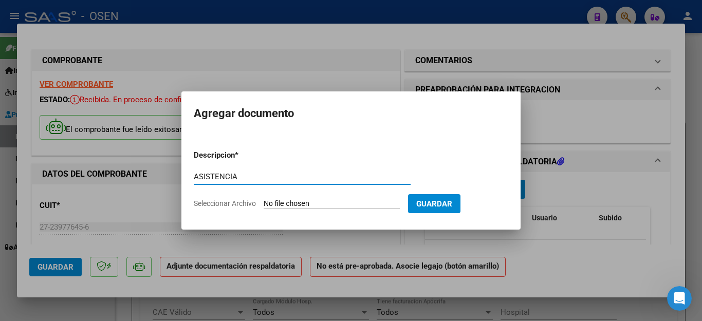
type input "ASISTENCIA"
click at [284, 203] on input "Seleccionar Archivo" at bounding box center [332, 204] width 136 height 10
type input "C:\fakepath\BARROS FAC1081 ASISTENCIA.pdf"
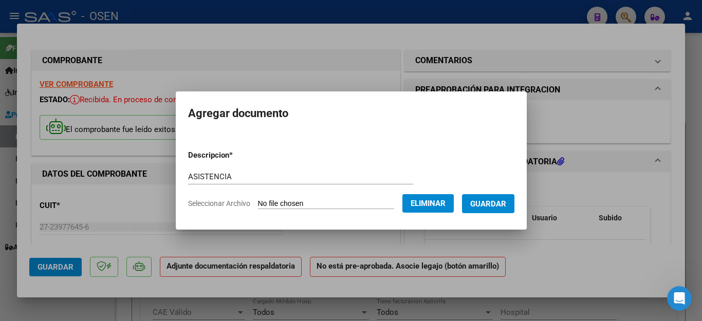
click at [495, 199] on span "Guardar" at bounding box center [488, 203] width 36 height 9
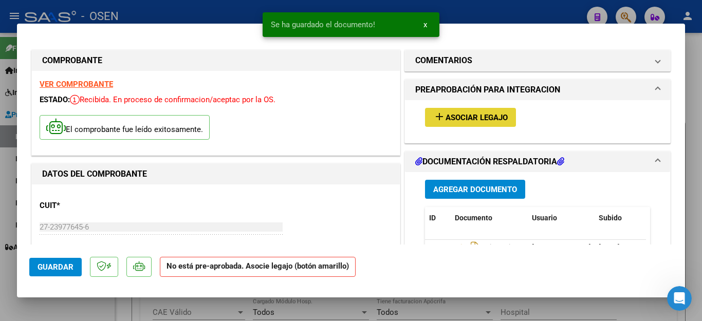
click at [459, 120] on span "Asociar Legajo" at bounding box center [477, 117] width 62 height 9
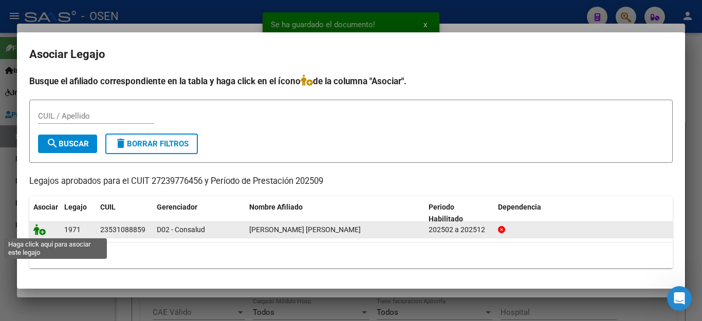
click at [35, 229] on icon at bounding box center [39, 229] width 12 height 11
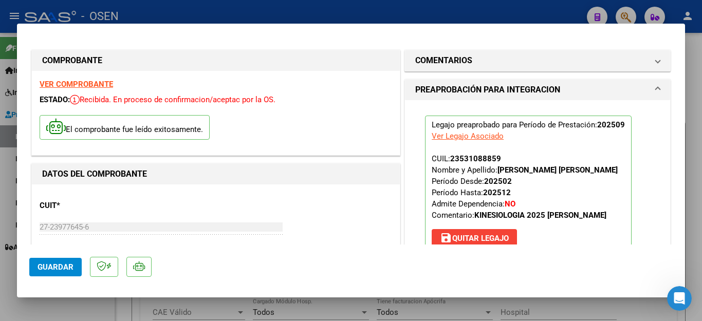
click at [65, 264] on span "Guardar" at bounding box center [56, 267] width 36 height 9
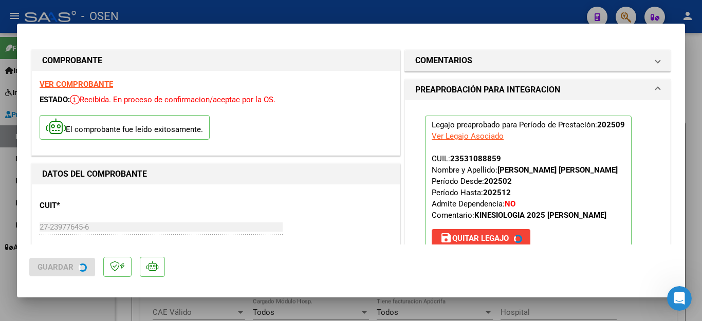
click at [65, 302] on div at bounding box center [351, 160] width 702 height 321
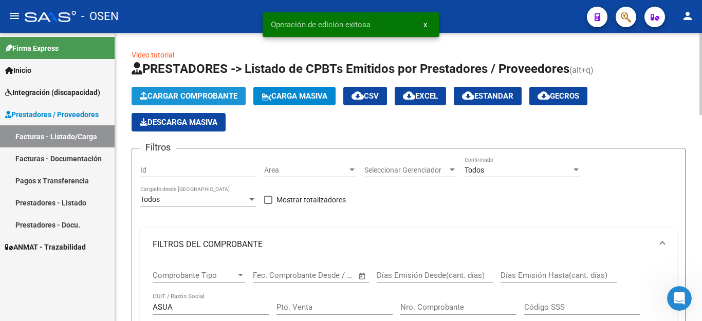
click at [171, 97] on span "Cargar Comprobante" at bounding box center [189, 96] width 98 height 9
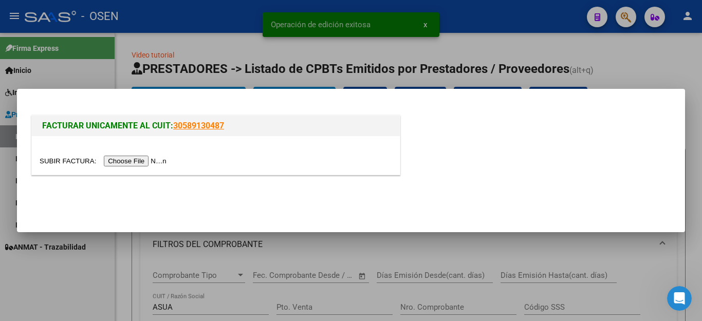
click at [138, 161] on input "file" at bounding box center [105, 161] width 130 height 11
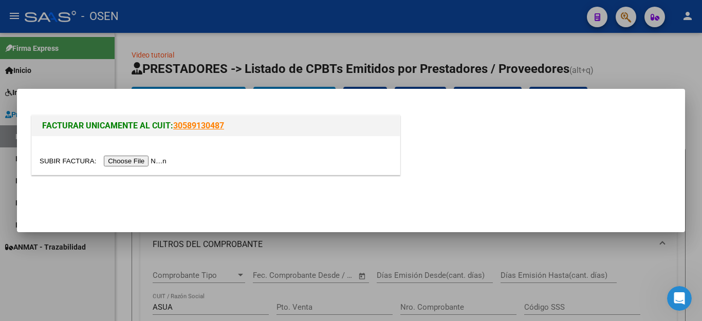
click at [133, 157] on input "file" at bounding box center [105, 161] width 130 height 11
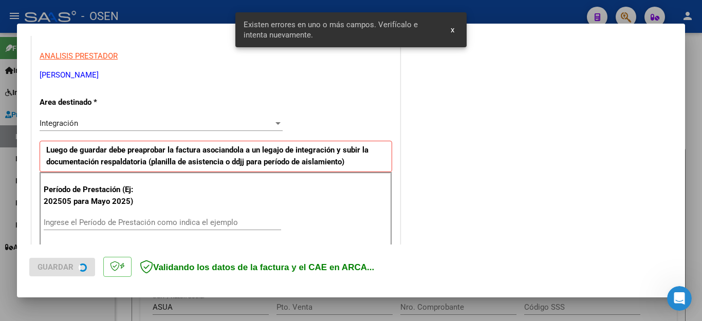
scroll to position [253, 0]
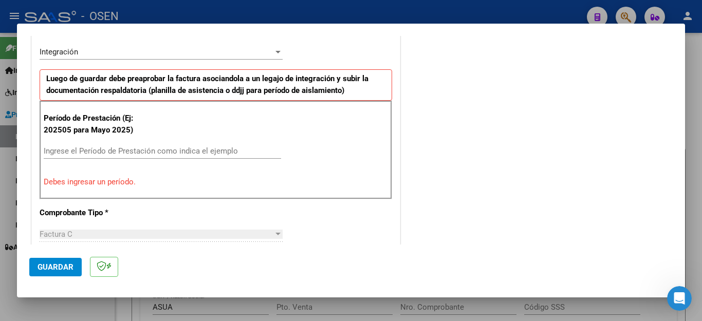
click at [185, 145] on div "Ingrese el Período de Prestación como indica el ejemplo" at bounding box center [162, 150] width 237 height 15
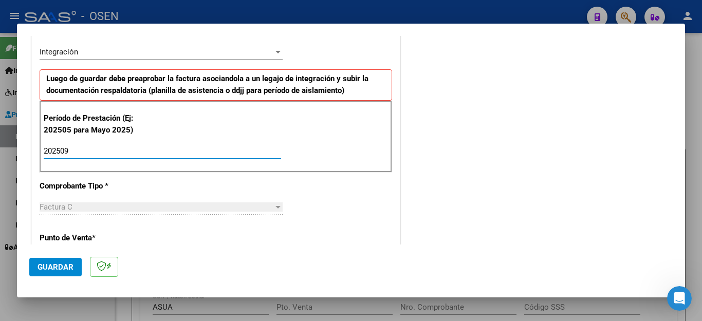
type input "202509"
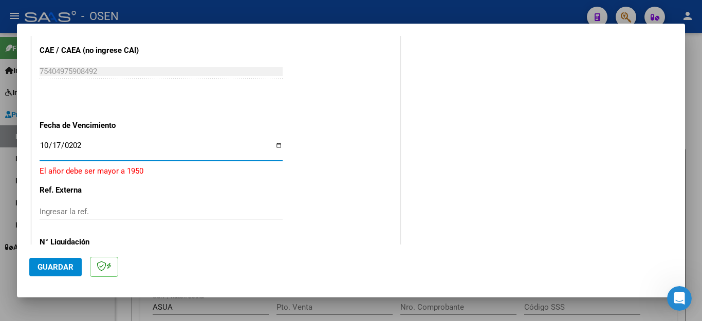
type input "2025-10-17"
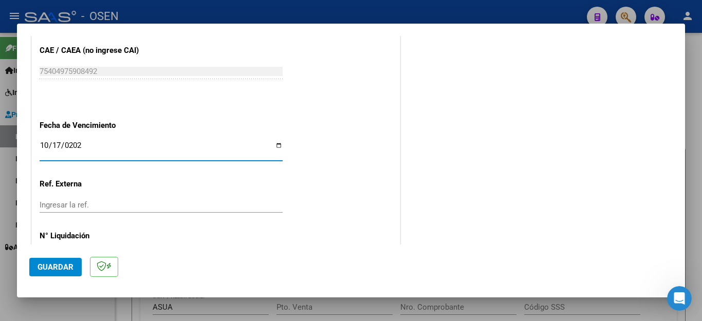
click at [66, 266] on span "Guardar" at bounding box center [56, 267] width 36 height 9
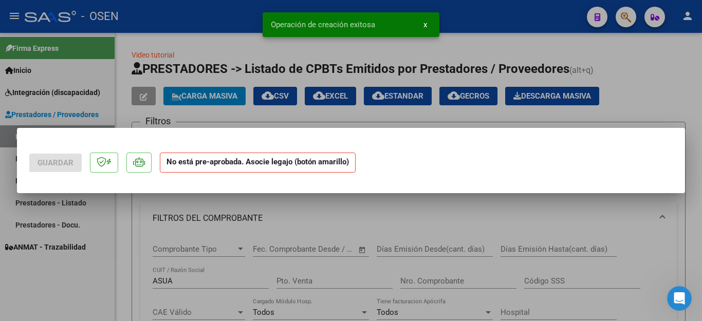
scroll to position [0, 0]
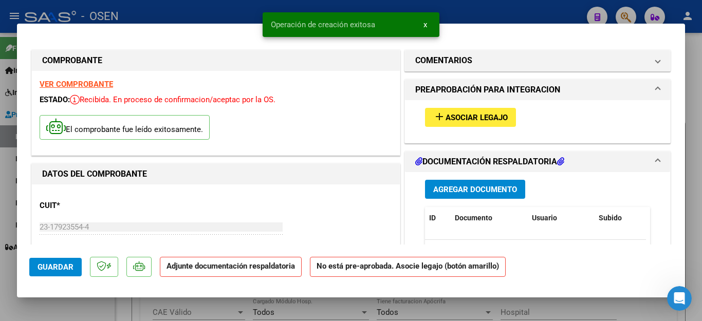
click at [458, 186] on span "Agregar Documento" at bounding box center [475, 189] width 84 height 9
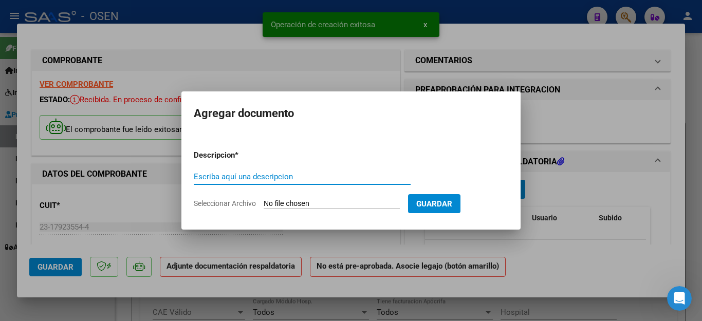
click at [260, 178] on input "Escriba aquí una descripcion" at bounding box center [302, 176] width 217 height 9
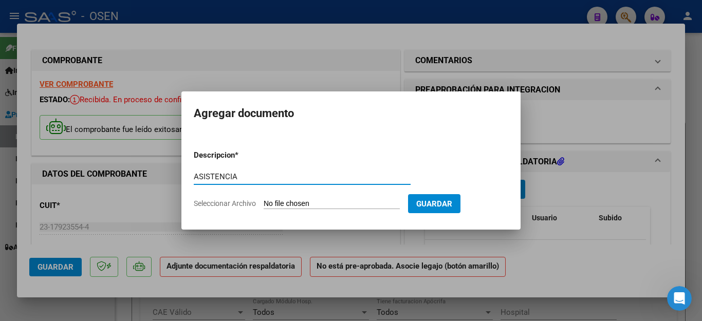
type input "ASISTENCIA"
click at [271, 202] on input "Seleccionar Archivo" at bounding box center [332, 204] width 136 height 10
click at [297, 204] on input "Seleccionar Archivo" at bounding box center [332, 204] width 136 height 10
type input "C:\fakepath\GIMENEZ FAC8348ASISTENCIA.pdf"
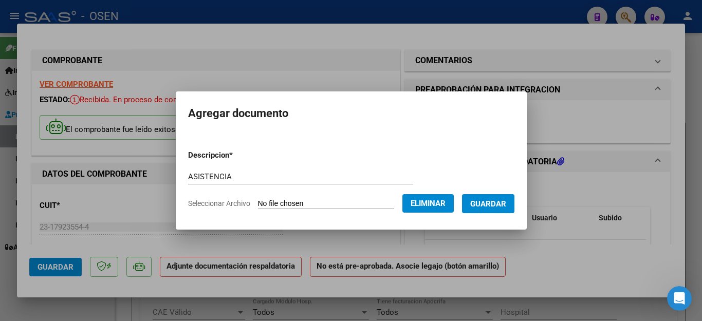
click at [497, 209] on button "Guardar" at bounding box center [488, 203] width 52 height 19
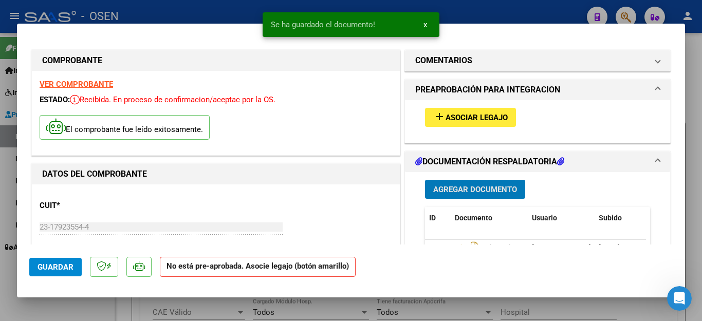
click at [448, 123] on button "add Asociar Legajo" at bounding box center [470, 117] width 91 height 19
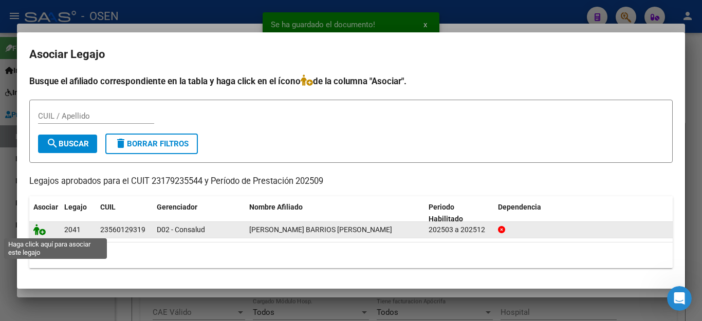
click at [42, 231] on icon at bounding box center [39, 229] width 12 height 11
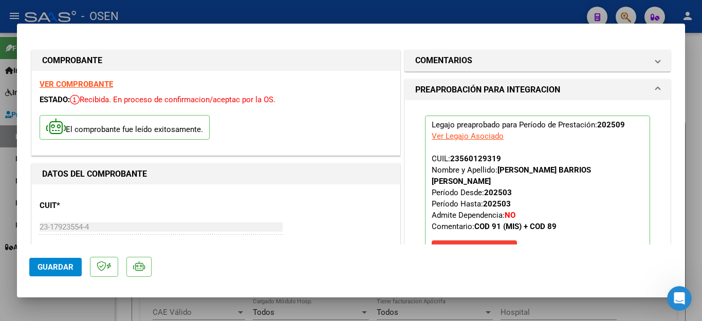
drag, startPoint x: 66, startPoint y: 306, endPoint x: 68, endPoint y: 287, distance: 18.6
click at [68, 293] on div "COMPROBANTE VER COMPROBANTE ESTADO: Recibida. En proceso de confirmacion/acepta…" at bounding box center [351, 160] width 702 height 321
click at [75, 312] on div at bounding box center [351, 160] width 702 height 321
type input "$ 0,00"
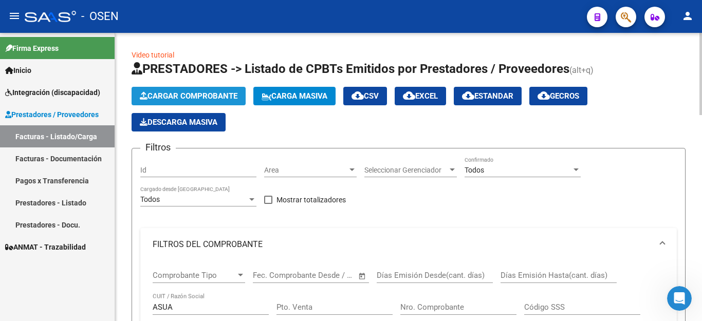
click at [172, 99] on span "Cargar Comprobante" at bounding box center [189, 96] width 98 height 9
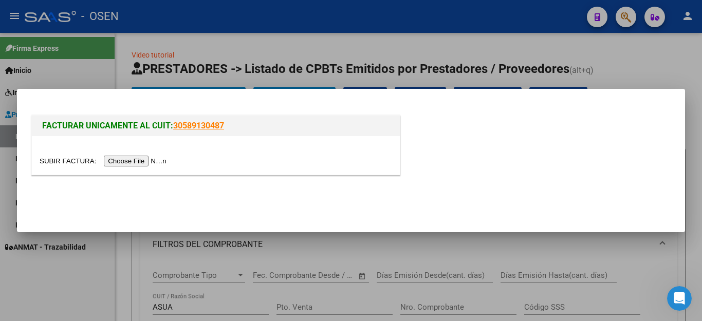
click at [136, 162] on input "file" at bounding box center [105, 161] width 130 height 11
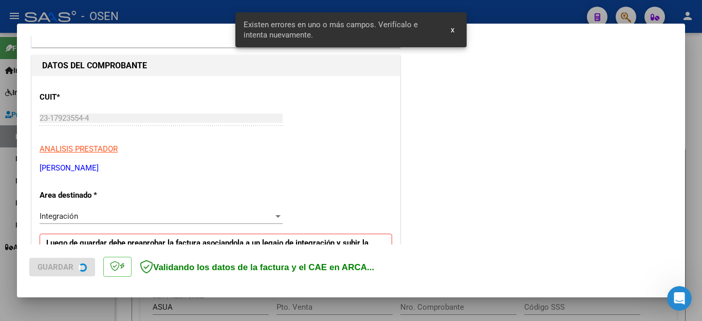
scroll to position [223, 0]
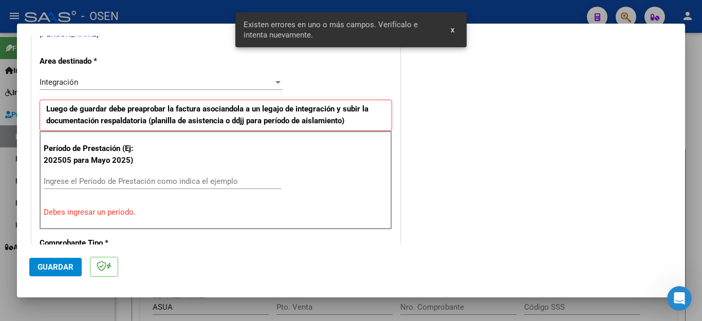
click at [86, 180] on input "Ingrese el Período de Prestación como indica el ejemplo" at bounding box center [162, 181] width 237 height 9
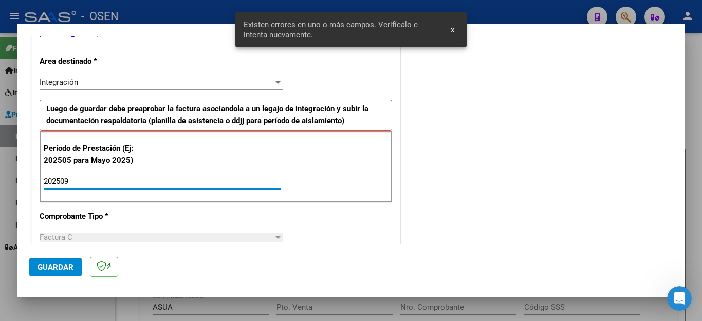
type input "202509"
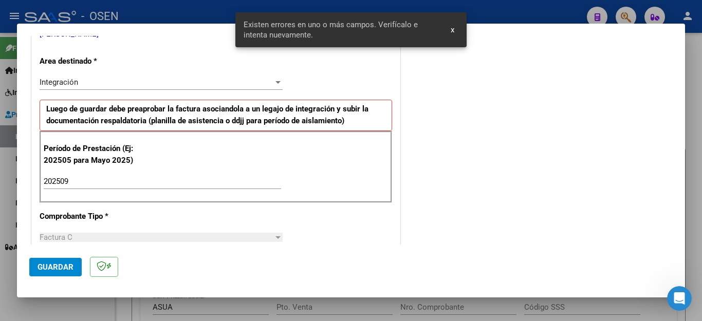
scroll to position [656, 0]
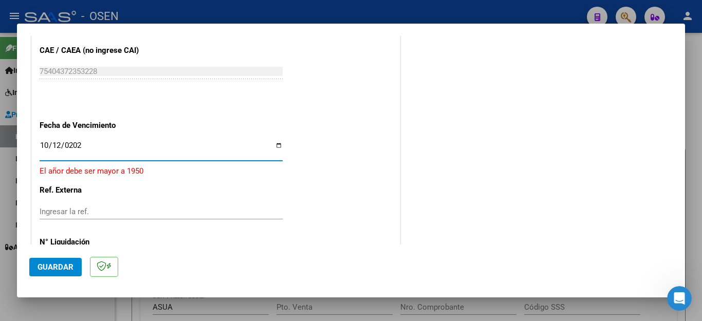
type input "2025-10-12"
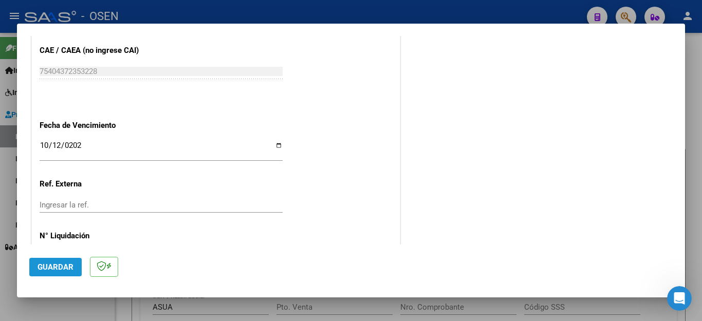
click at [59, 265] on span "Guardar" at bounding box center [56, 267] width 36 height 9
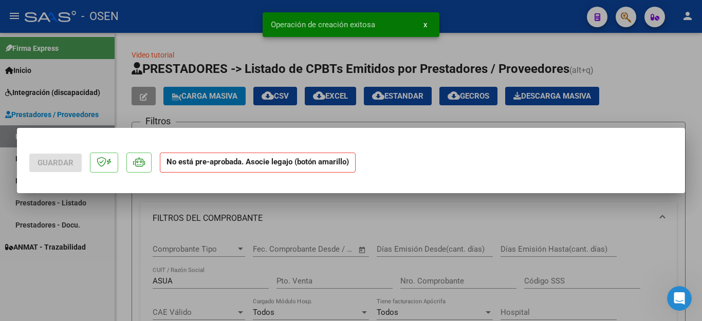
scroll to position [0, 0]
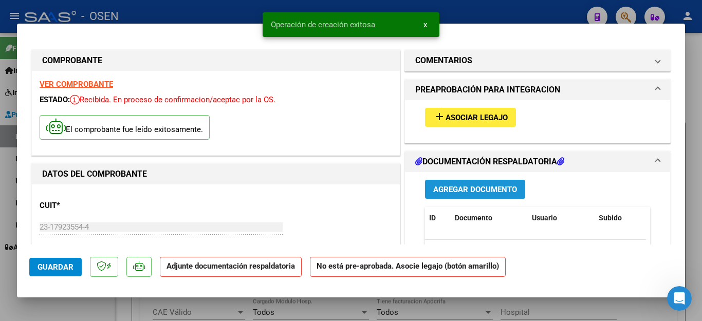
click at [456, 189] on span "Agregar Documento" at bounding box center [475, 189] width 84 height 9
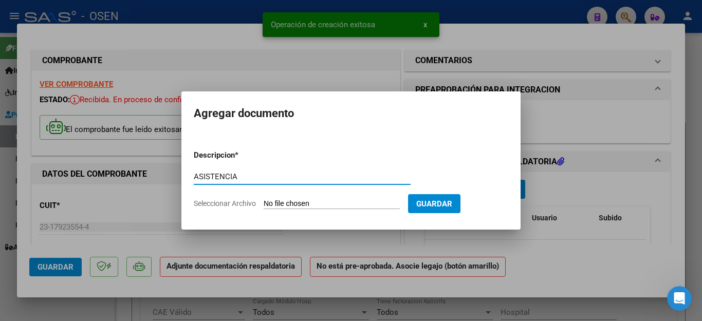
type input "ASISTENCIA"
click at [278, 204] on input "Seleccionar Archivo" at bounding box center [332, 204] width 136 height 10
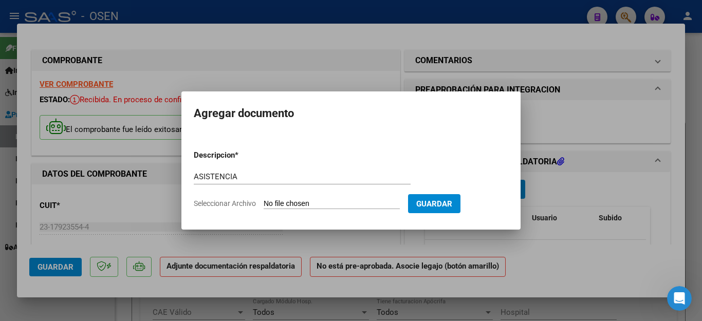
type input "C:\fakepath\GIMENEZ FAC8286ASIST.pdf"
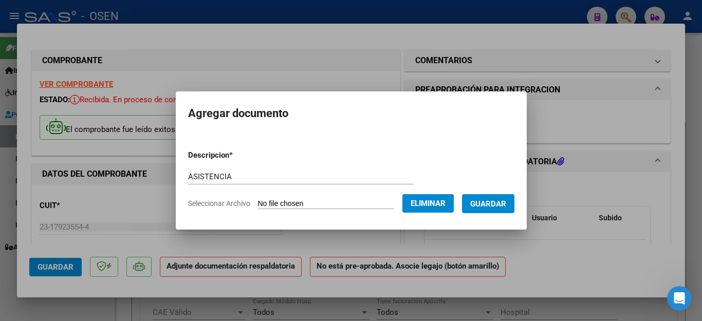
click at [500, 202] on span "Guardar" at bounding box center [488, 203] width 36 height 9
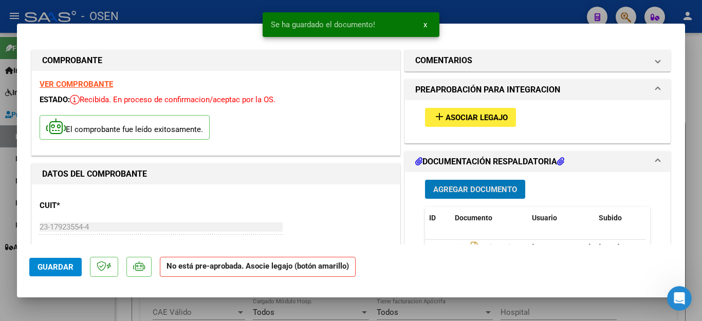
click at [463, 119] on span "Asociar Legajo" at bounding box center [477, 117] width 62 height 9
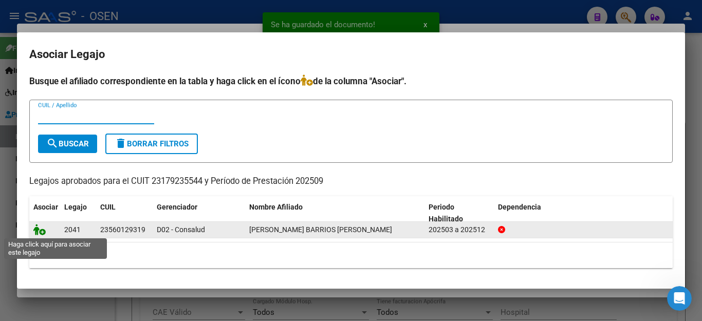
click at [40, 229] on icon at bounding box center [39, 229] width 12 height 11
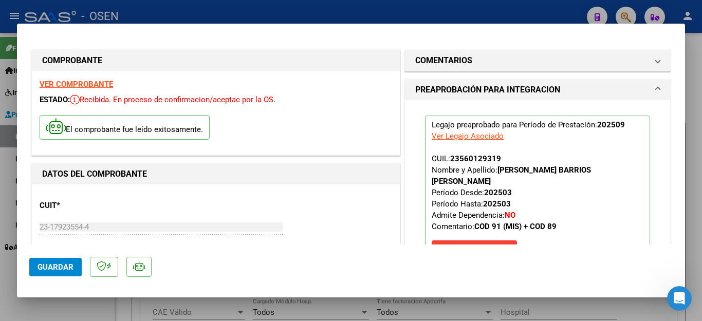
click at [68, 308] on div at bounding box center [351, 160] width 702 height 321
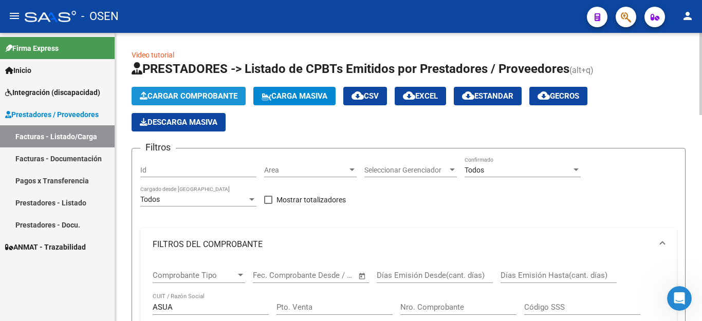
click at [160, 95] on span "Cargar Comprobante" at bounding box center [189, 96] width 98 height 9
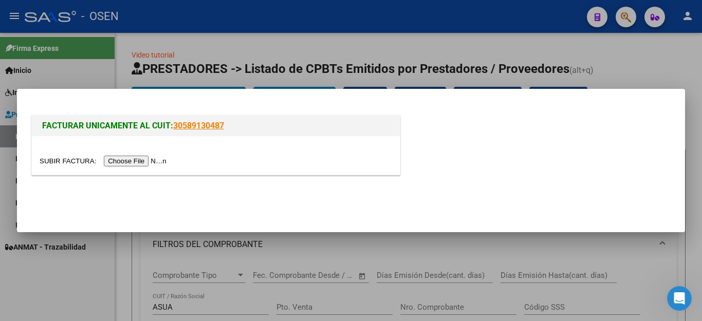
click at [133, 160] on input "file" at bounding box center [105, 161] width 130 height 11
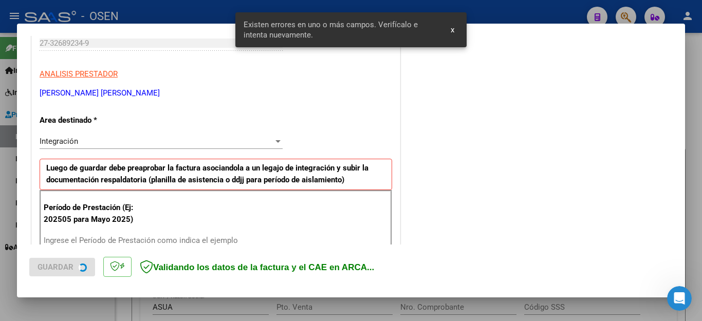
scroll to position [253, 0]
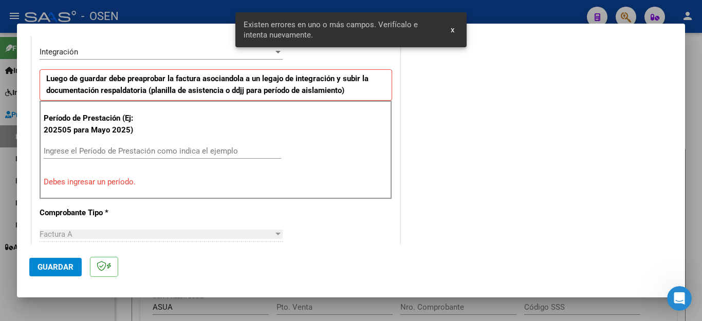
click at [139, 153] on input "Ingrese el Período de Prestación como indica el ejemplo" at bounding box center [162, 151] width 237 height 9
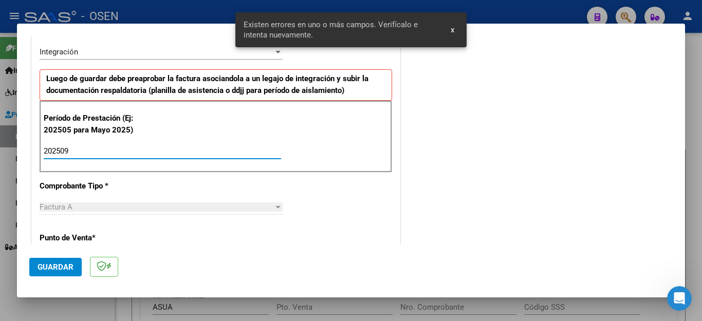
scroll to position [656, 0]
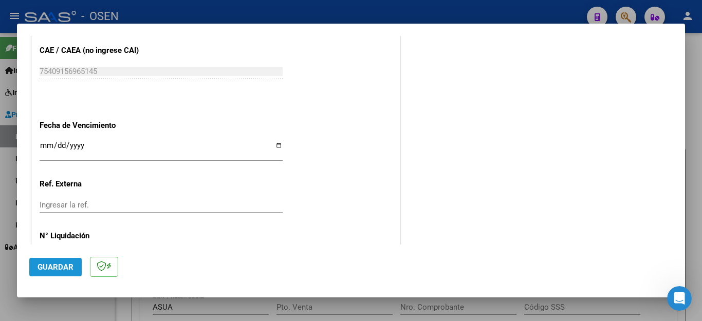
click at [56, 266] on span "Guardar" at bounding box center [56, 267] width 36 height 9
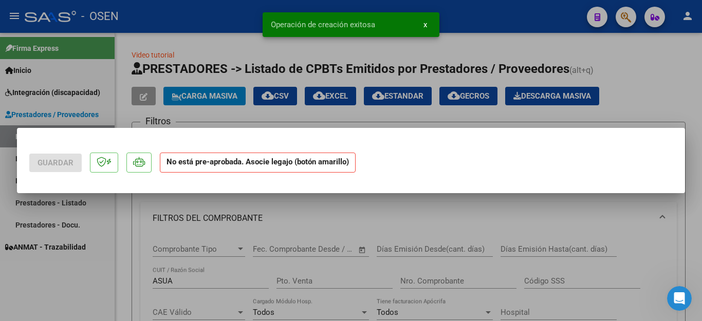
scroll to position [0, 0]
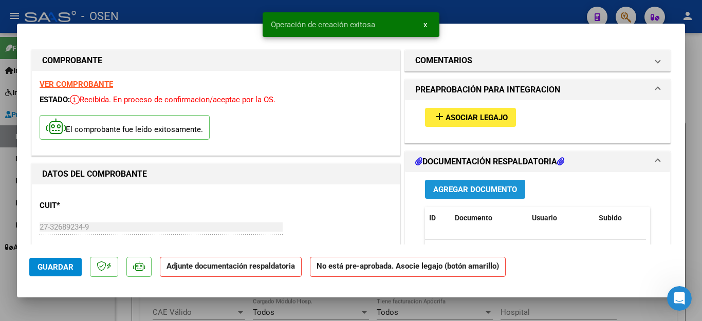
click at [449, 191] on span "Agregar Documento" at bounding box center [475, 189] width 84 height 9
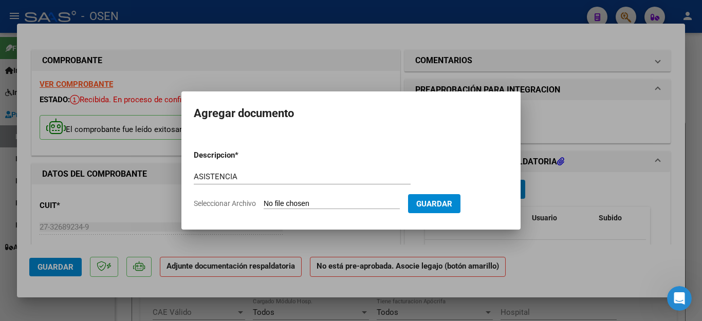
click at [286, 203] on input "Seleccionar Archivo" at bounding box center [332, 204] width 136 height 10
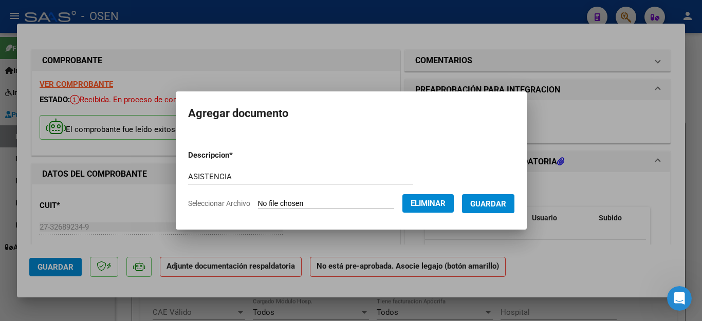
click at [490, 207] on span "Guardar" at bounding box center [488, 203] width 36 height 9
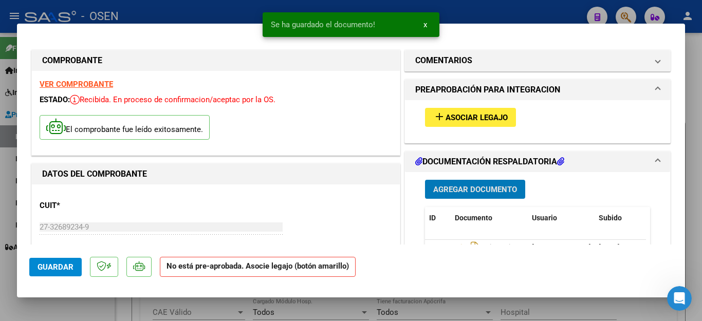
click at [453, 119] on span "Asociar Legajo" at bounding box center [477, 117] width 62 height 9
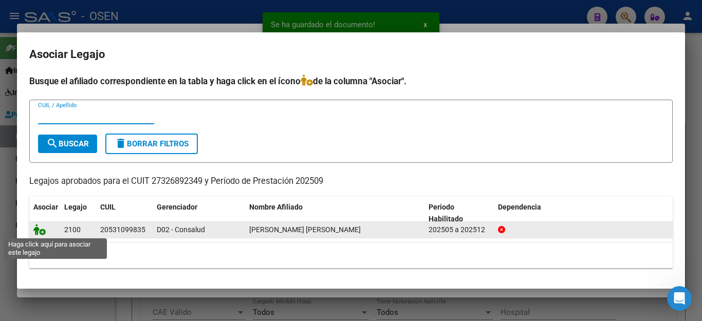
click at [38, 230] on icon at bounding box center [39, 229] width 12 height 11
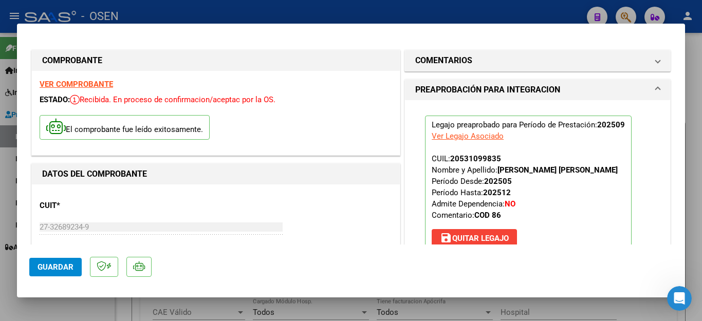
click at [98, 307] on div at bounding box center [351, 160] width 702 height 321
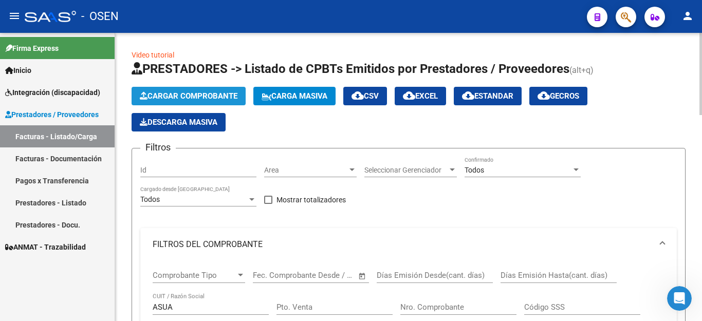
click at [197, 98] on span "Cargar Comprobante" at bounding box center [189, 96] width 98 height 9
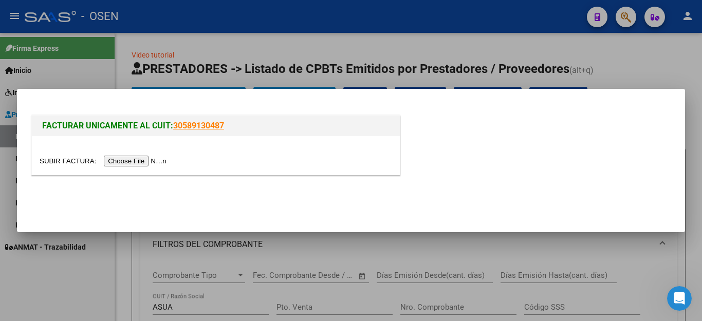
click at [139, 160] on input "file" at bounding box center [105, 161] width 130 height 11
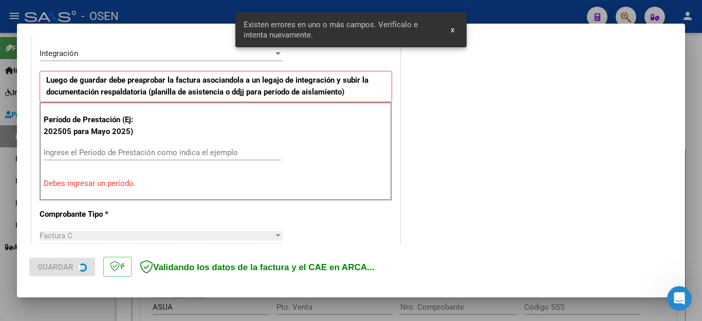
scroll to position [253, 0]
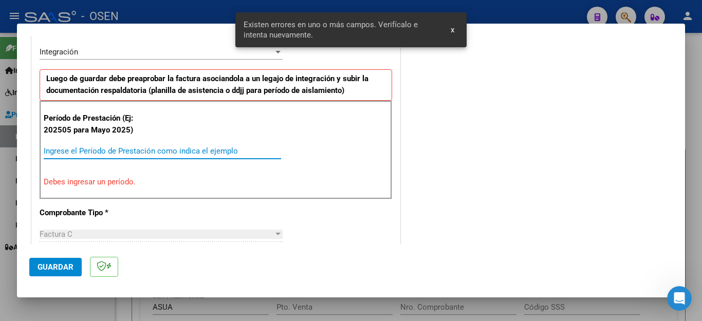
click at [127, 150] on input "Ingrese el Período de Prestación como indica el ejemplo" at bounding box center [162, 151] width 237 height 9
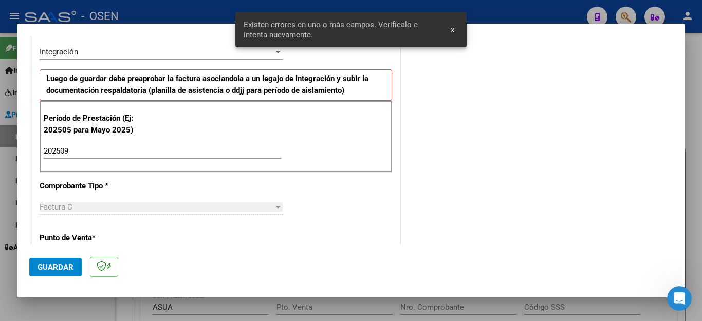
scroll to position [656, 0]
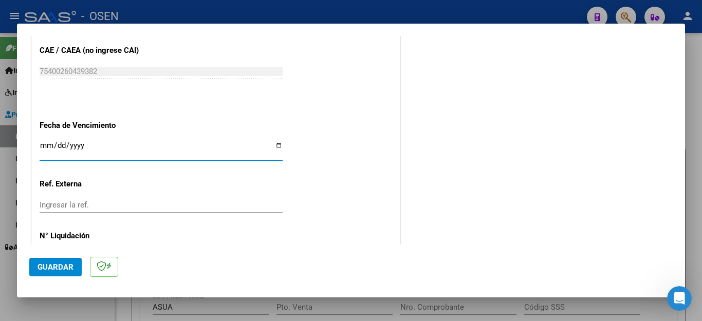
click at [76, 266] on button "Guardar" at bounding box center [55, 267] width 52 height 19
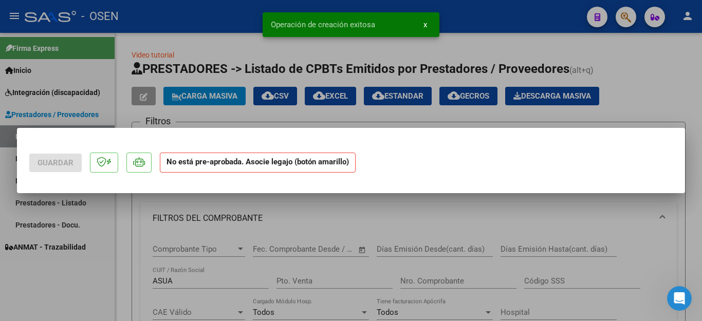
scroll to position [0, 0]
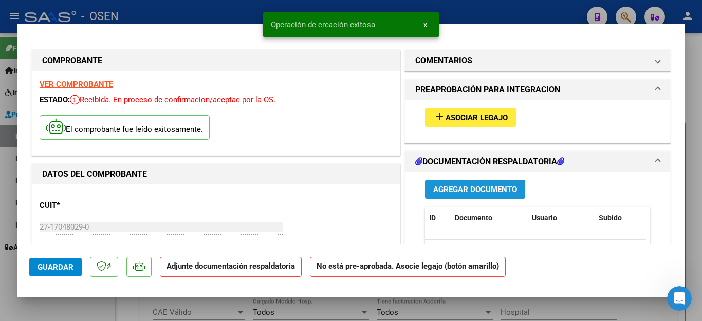
click at [447, 185] on span "Agregar Documento" at bounding box center [475, 189] width 84 height 9
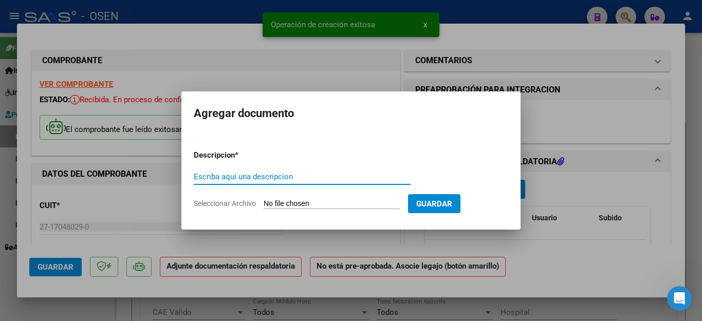
click at [273, 173] on input "Escriba aquí una descripcion" at bounding box center [302, 176] width 217 height 9
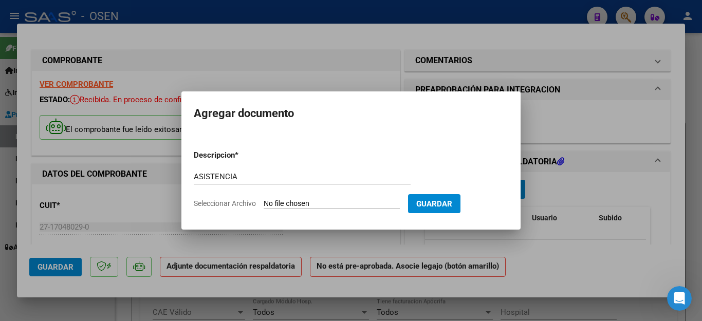
click at [306, 204] on input "Seleccionar Archivo" at bounding box center [332, 204] width 136 height 10
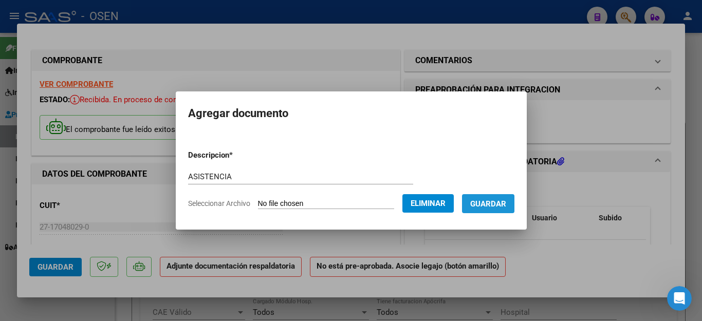
click at [499, 202] on span "Guardar" at bounding box center [488, 203] width 36 height 9
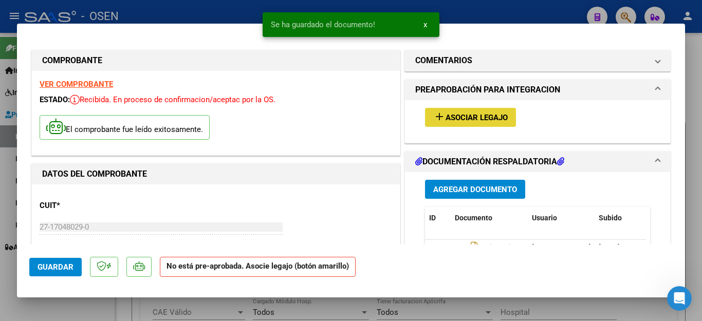
click at [459, 114] on span "Asociar Legajo" at bounding box center [477, 117] width 62 height 9
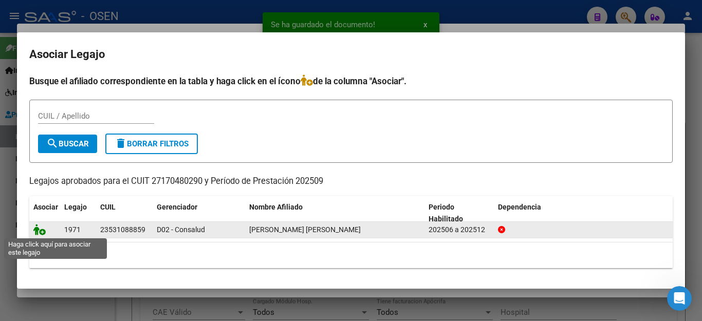
click at [38, 230] on icon at bounding box center [39, 229] width 12 height 11
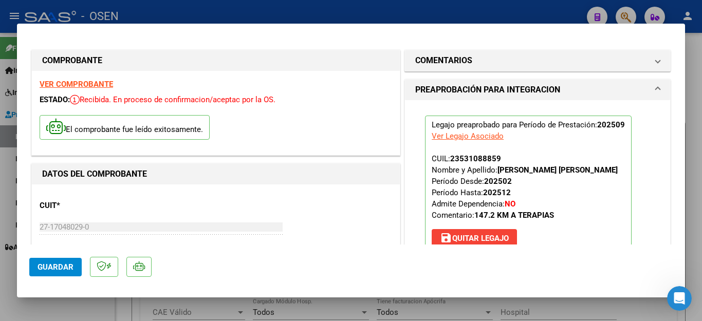
click at [61, 309] on div at bounding box center [351, 160] width 702 height 321
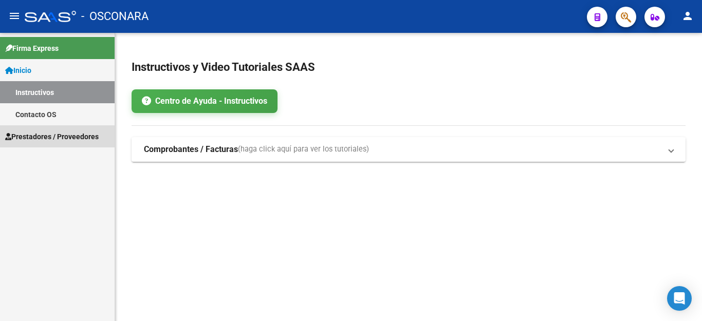
click at [41, 135] on span "Prestadores / Proveedores" at bounding box center [52, 136] width 94 height 11
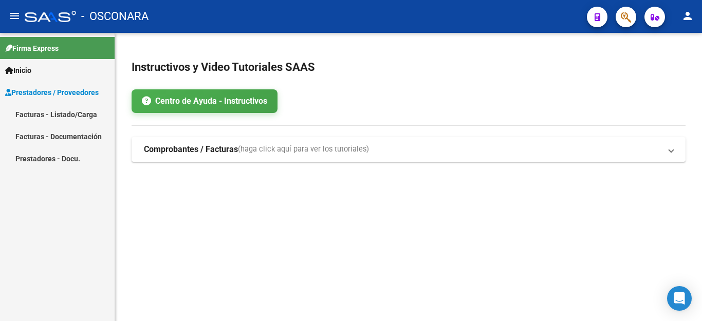
click at [43, 116] on link "Facturas - Listado/Carga" at bounding box center [57, 114] width 115 height 22
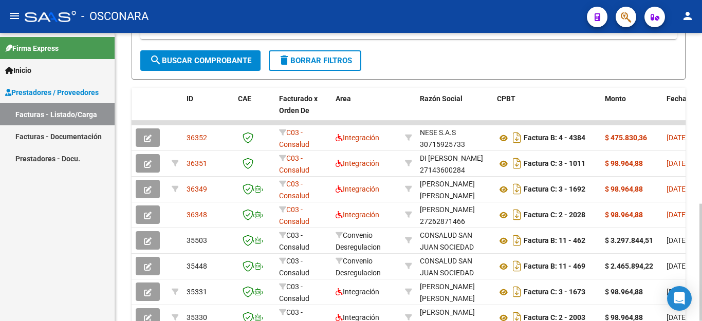
scroll to position [308, 0]
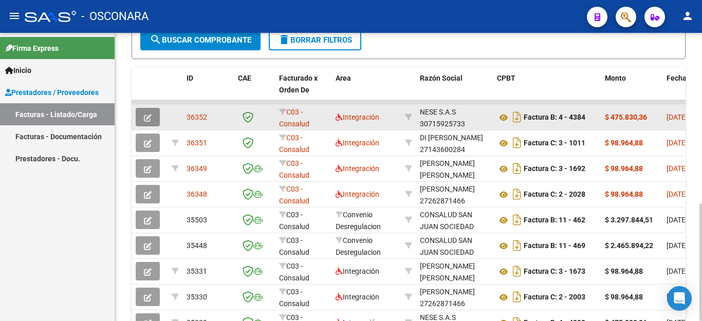
click at [145, 119] on icon "button" at bounding box center [148, 118] width 8 height 8
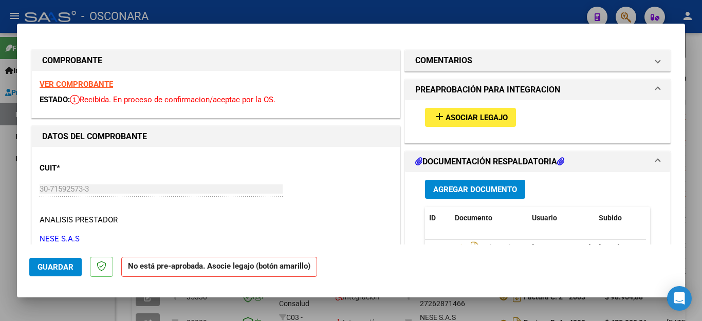
click at [475, 118] on span "Asociar Legajo" at bounding box center [477, 117] width 62 height 9
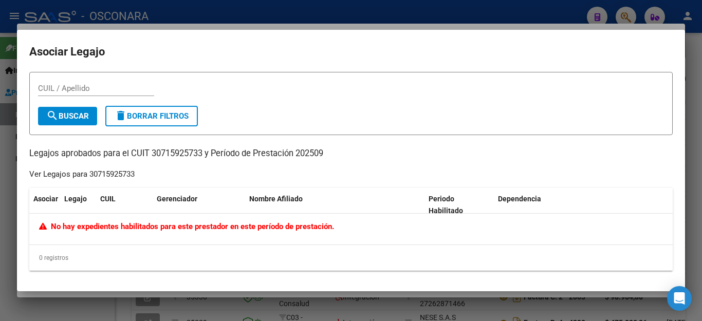
click at [80, 306] on div at bounding box center [351, 160] width 702 height 321
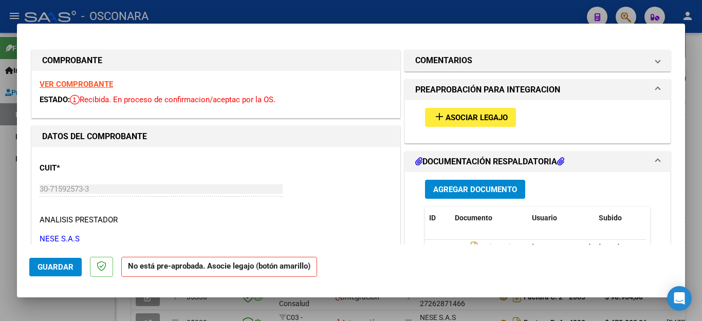
click at [80, 302] on div at bounding box center [351, 160] width 702 height 321
type input "$ 0,00"
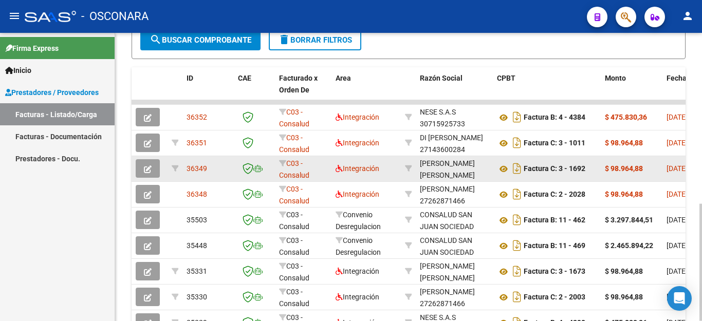
click at [148, 169] on icon "button" at bounding box center [148, 170] width 8 height 8
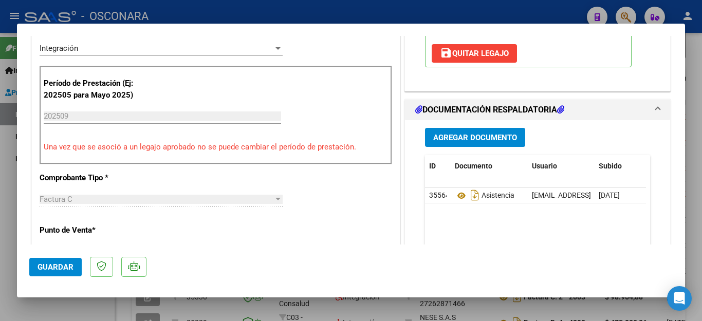
scroll to position [257, 0]
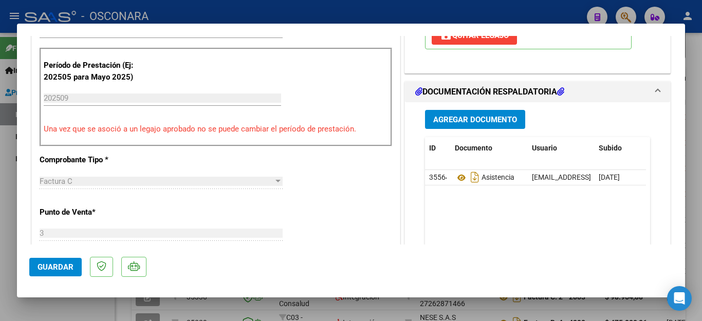
click at [43, 309] on div at bounding box center [351, 160] width 702 height 321
type input "$ 0,00"
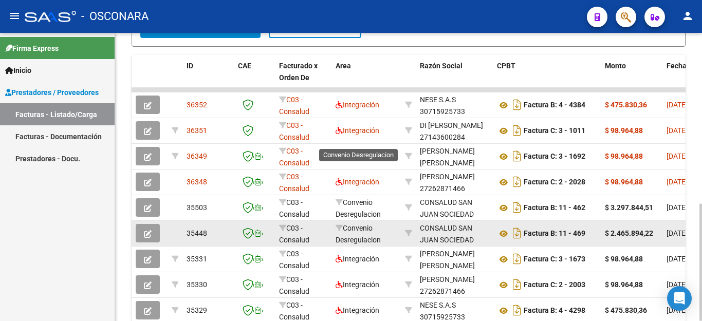
scroll to position [317, 0]
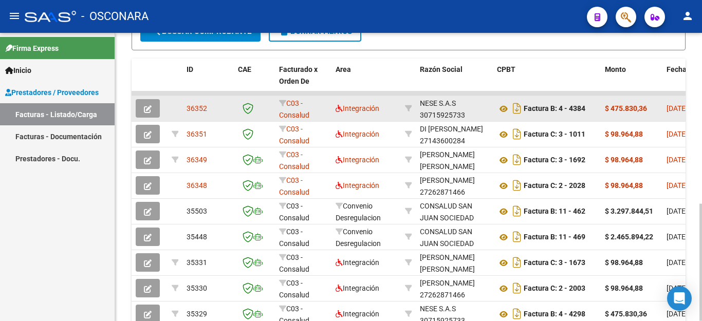
click at [148, 107] on icon "button" at bounding box center [148, 109] width 8 height 8
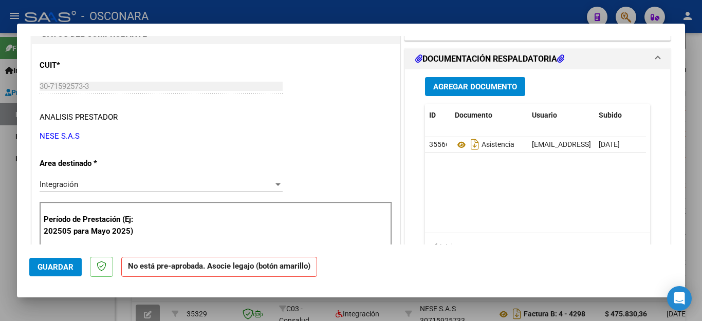
scroll to position [0, 0]
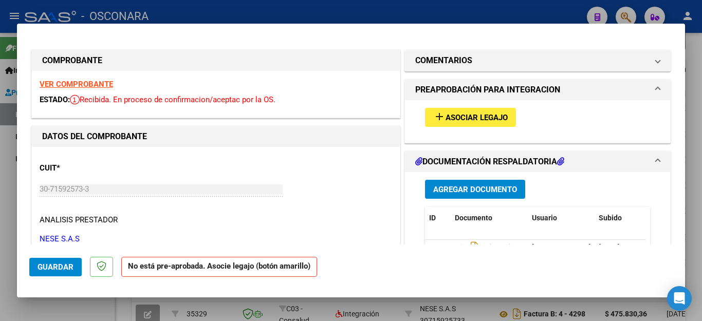
click at [454, 118] on span "Asociar Legajo" at bounding box center [477, 117] width 62 height 9
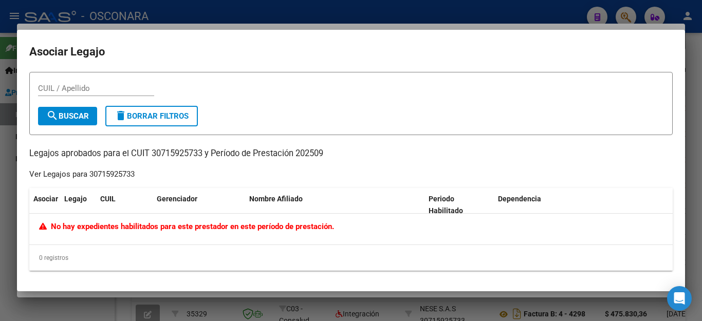
click at [76, 310] on div at bounding box center [351, 160] width 702 height 321
